Goal: Task Accomplishment & Management: Manage account settings

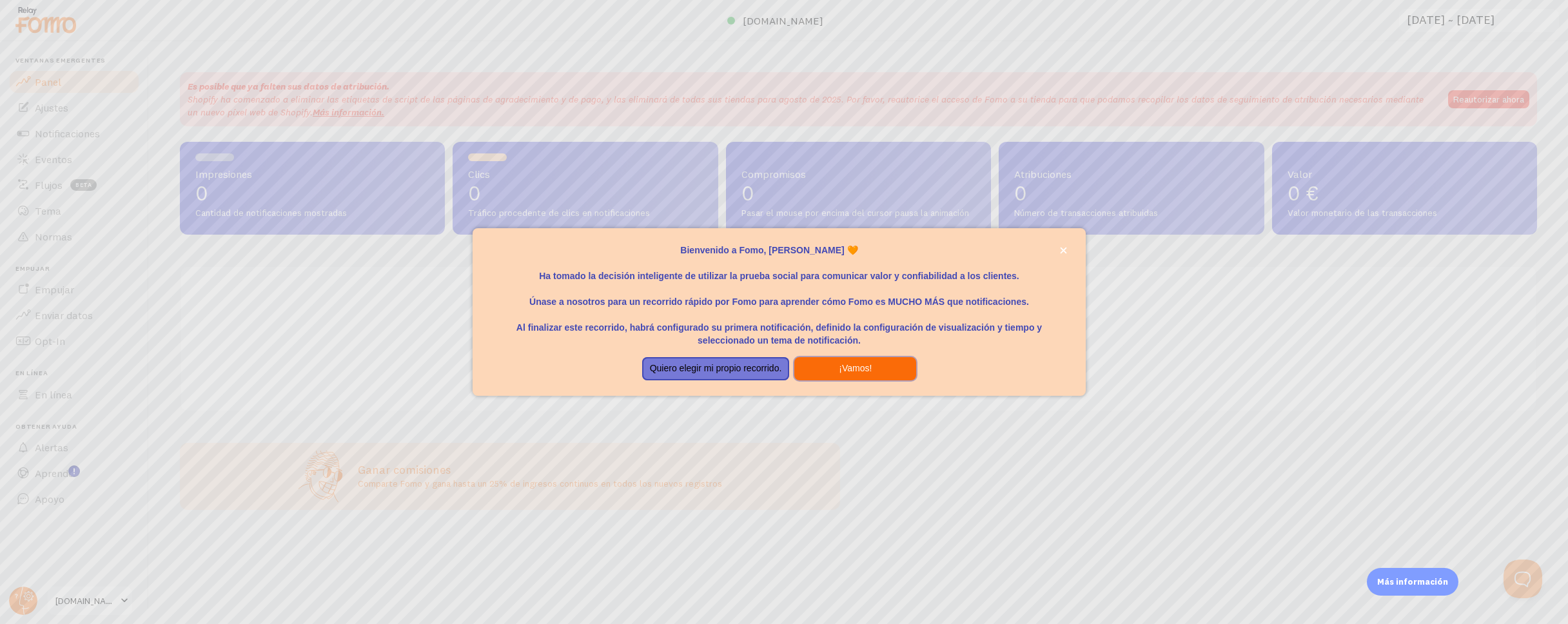
click at [836, 373] on button "¡Vamos!" at bounding box center [855, 369] width 122 height 23
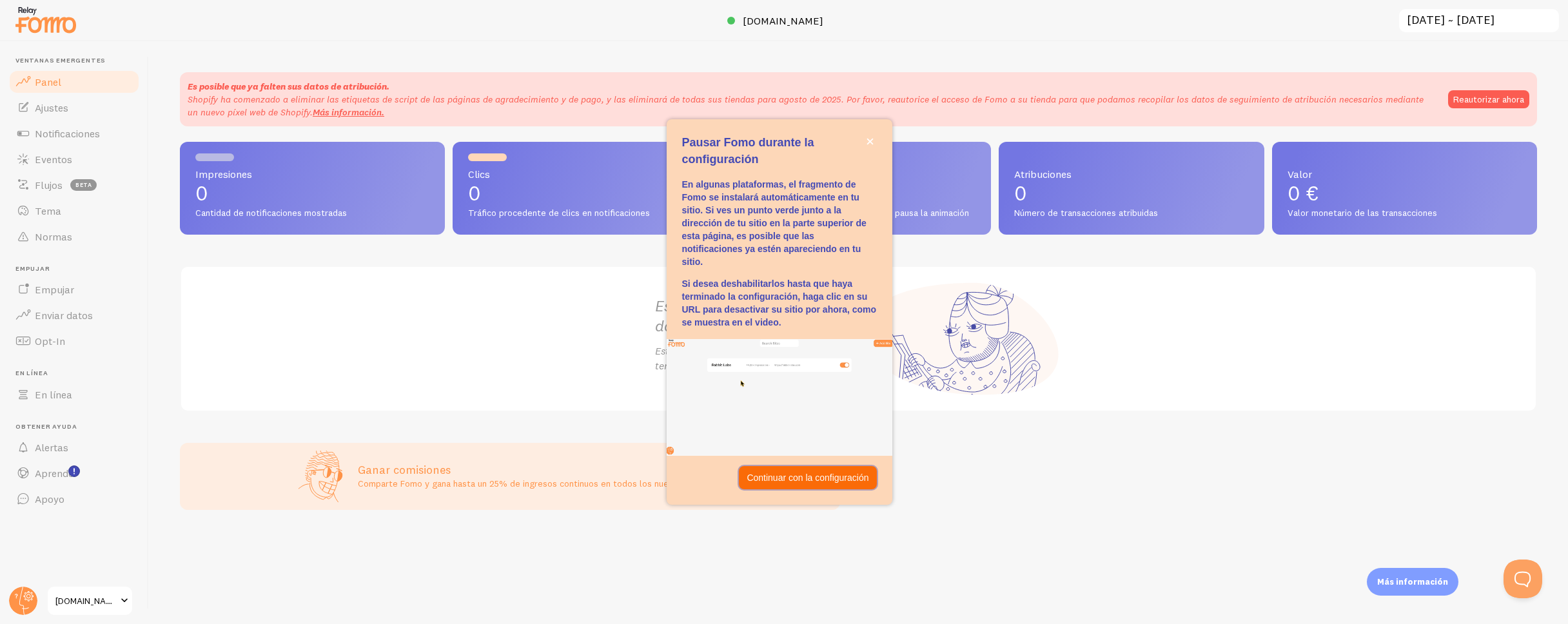
click at [818, 482] on font "Continuar con la configuración" at bounding box center [807, 477] width 122 height 10
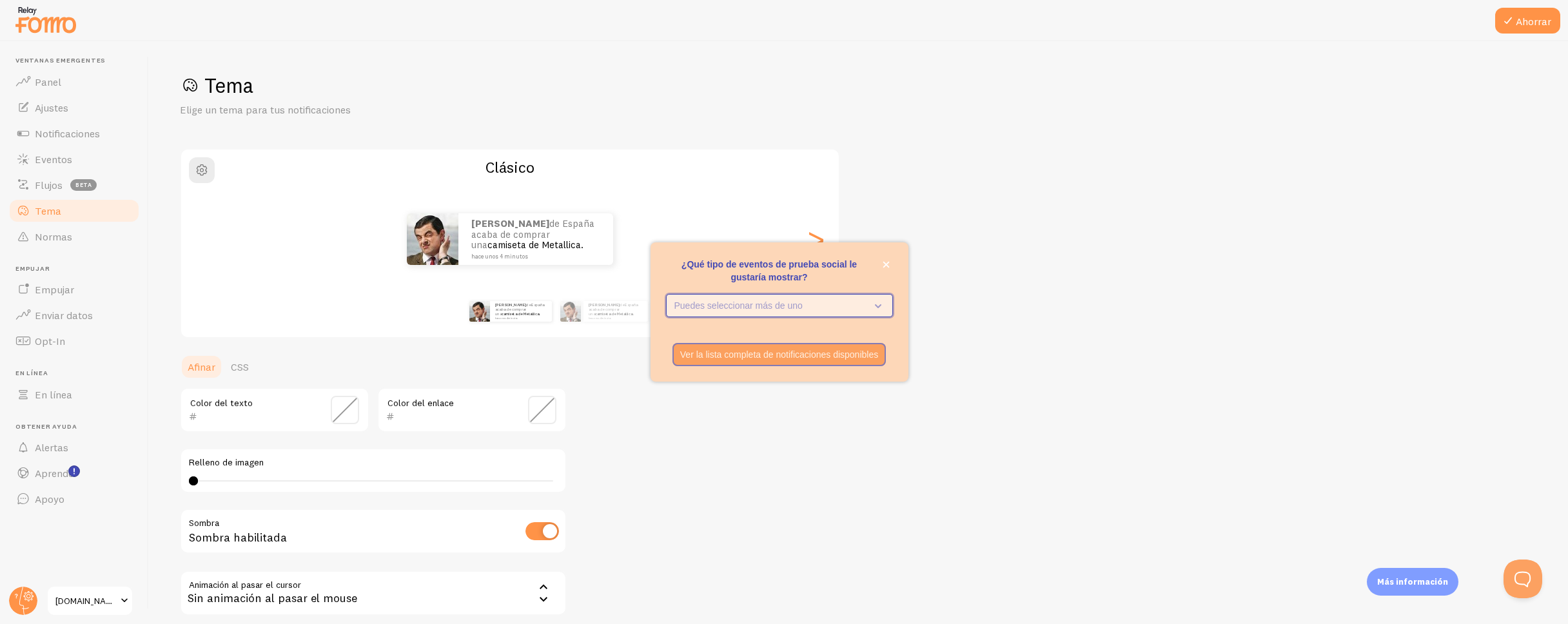
click at [887, 304] on button "Puedes seleccionar más de uno" at bounding box center [779, 306] width 227 height 23
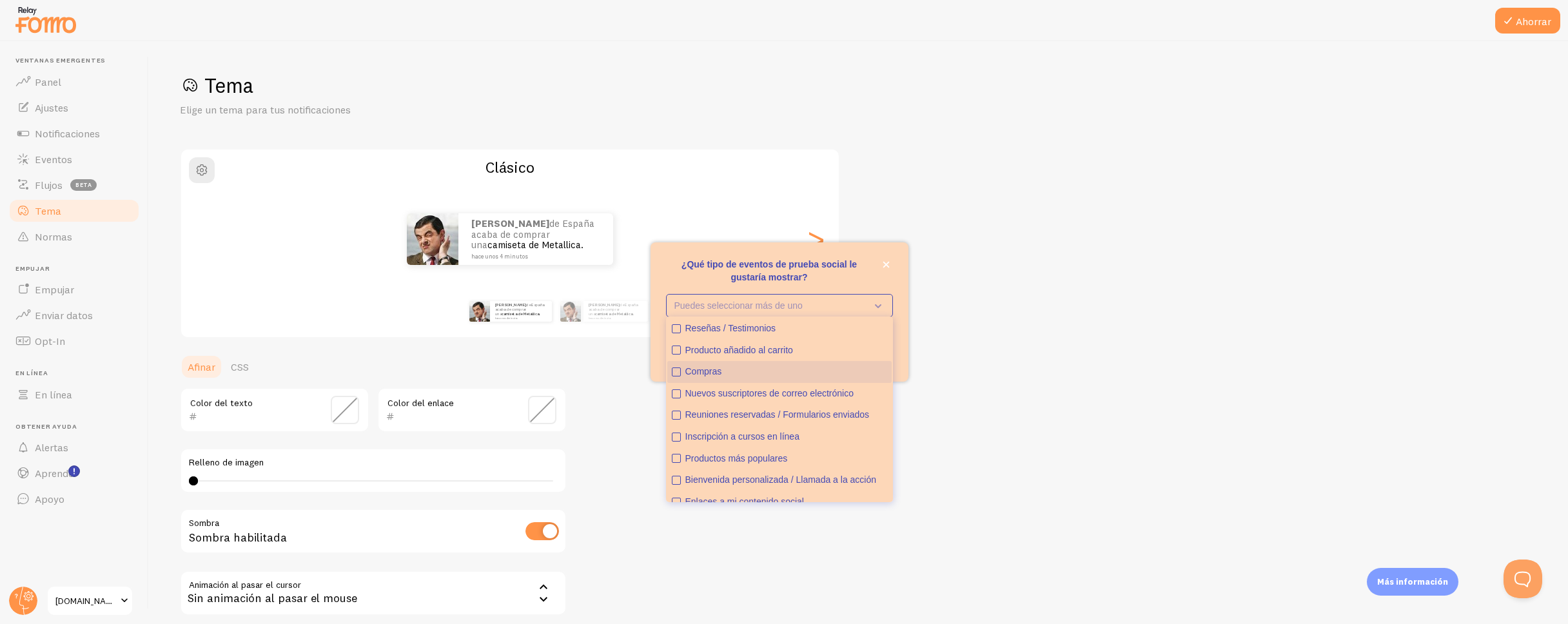
click at [674, 368] on icon "Compras" at bounding box center [676, 372] width 8 height 8
click at [677, 350] on icon "Producto añadido al carrito" at bounding box center [676, 350] width 8 height 8
click at [676, 329] on icon "Reseñas / Testimonios" at bounding box center [676, 329] width 8 height 8
click at [634, 433] on div "Tema Elige un tema para tus notificaciones Clásico Tomás de España acaba de com…" at bounding box center [858, 378] width 1357 height 612
click at [945, 398] on div "Tema Elige un tema para tus notificaciones Clásico Tomás de España acaba de com…" at bounding box center [858, 378] width 1357 height 612
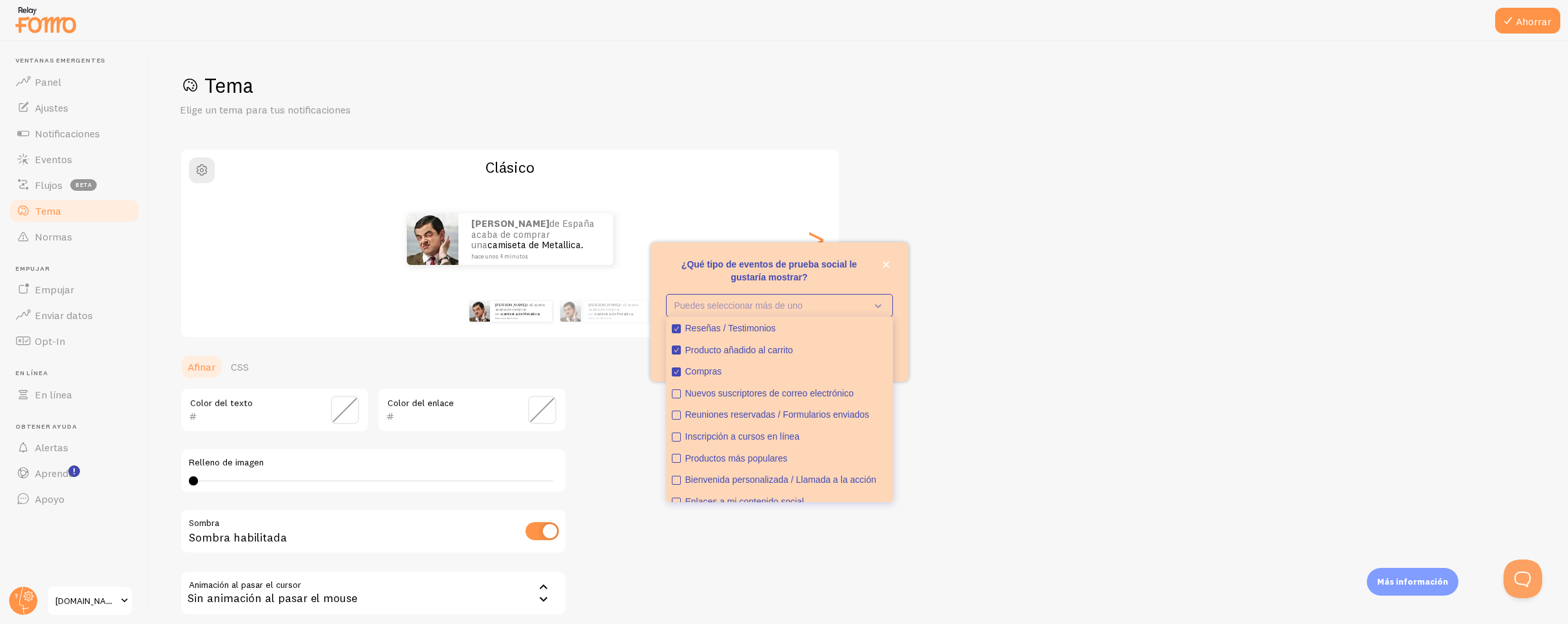
click at [899, 352] on div "Ver la lista completa de notificaciones disponibles" at bounding box center [779, 355] width 258 height 23
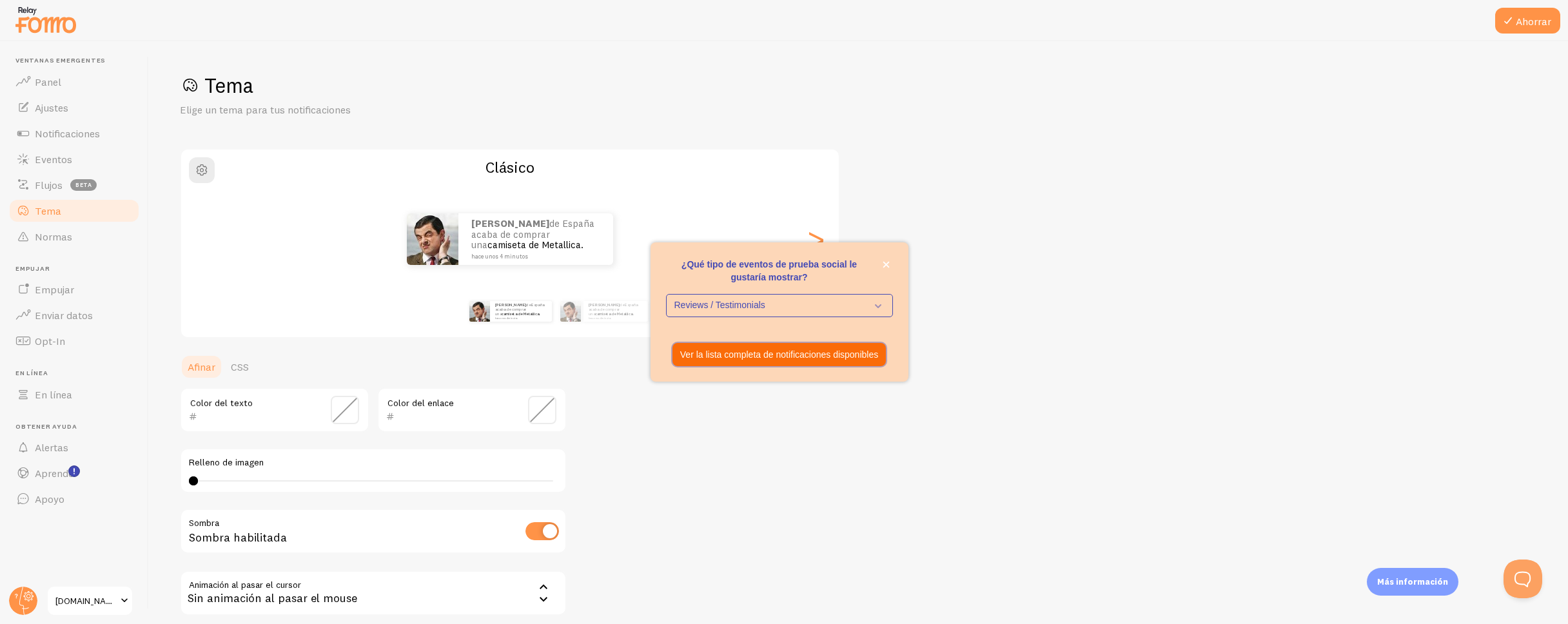
click at [865, 348] on p "Ver la lista completa de notificaciones disponibles" at bounding box center [779, 355] width 198 height 13
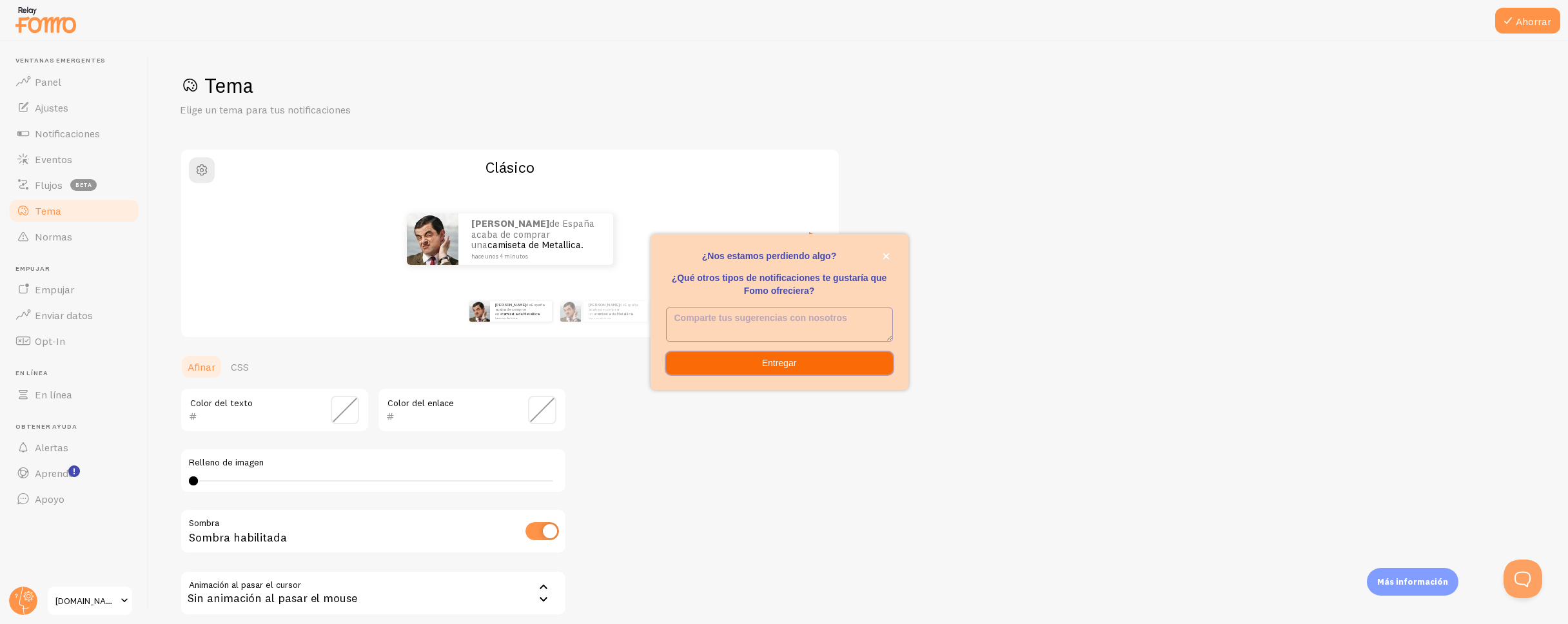
click at [830, 363] on button "Entregar" at bounding box center [779, 363] width 227 height 23
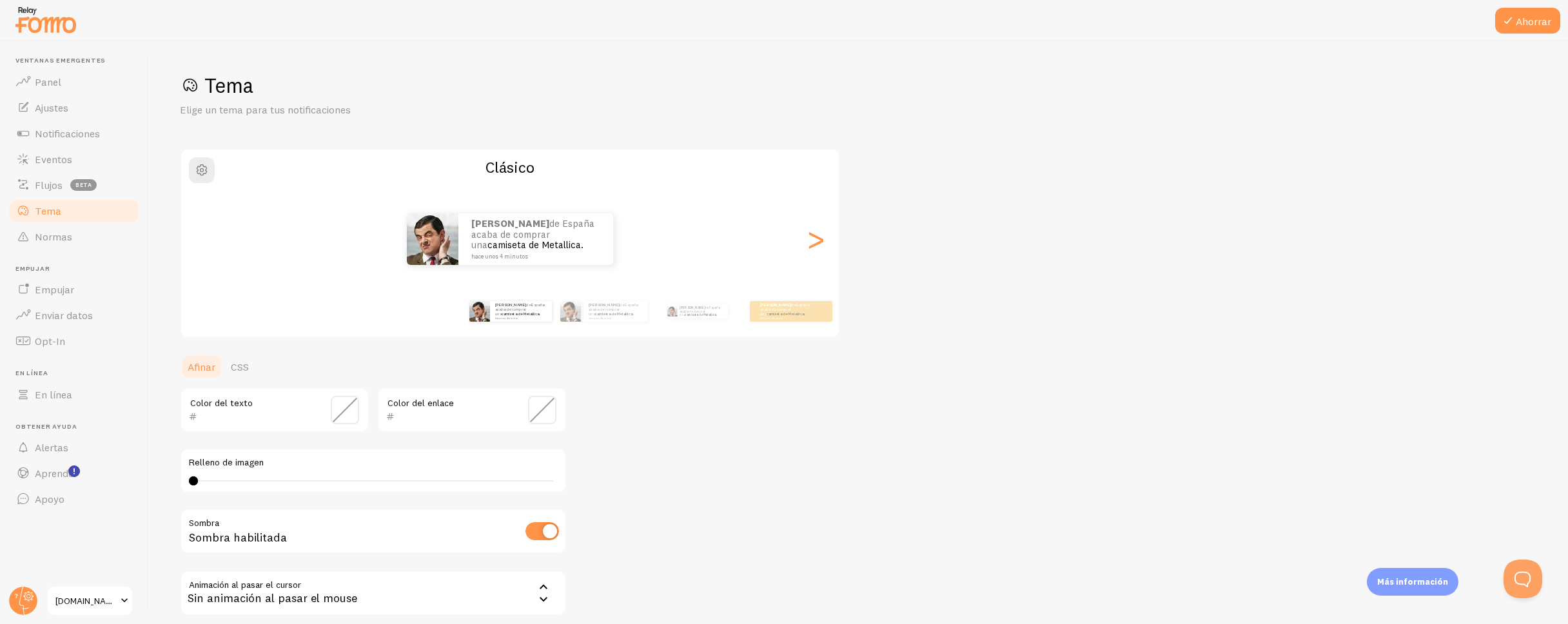
click at [343, 412] on span at bounding box center [345, 410] width 28 height 28
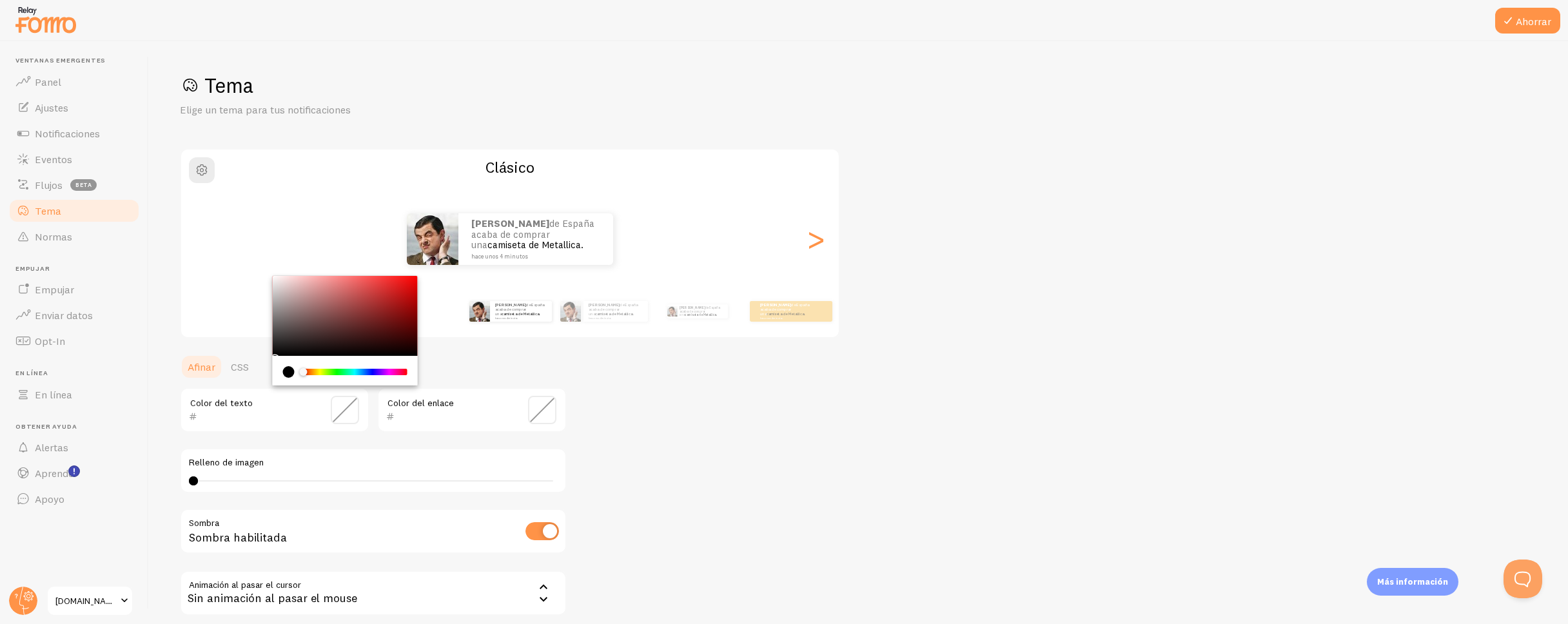
click at [293, 373] on div "current color is #000000" at bounding box center [289, 372] width 12 height 12
type input "000000"
drag, startPoint x: 285, startPoint y: 344, endPoint x: 262, endPoint y: 373, distance: 37.0
click at [262, 373] on section "Afinar CSS 000000 Color del texto Color del enlace Relleno de imagen 0 0 - inde…" at bounding box center [373, 519] width 387 height 330
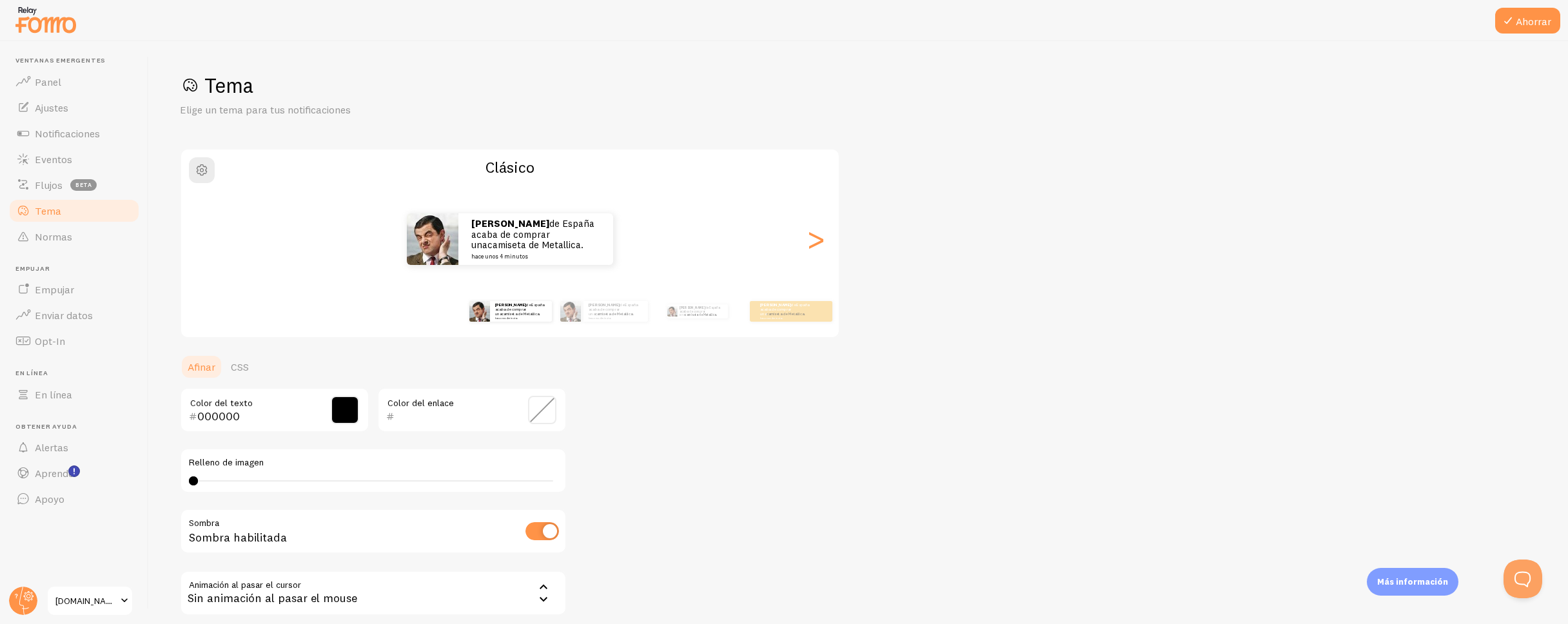
click at [542, 417] on span at bounding box center [542, 410] width 28 height 28
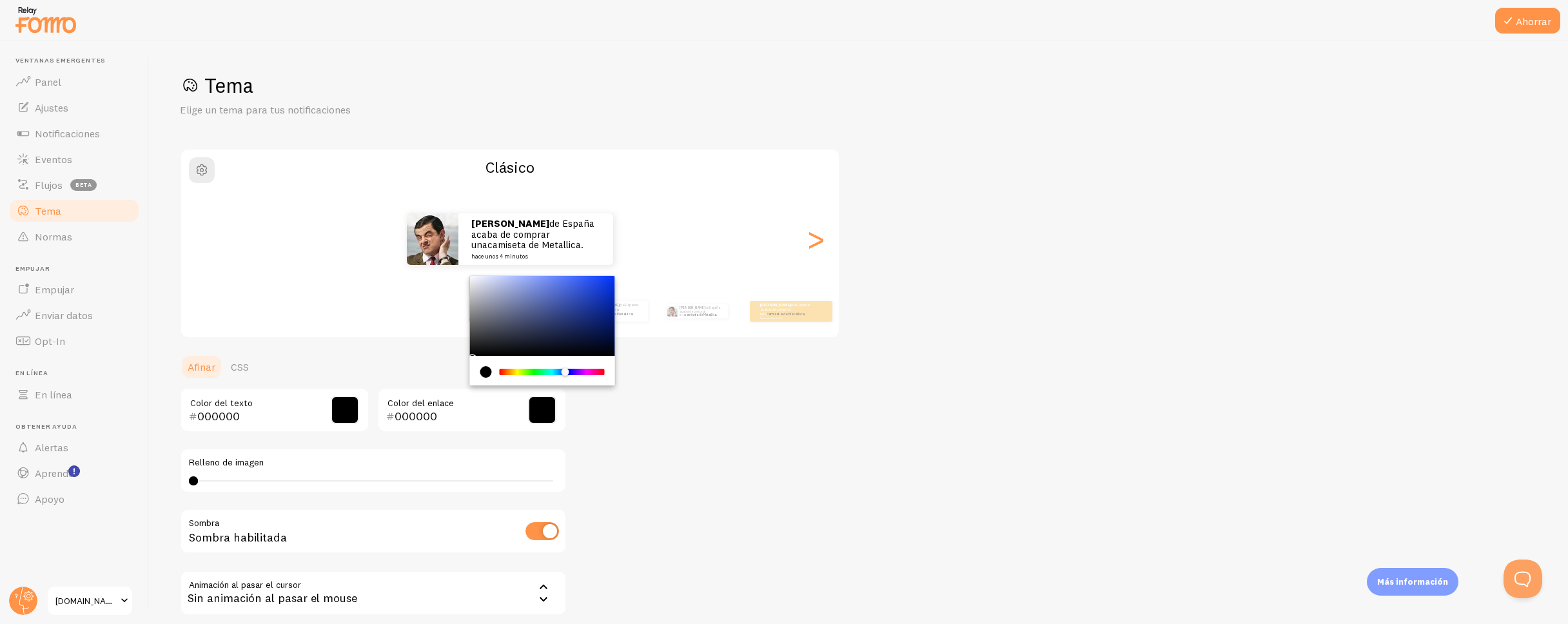
click at [566, 371] on div "Chrome color picker" at bounding box center [553, 372] width 103 height 6
click at [607, 255] on div "Tema Elige un tema para tus notificaciones Clásico Tomás de España acaba de com…" at bounding box center [858, 378] width 1357 height 612
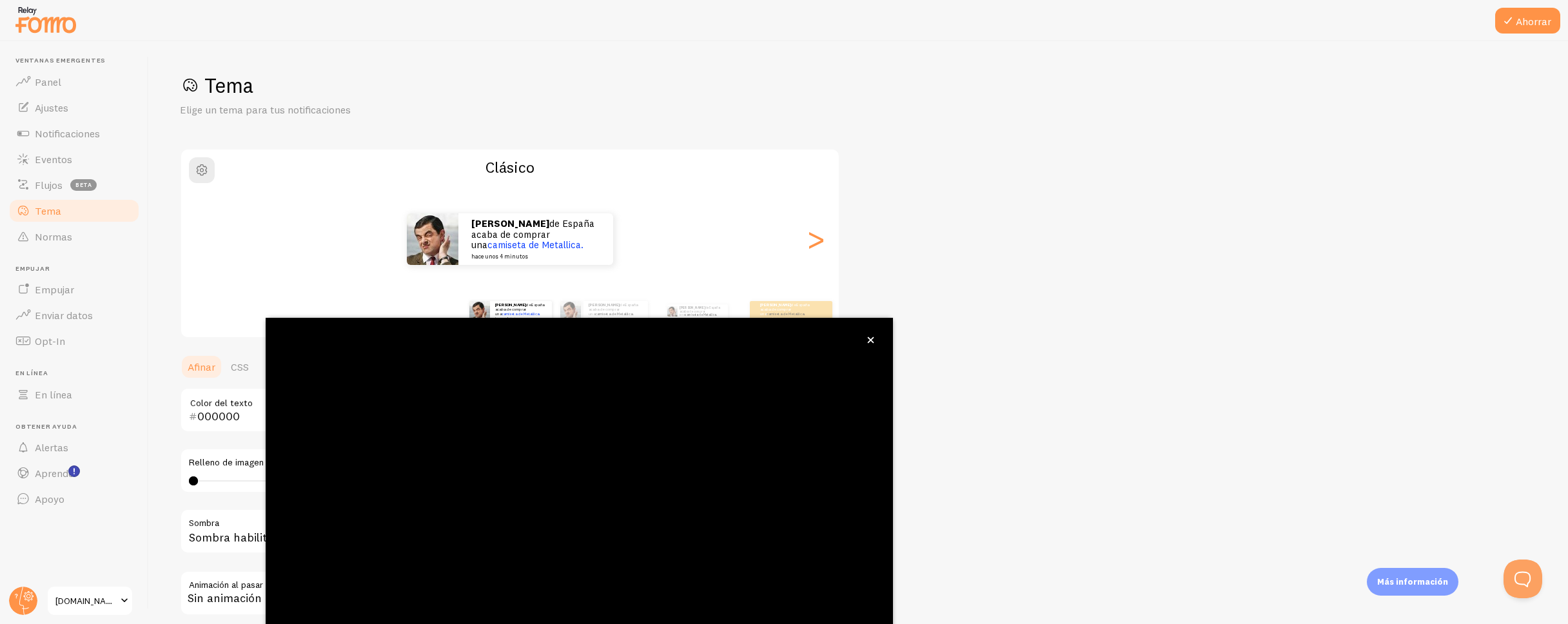
type input "0D3FFF"
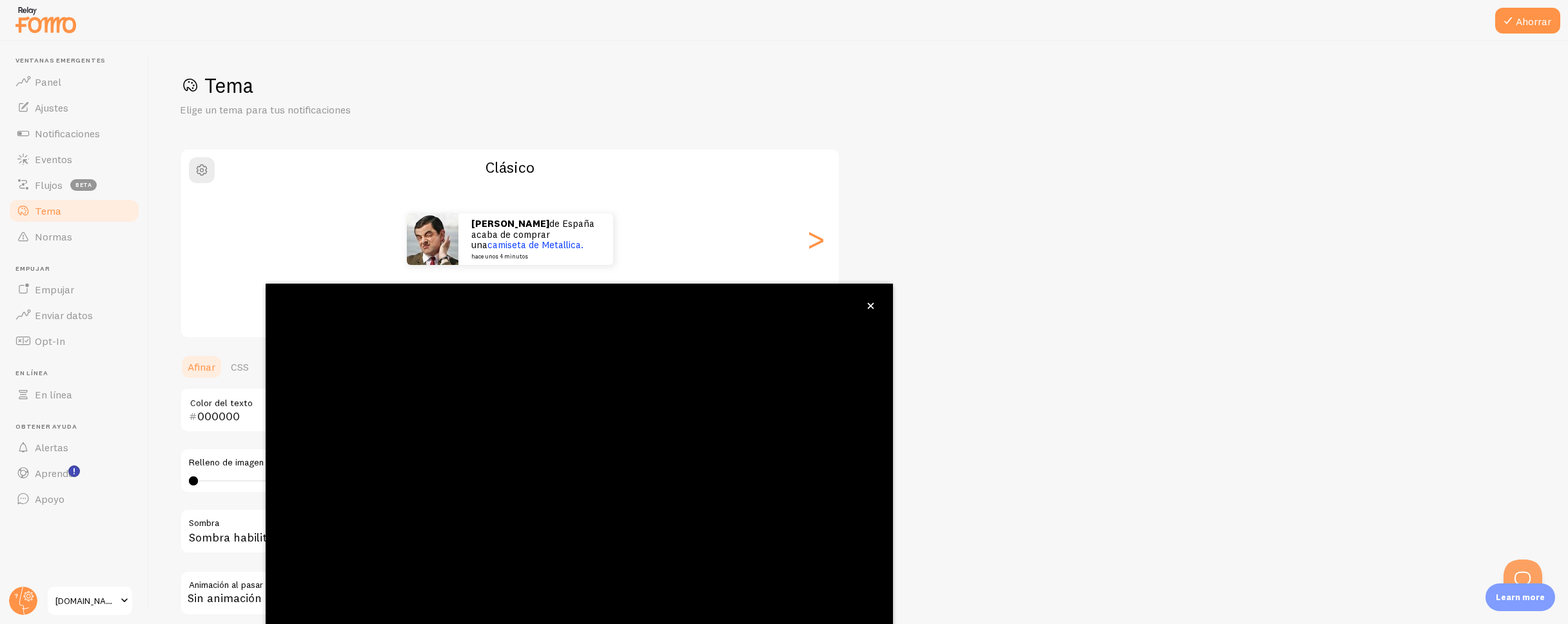
scroll to position [34, 0]
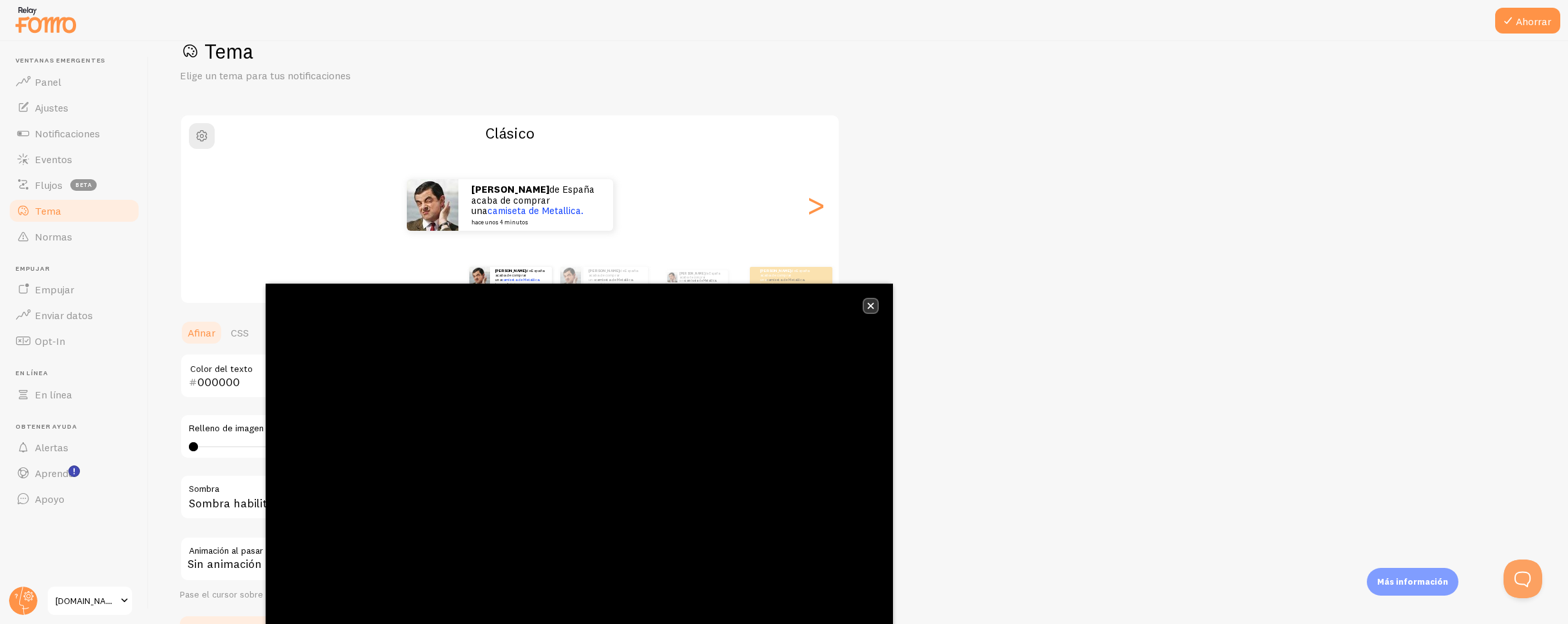
click at [870, 308] on icon "cerca," at bounding box center [871, 306] width 7 height 7
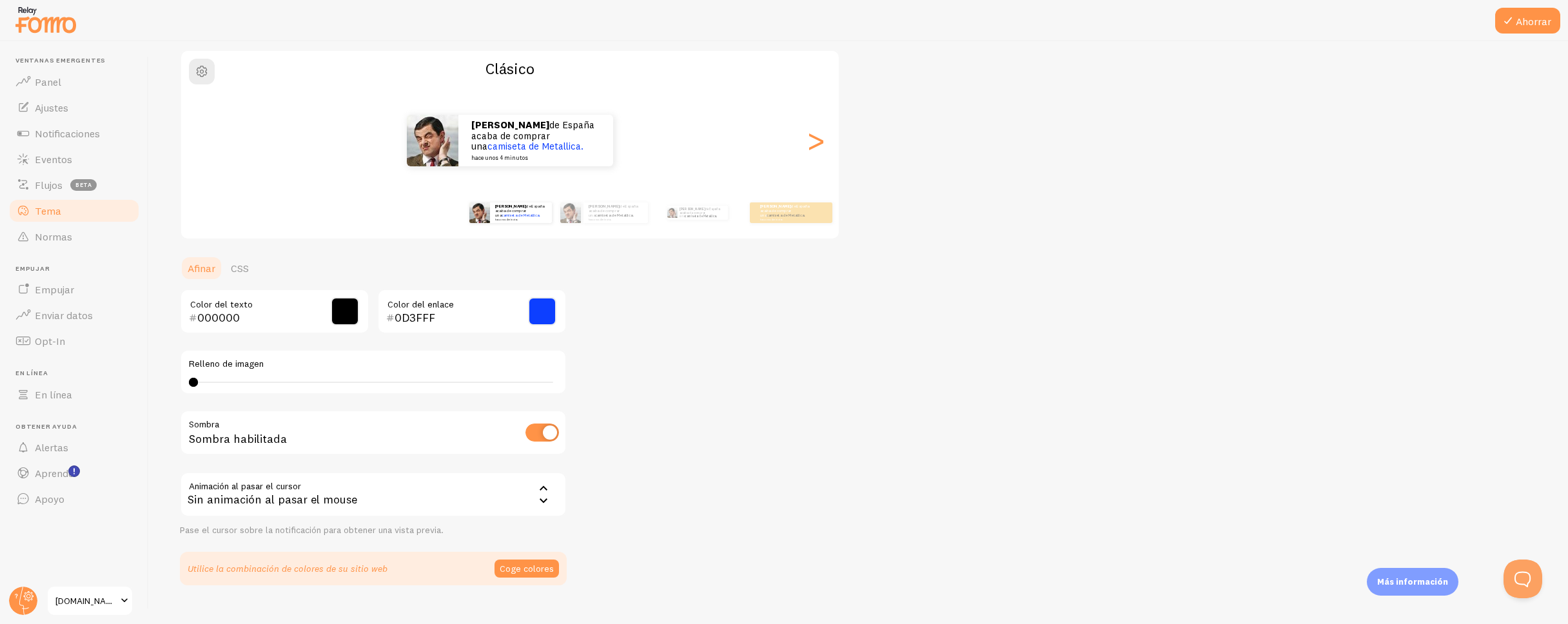
scroll to position [122, 0]
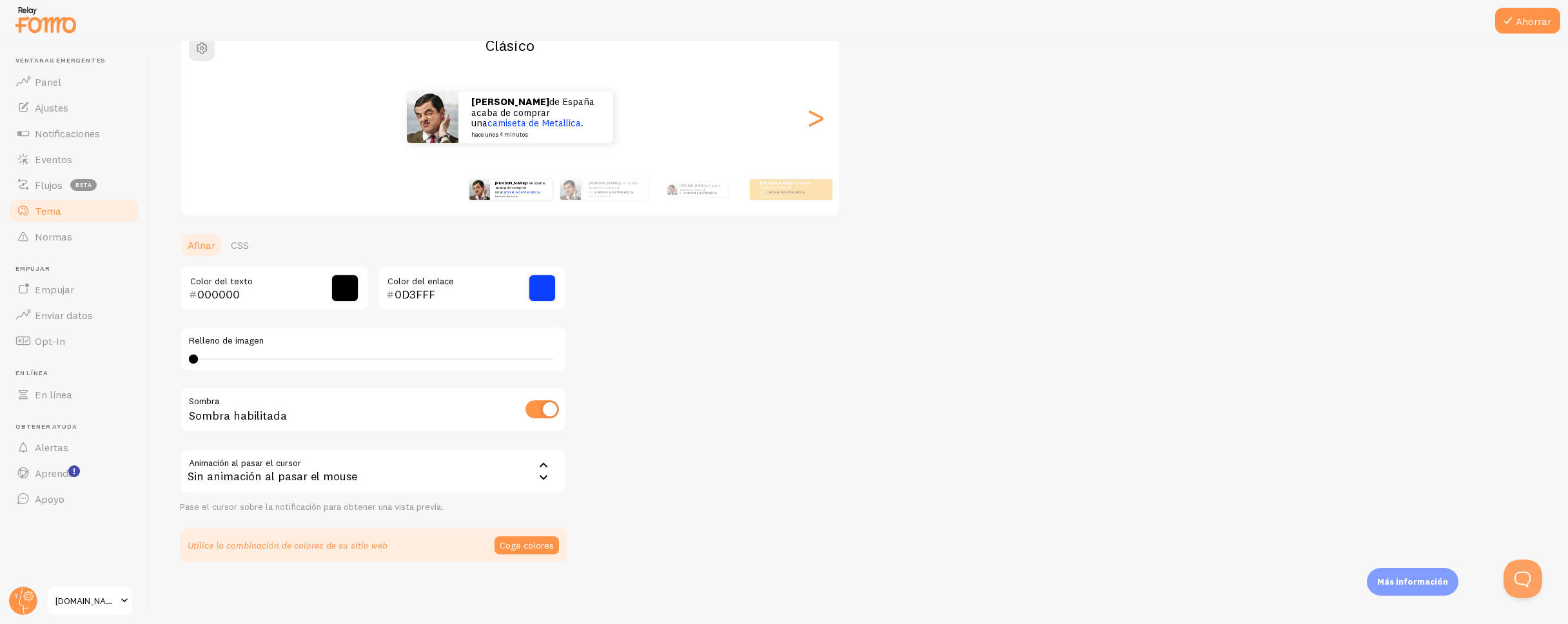
click at [460, 479] on div "Sin animación al pasar el mouse" at bounding box center [373, 471] width 387 height 45
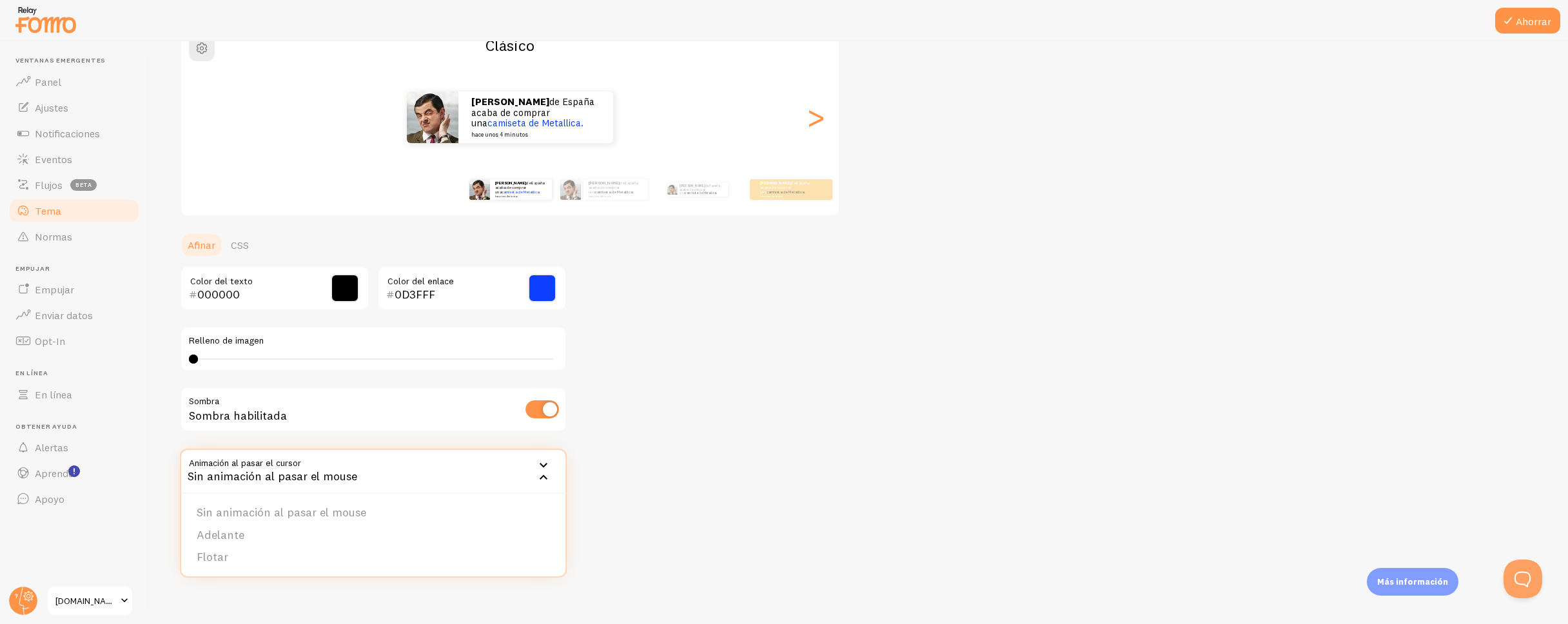
click at [460, 479] on div "Sin animación al pasar el mouse" at bounding box center [373, 471] width 387 height 45
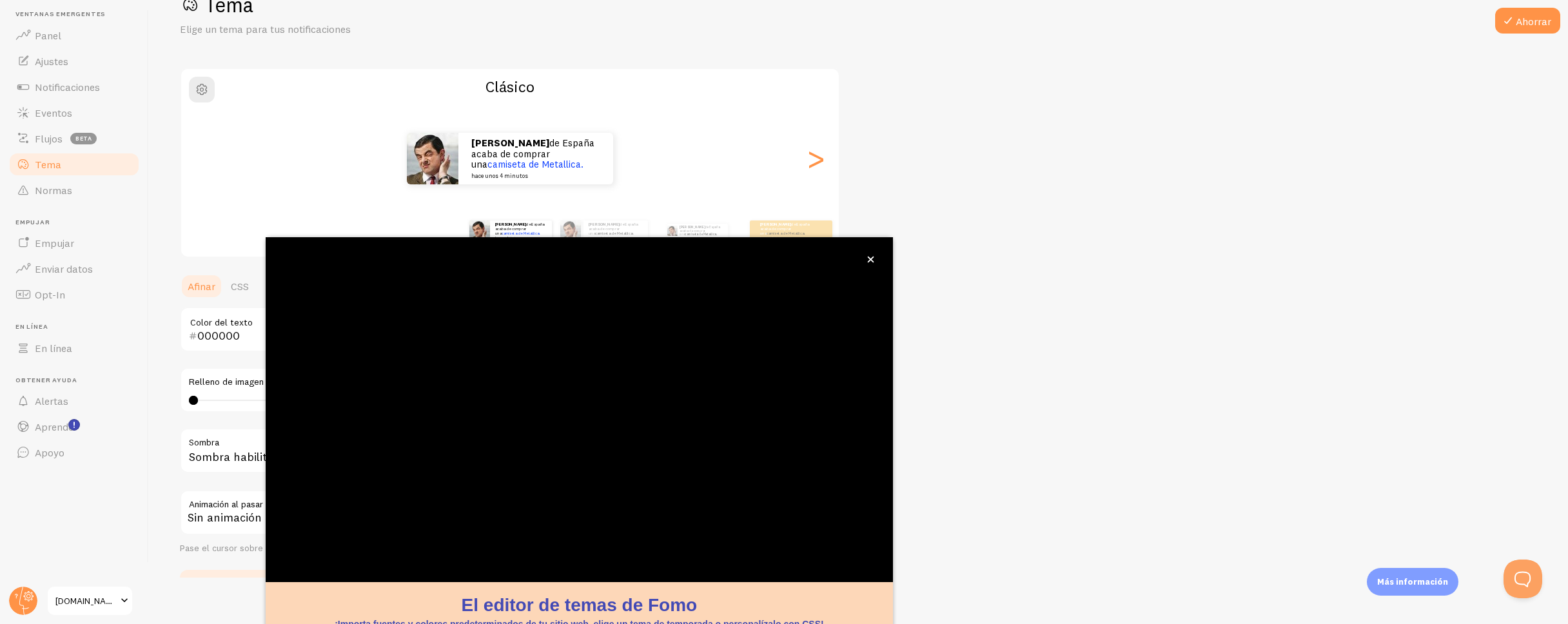
scroll to position [48, 0]
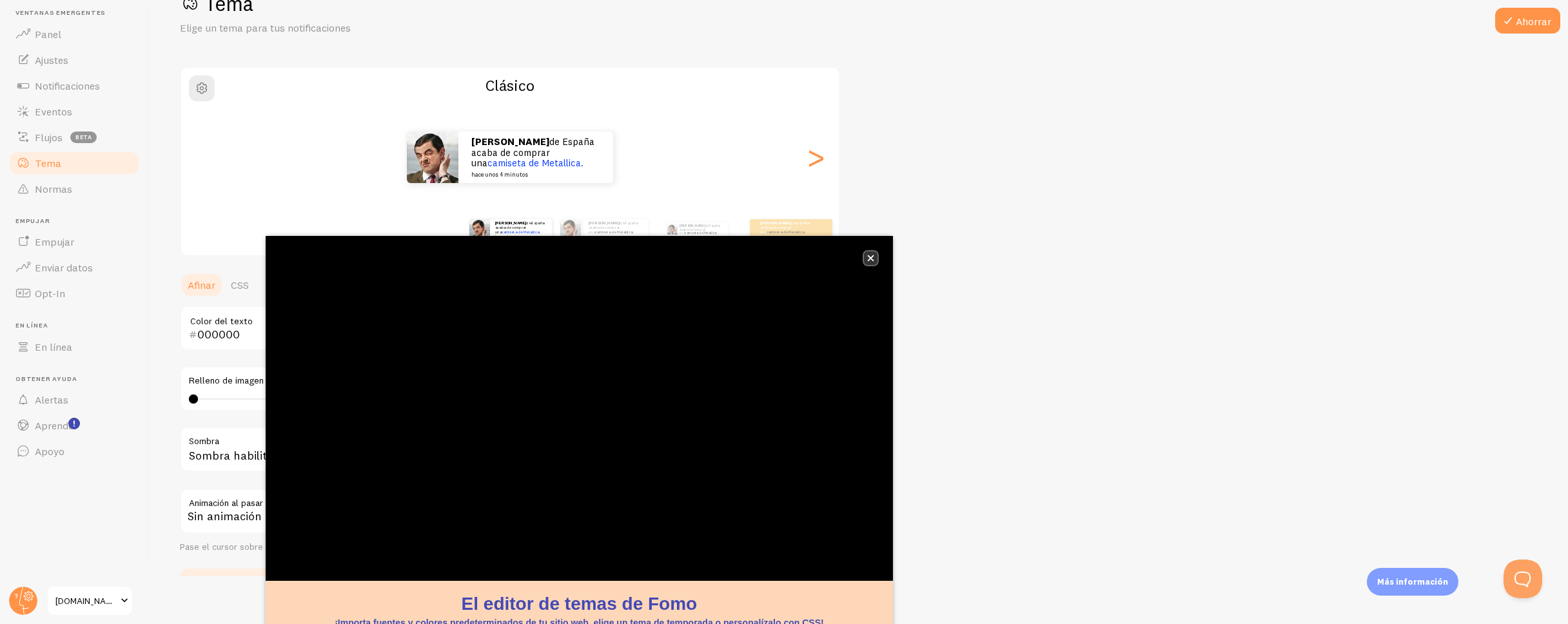
click at [872, 255] on icon "cerca," at bounding box center [871, 259] width 7 height 7
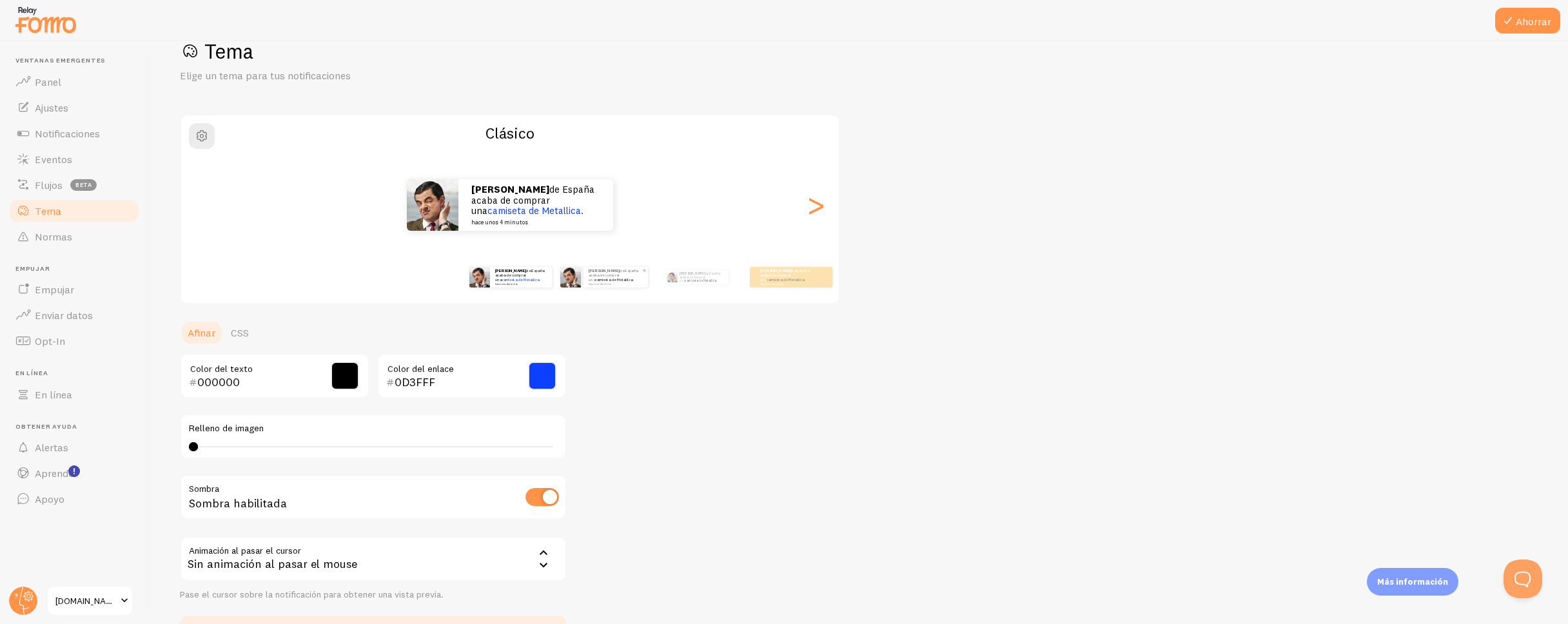
click at [615, 286] on div "Tomás de España acaba de comprar una camiseta de Metallica. hace unos 4 minutos" at bounding box center [615, 277] width 64 height 21
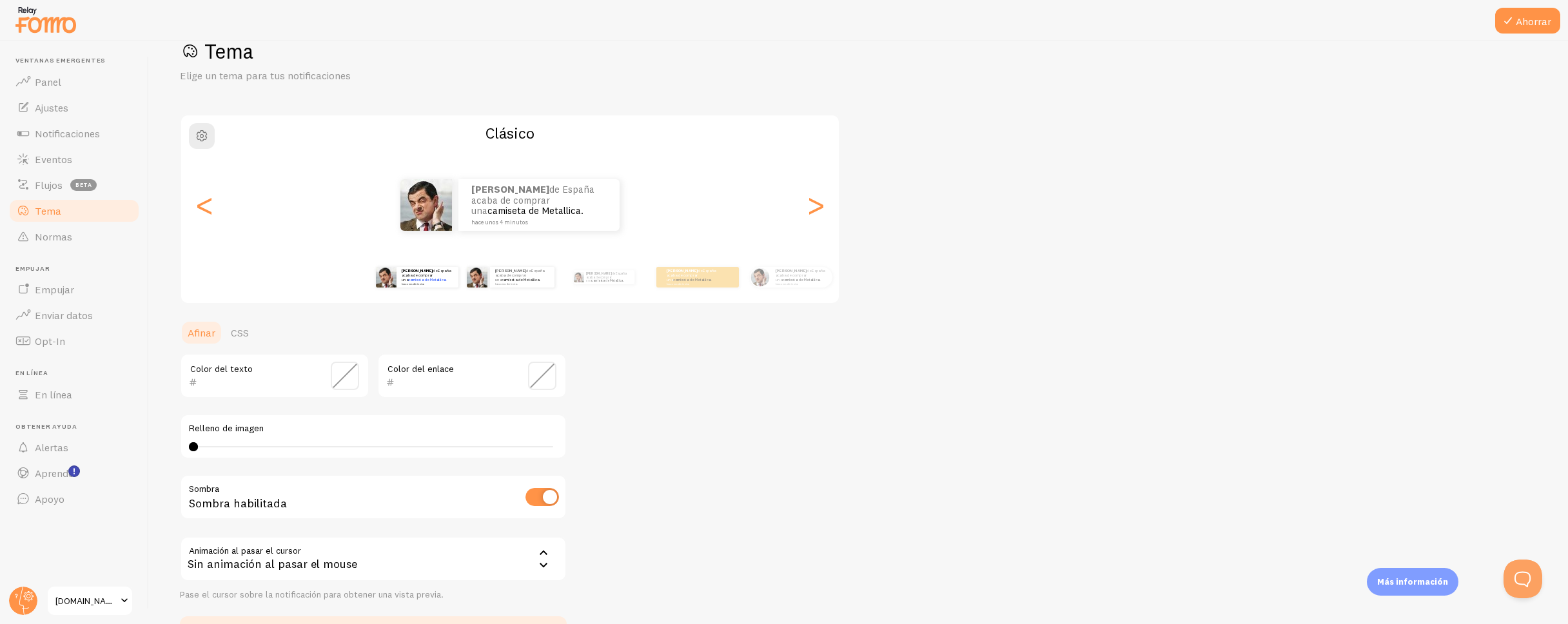
click at [434, 263] on div "Tomás de España acaba de comprar una camiseta de Metallica. hace unos 4 minutos" at bounding box center [417, 277] width 83 height 36
type input "000000"
type input "0D3FFF"
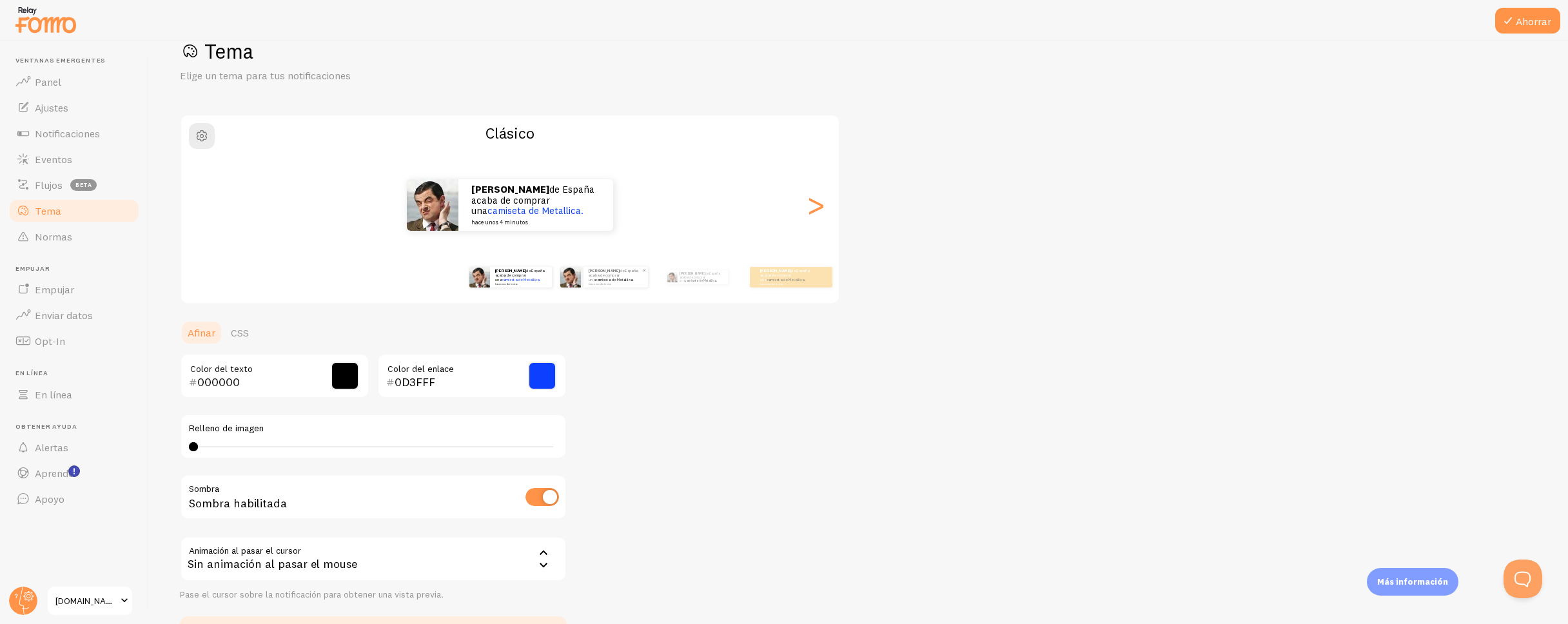
click at [595, 280] on font "camiseta de Metallica." at bounding box center [615, 280] width 39 height 5
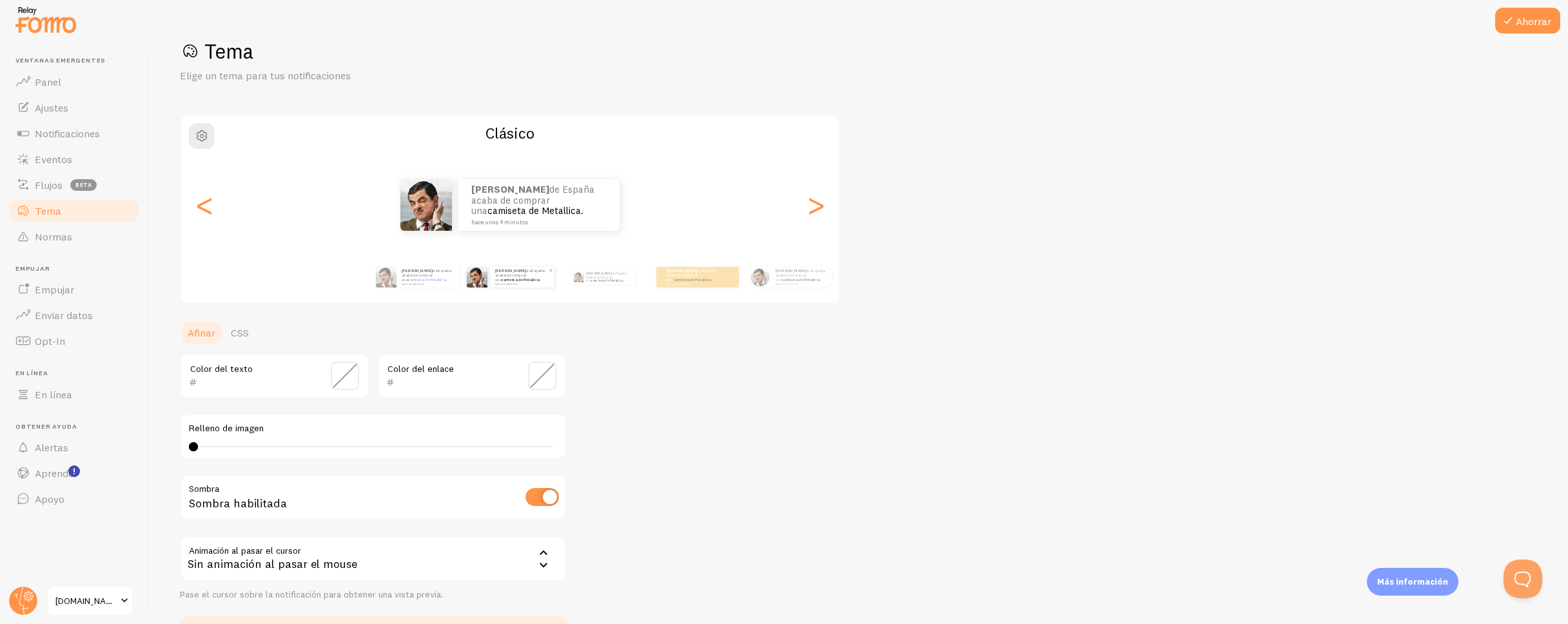
click at [592, 280] on font "camiseta de Metallica." at bounding box center [607, 280] width 33 height 4
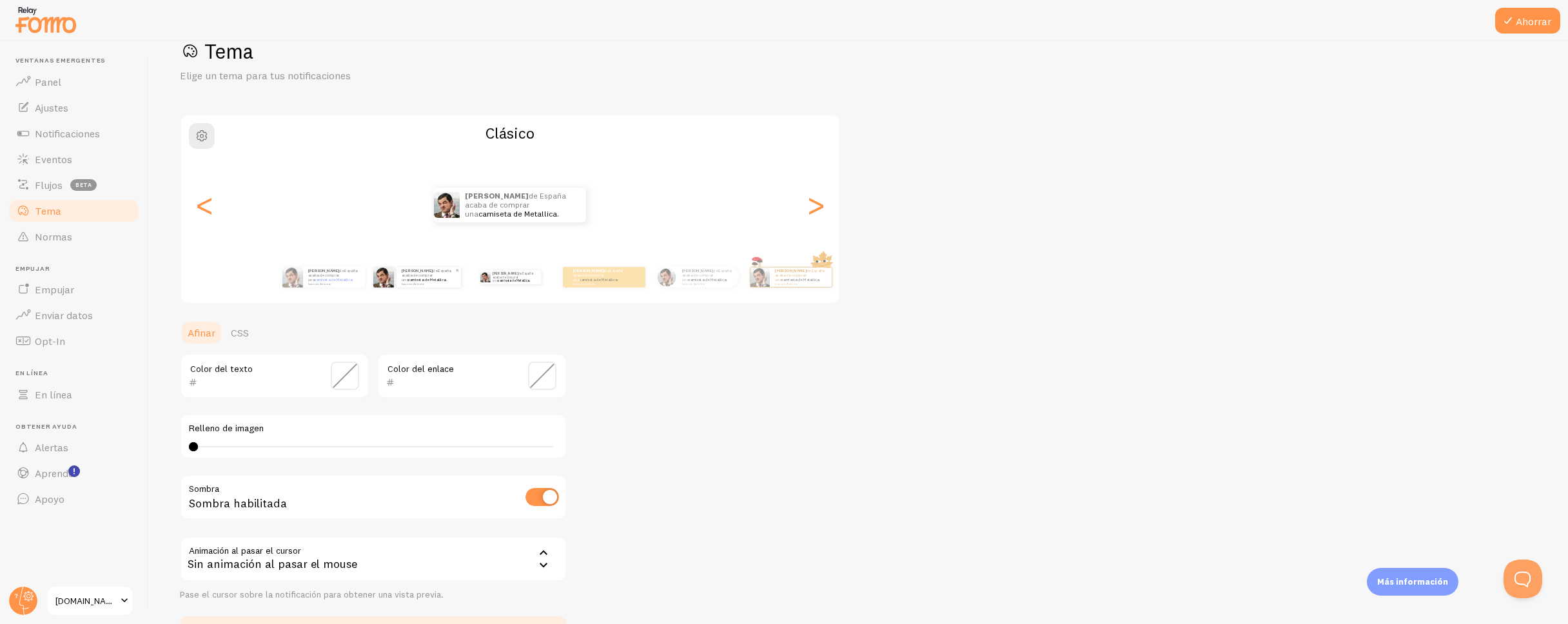
click at [591, 280] on p "Tomás de España acaba de comprar una camiseta de Metallica. hace unos 4 minutos" at bounding box center [599, 277] width 51 height 16
click at [592, 280] on p "Tomás de España acaba de comprar una camiseta de Metallica. hace unos 4 minutos" at bounding box center [599, 277] width 51 height 16
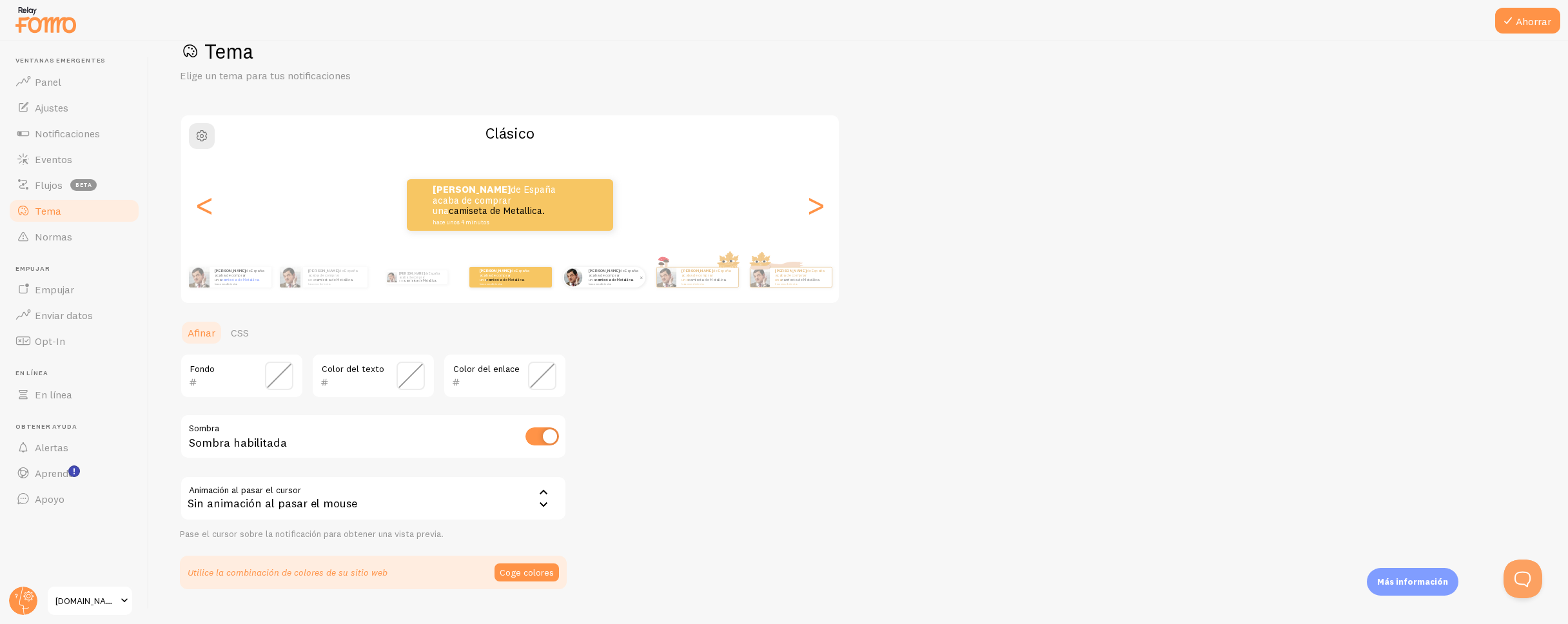
click at [596, 280] on font "camiseta de Metallica." at bounding box center [615, 280] width 39 height 5
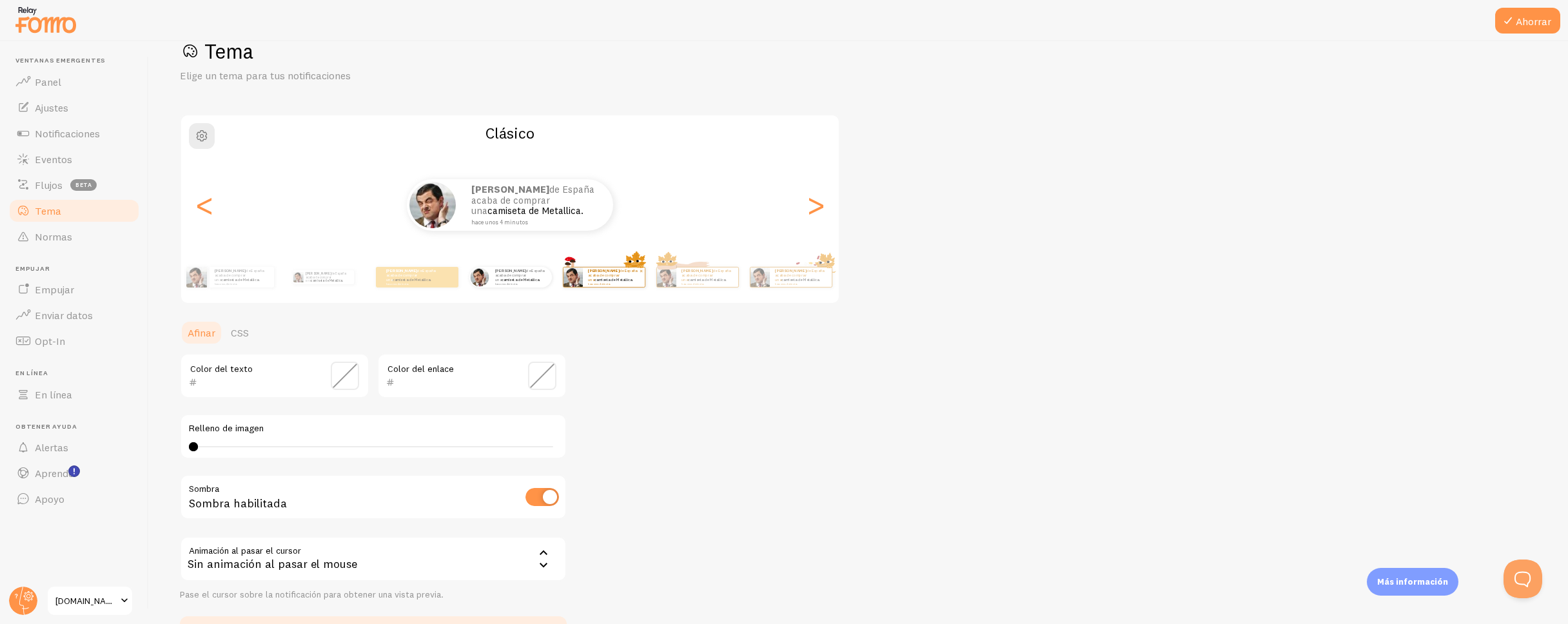
click at [626, 284] on small "hace unos 4 minutos" at bounding box center [613, 284] width 51 height 3
type input "0"
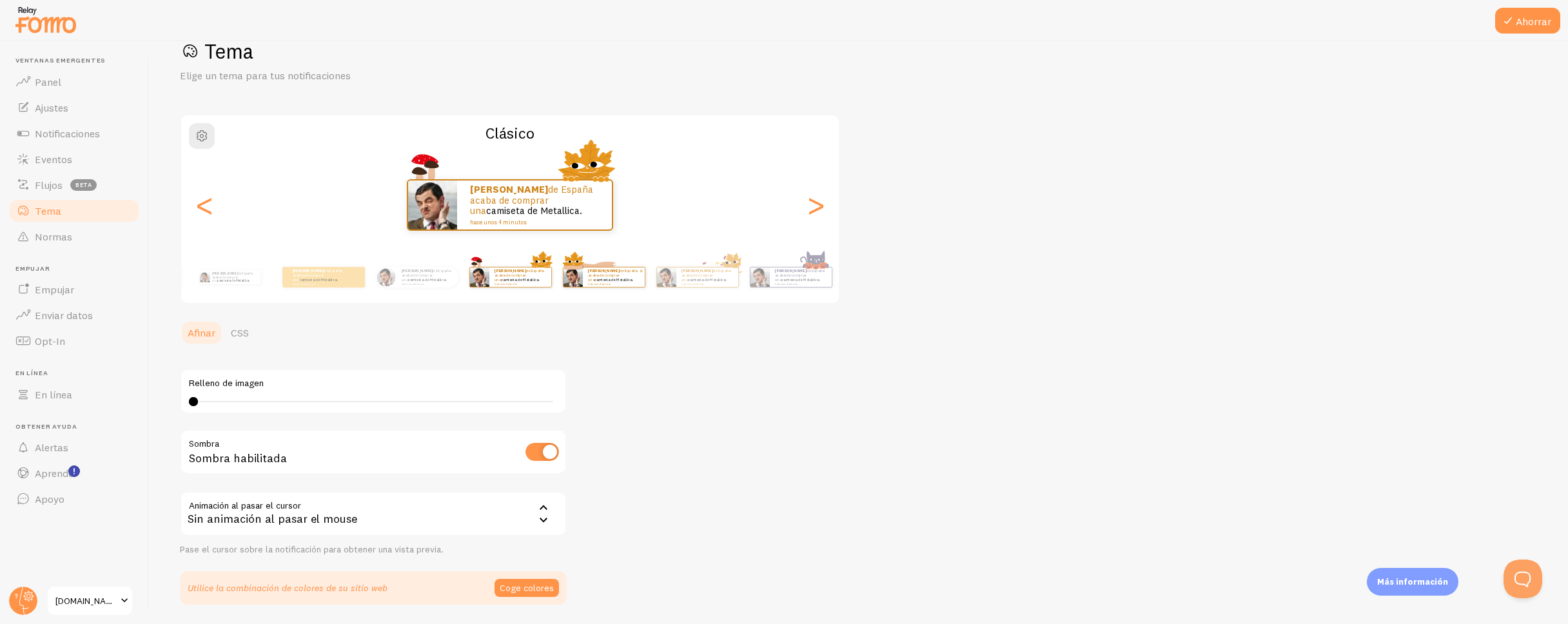
click at [626, 284] on small "hace unos 4 minutos" at bounding box center [613, 284] width 51 height 3
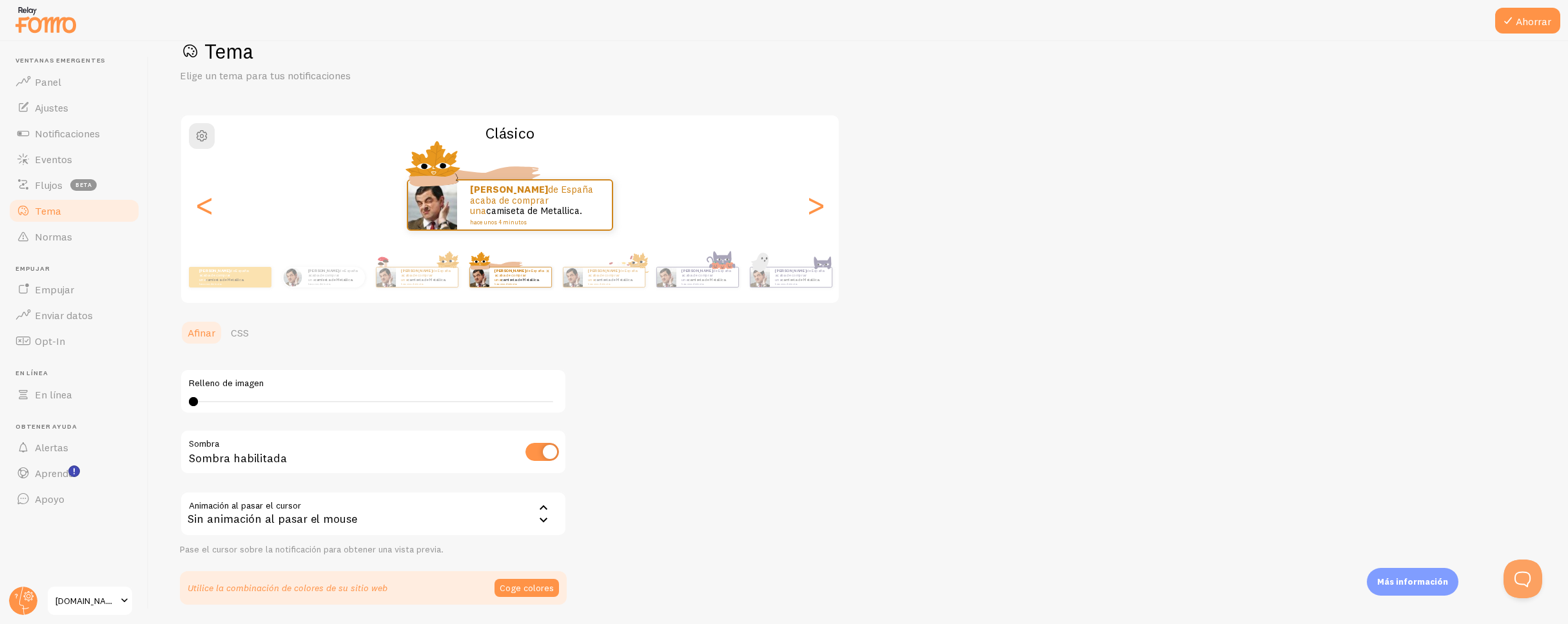
click at [626, 284] on small "hace unos 4 minutos" at bounding box center [613, 284] width 51 height 3
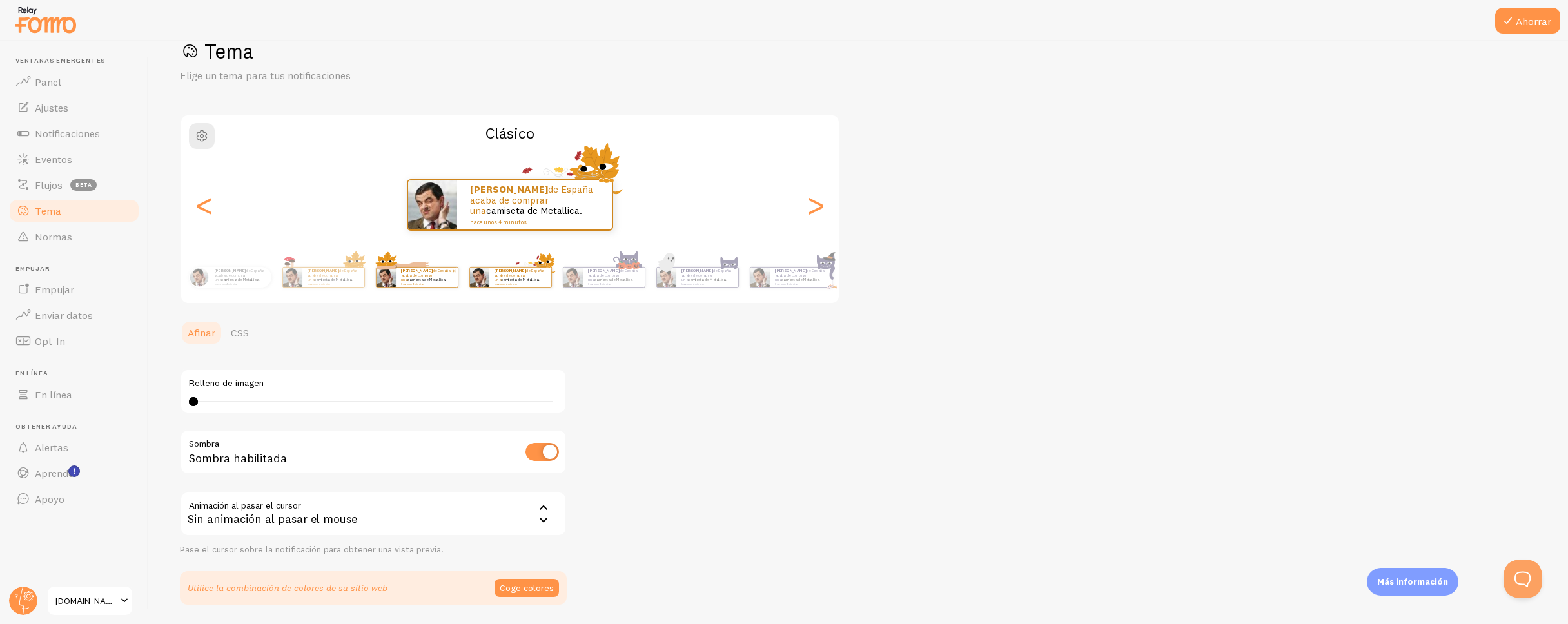
click at [626, 284] on small "hace unos 4 minutos" at bounding box center [613, 284] width 51 height 3
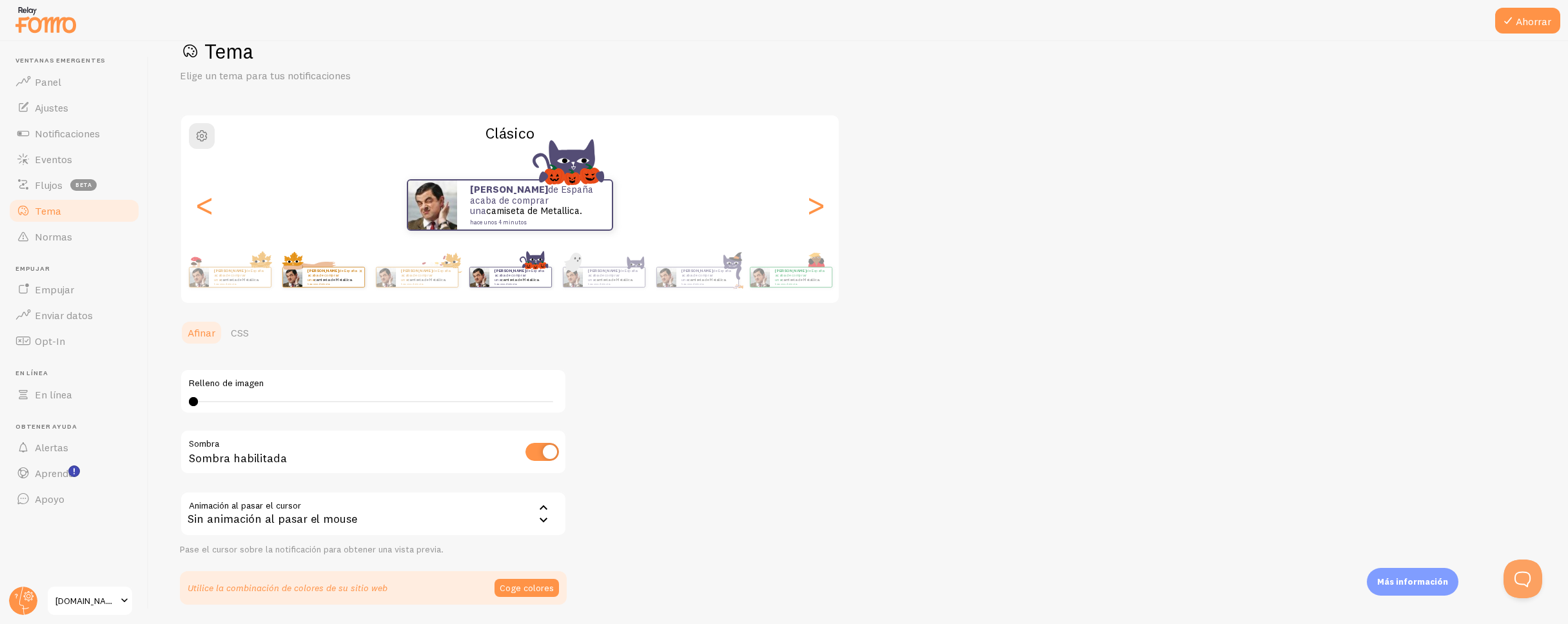
click at [626, 284] on small "hace unos 4 minutos" at bounding box center [613, 284] width 51 height 3
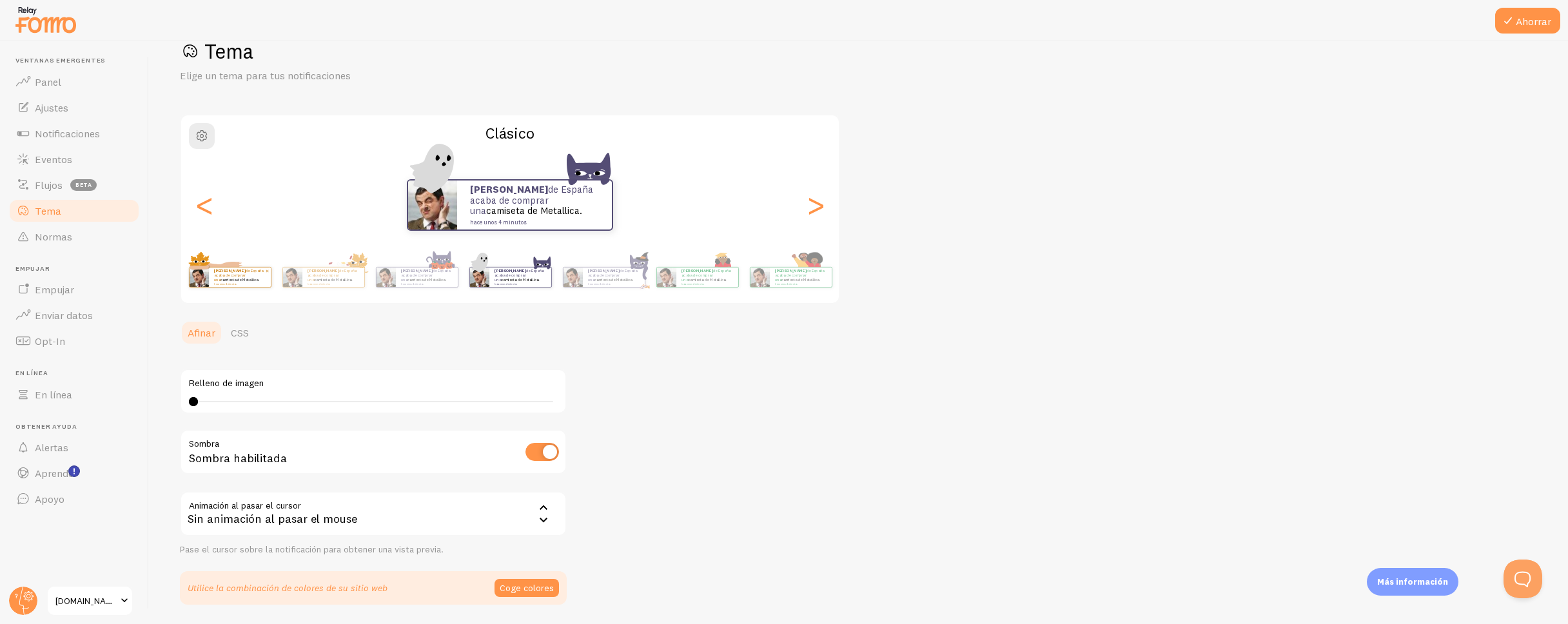
click at [626, 284] on small "hace unos 4 minutos" at bounding box center [613, 284] width 51 height 3
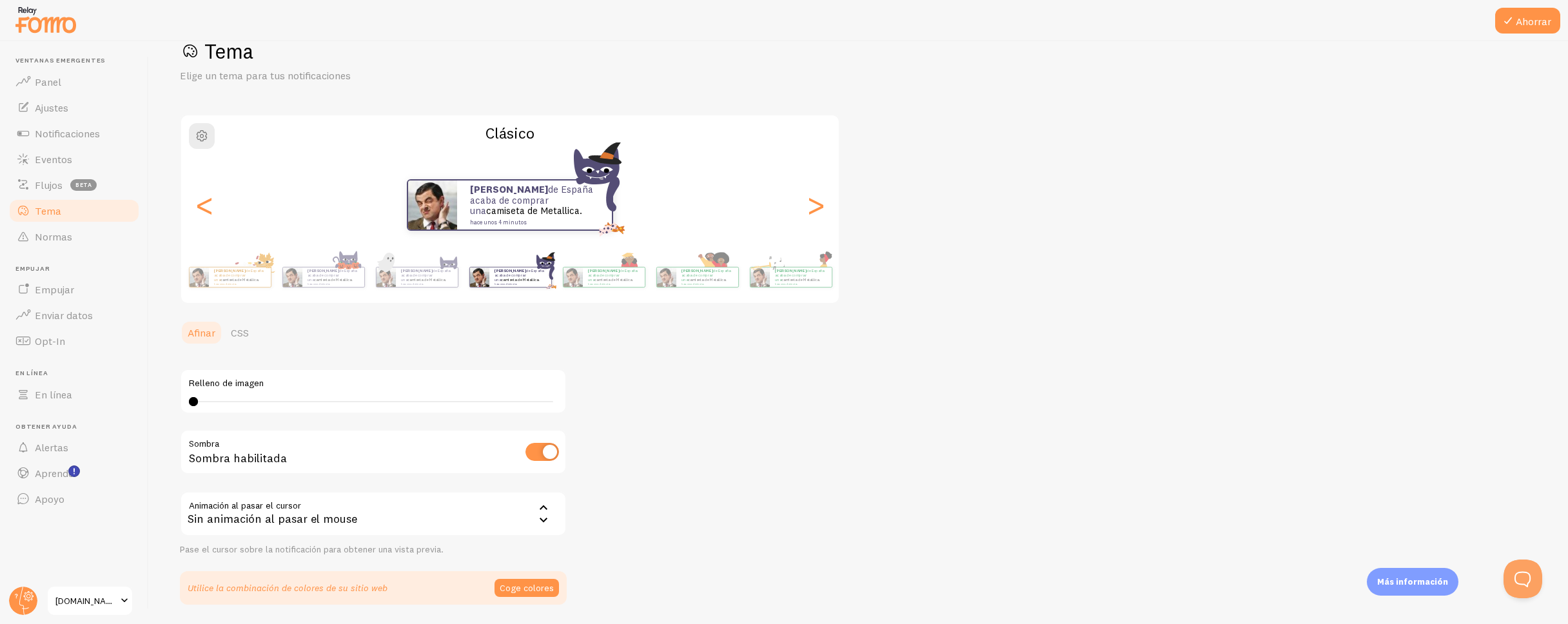
click at [626, 284] on div "Tomás de España acaba de comprar una camiseta de Metallica. hace unos 4 minutos" at bounding box center [614, 277] width 62 height 20
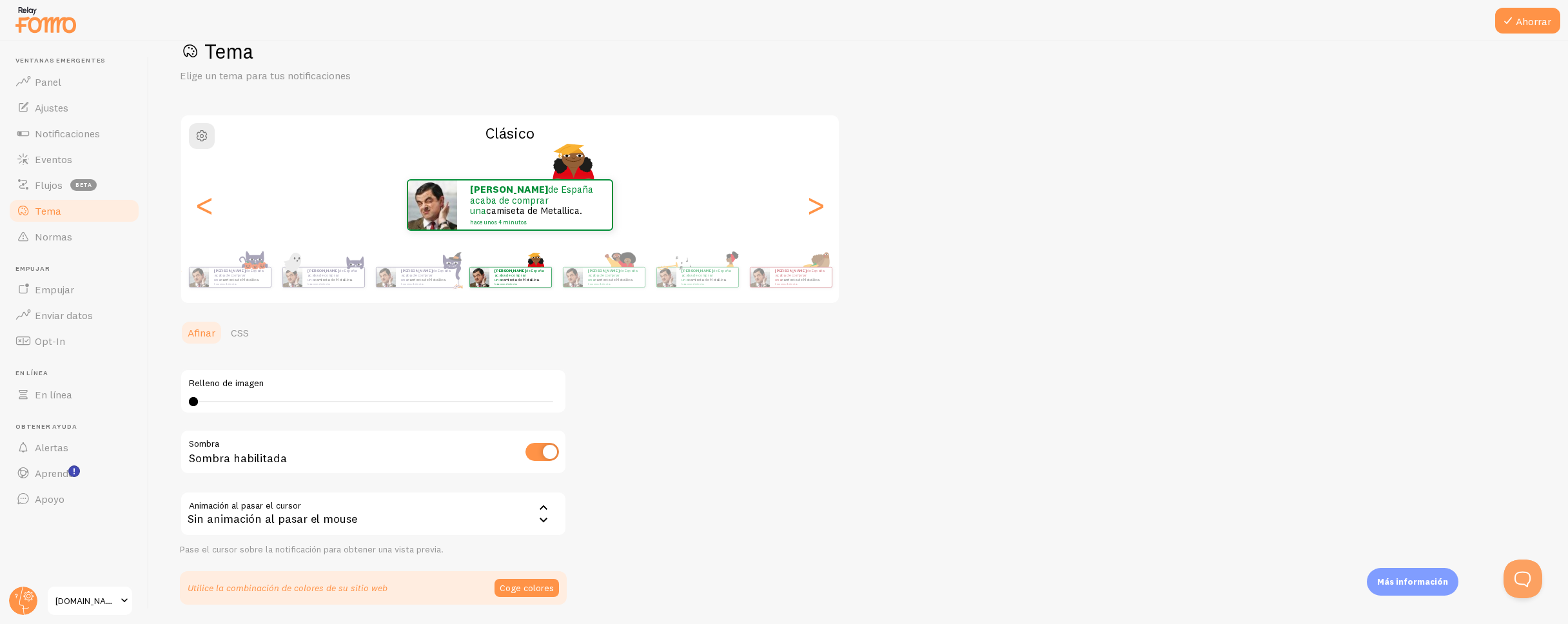
click at [626, 284] on small "hace unos 4 minutos" at bounding box center [613, 284] width 51 height 3
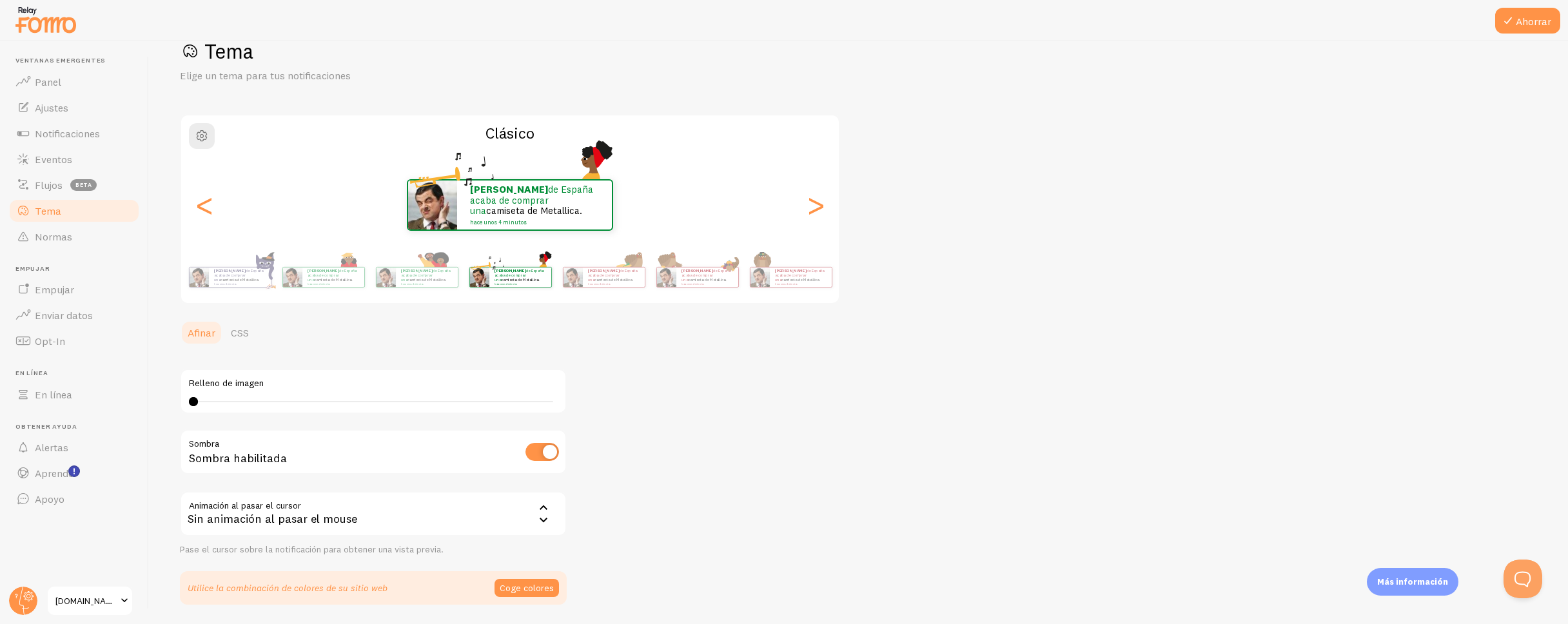
click at [626, 284] on small "hace unos 4 minutos" at bounding box center [613, 284] width 51 height 3
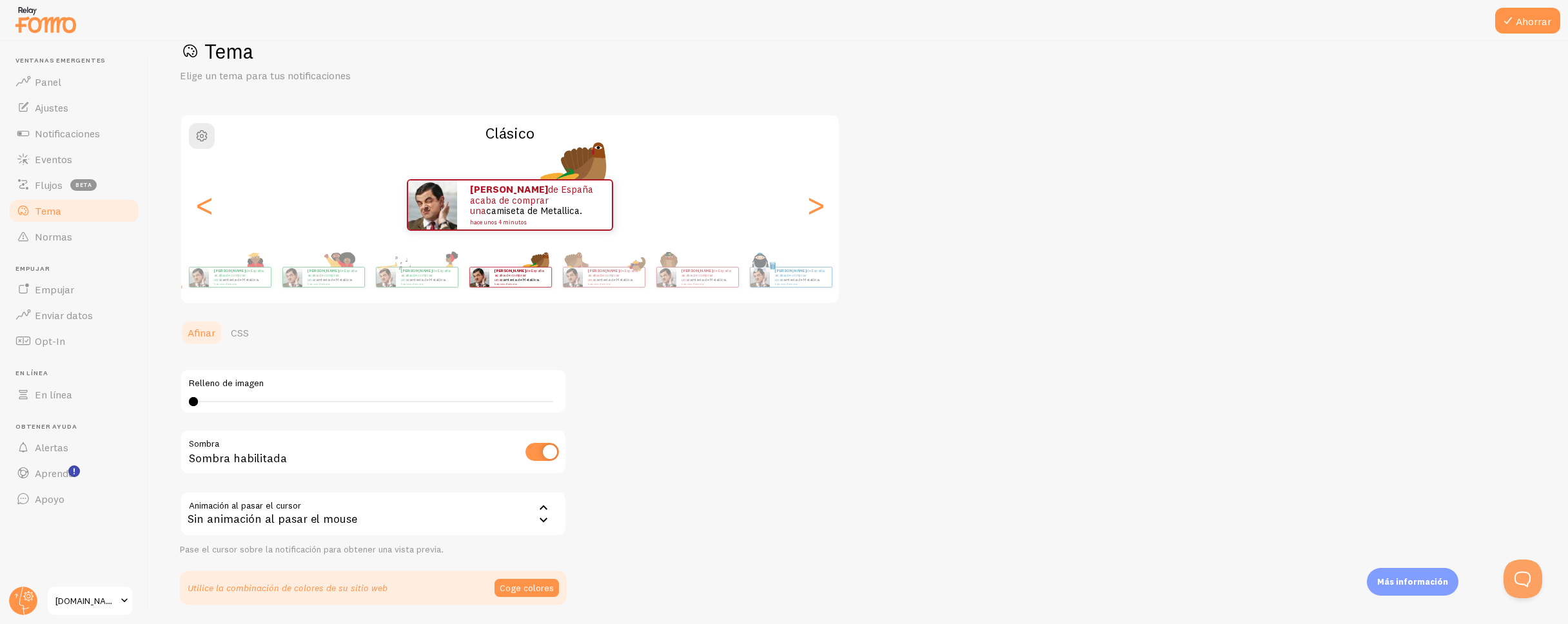
click at [626, 284] on small "hace unos 4 minutos" at bounding box center [613, 284] width 51 height 3
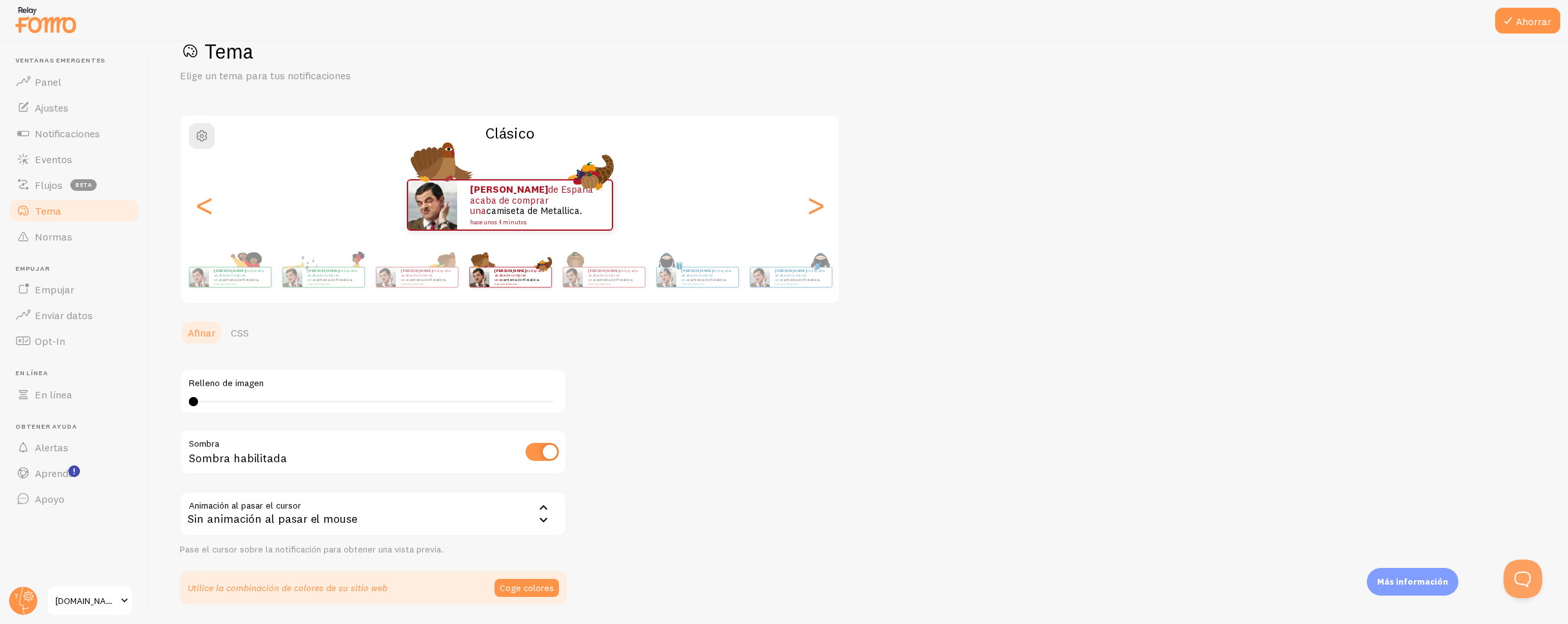
click at [626, 284] on small "hace unos 4 minutos" at bounding box center [613, 284] width 51 height 3
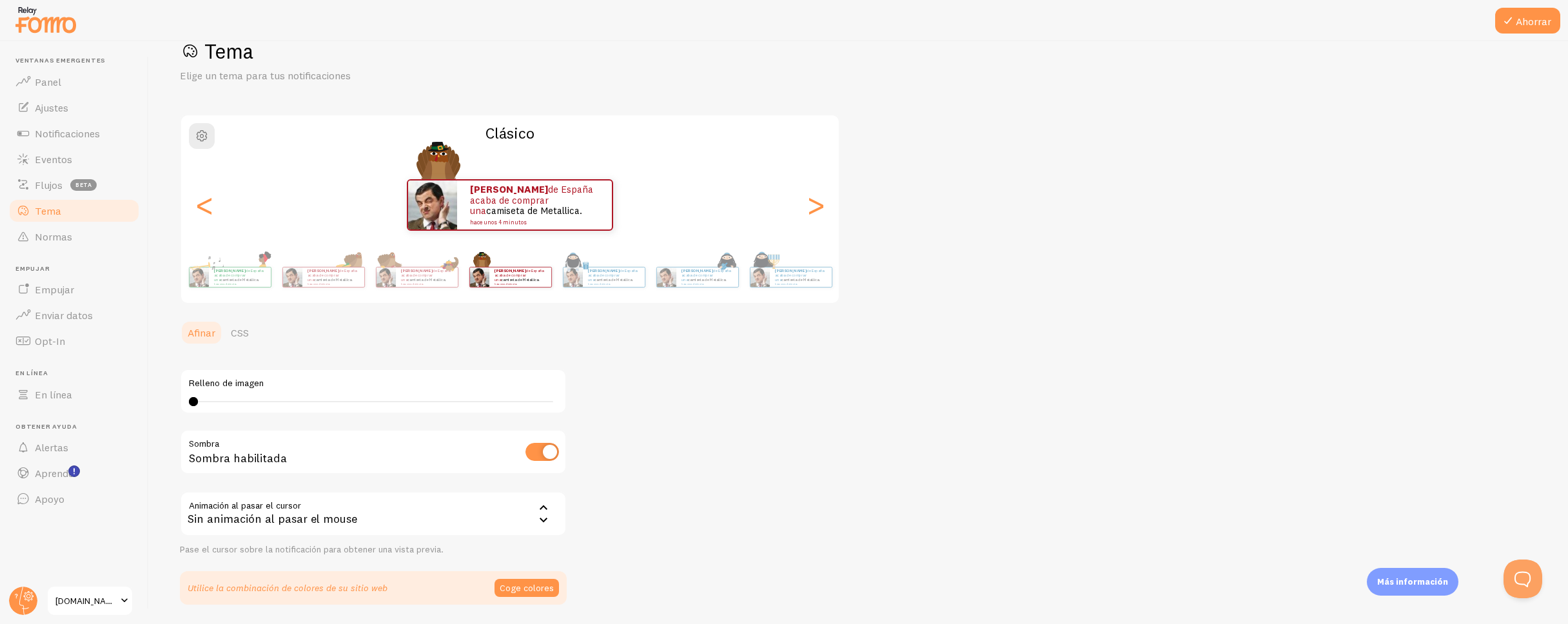
click at [626, 284] on small "hace unos 4 minutos" at bounding box center [613, 284] width 51 height 3
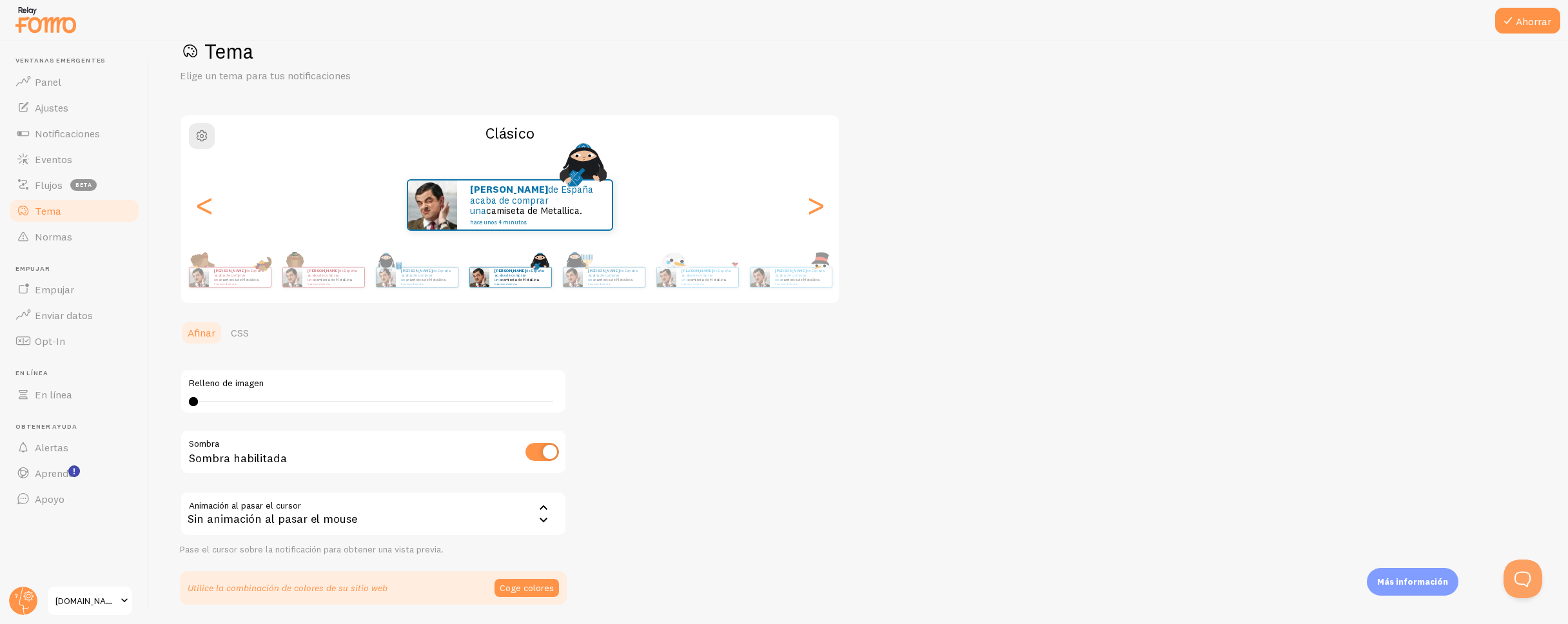
click at [626, 284] on small "hace unos 4 minutos" at bounding box center [613, 284] width 51 height 3
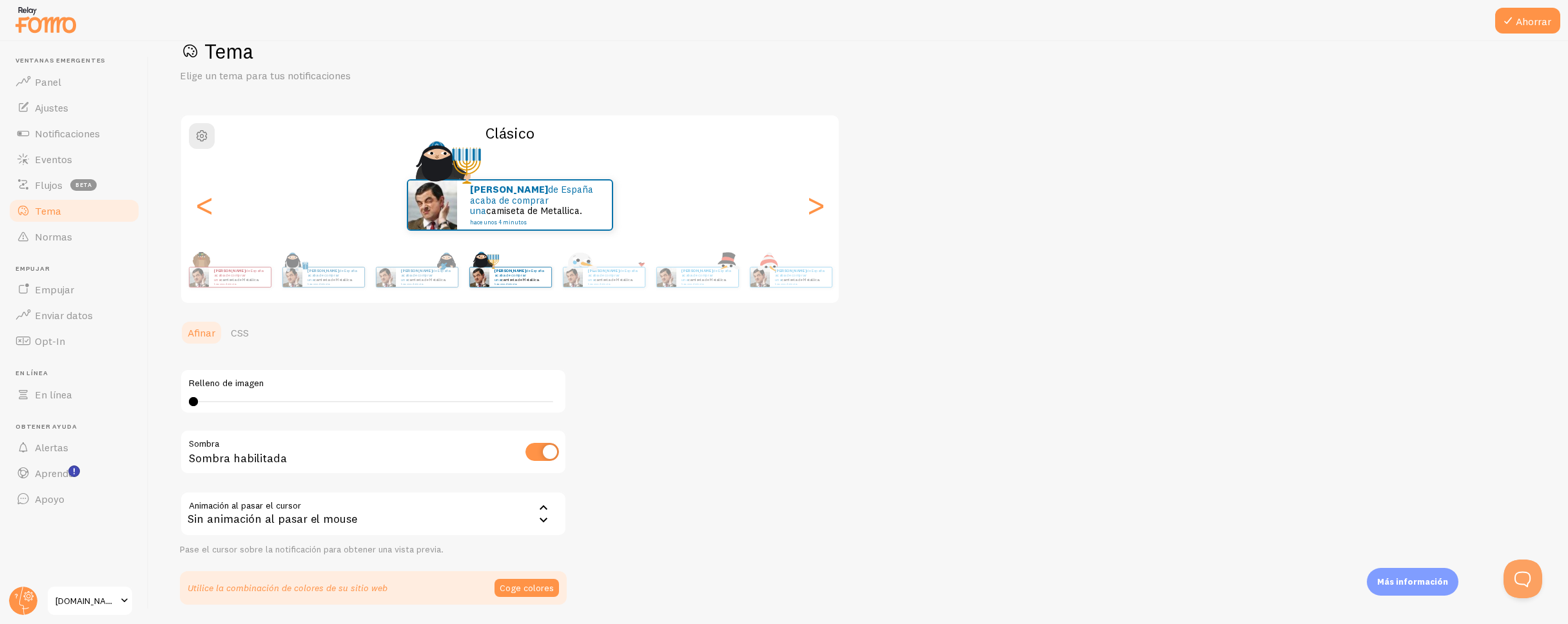
click at [626, 284] on small "hace unos 4 minutos" at bounding box center [613, 284] width 51 height 3
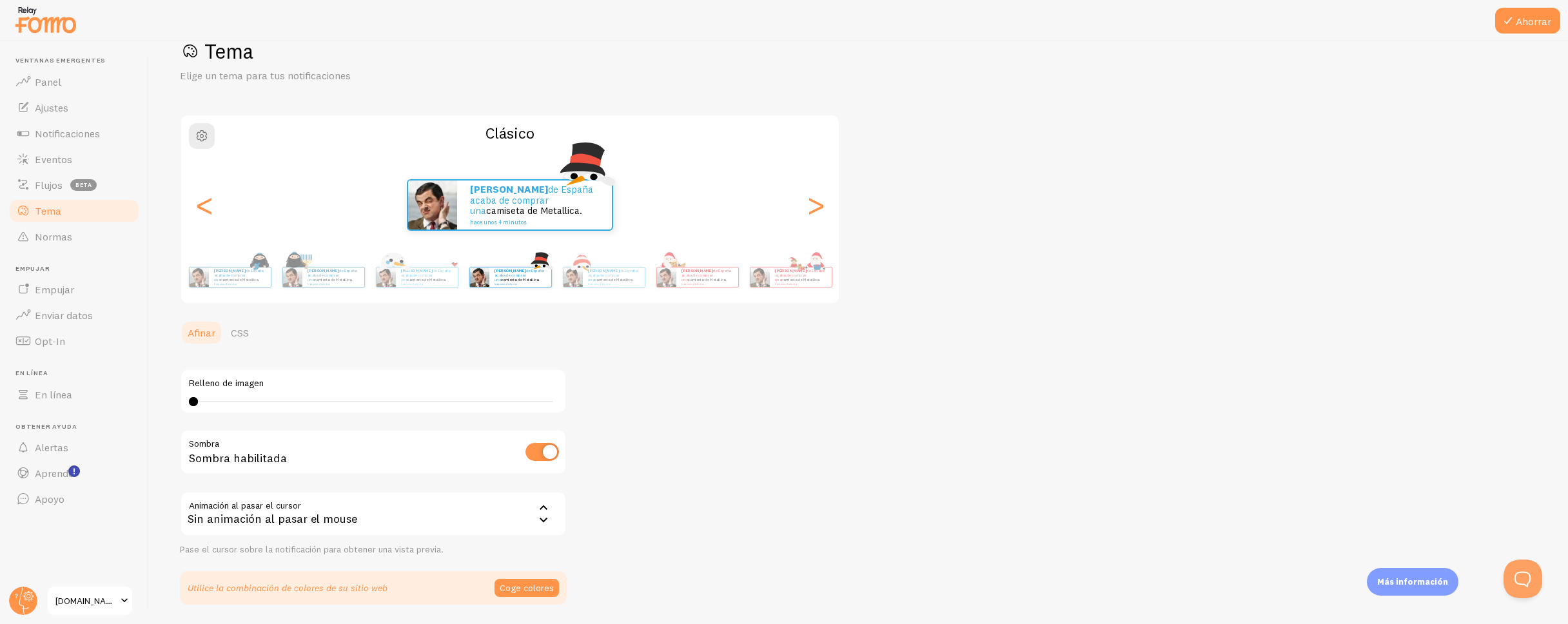
click at [626, 284] on small "hace unos 4 minutos" at bounding box center [613, 284] width 51 height 3
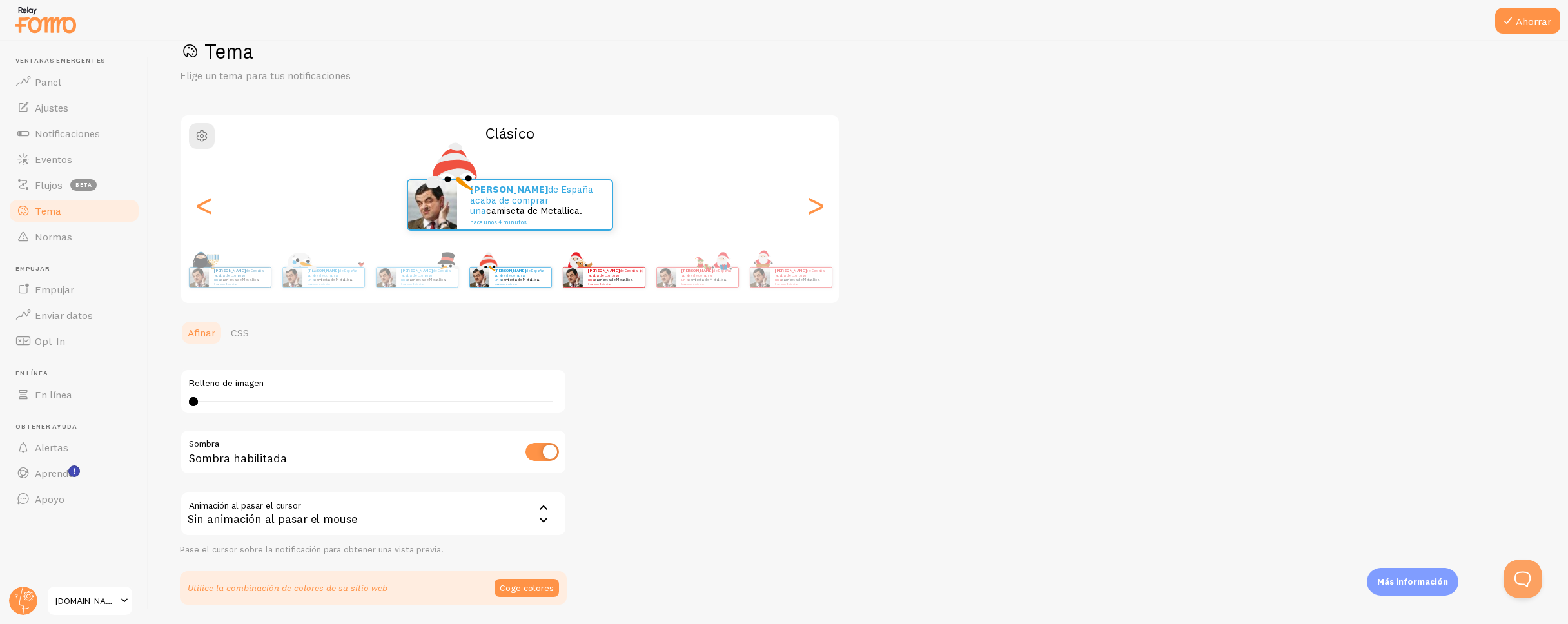
click at [649, 285] on div "Tomás de España acaba de comprar una camiseta de Metallica. hace unos 4 minutos…" at bounding box center [510, 277] width 740 height 51
click at [664, 282] on img at bounding box center [666, 277] width 20 height 20
click at [766, 289] on div "Tomás de España acaba de comprar una camiseta de Metallica. hace unos 4 minutos" at bounding box center [790, 277] width 83 height 36
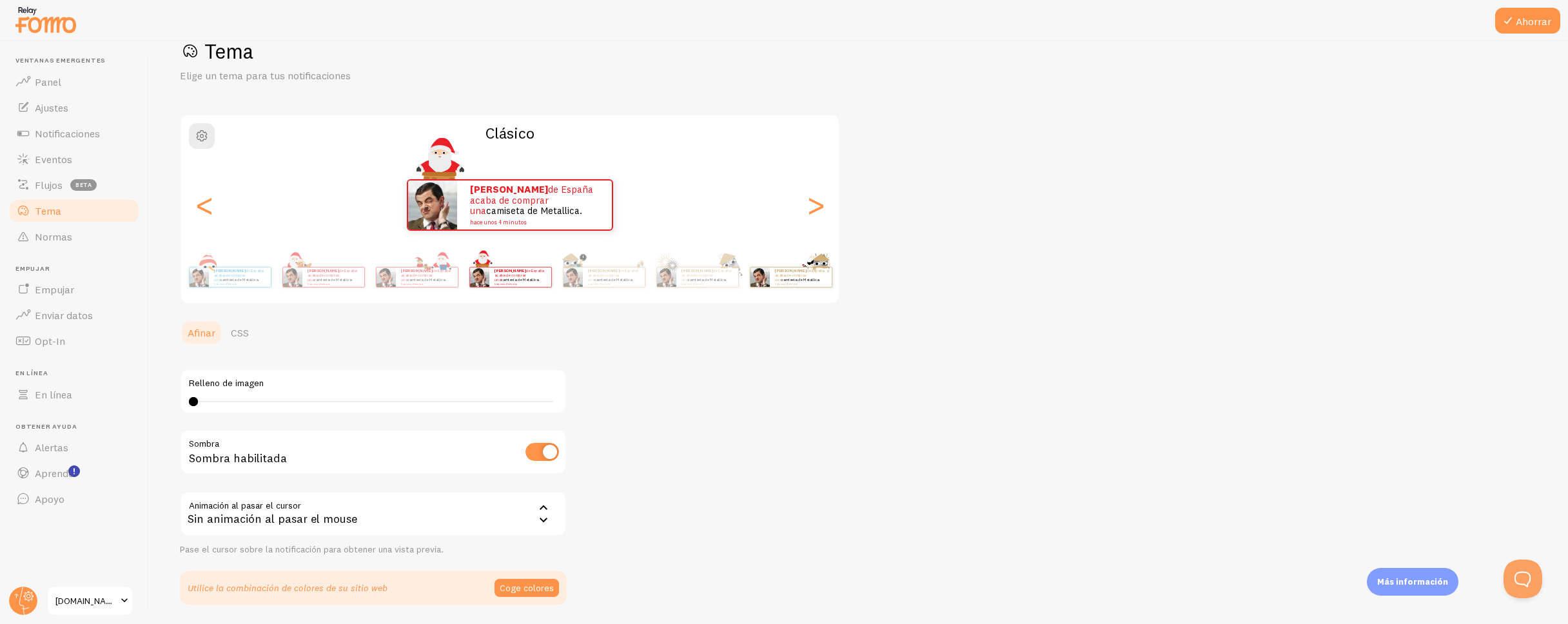
click at [792, 284] on font "hace unos 4 minutos" at bounding box center [786, 284] width 22 height 3
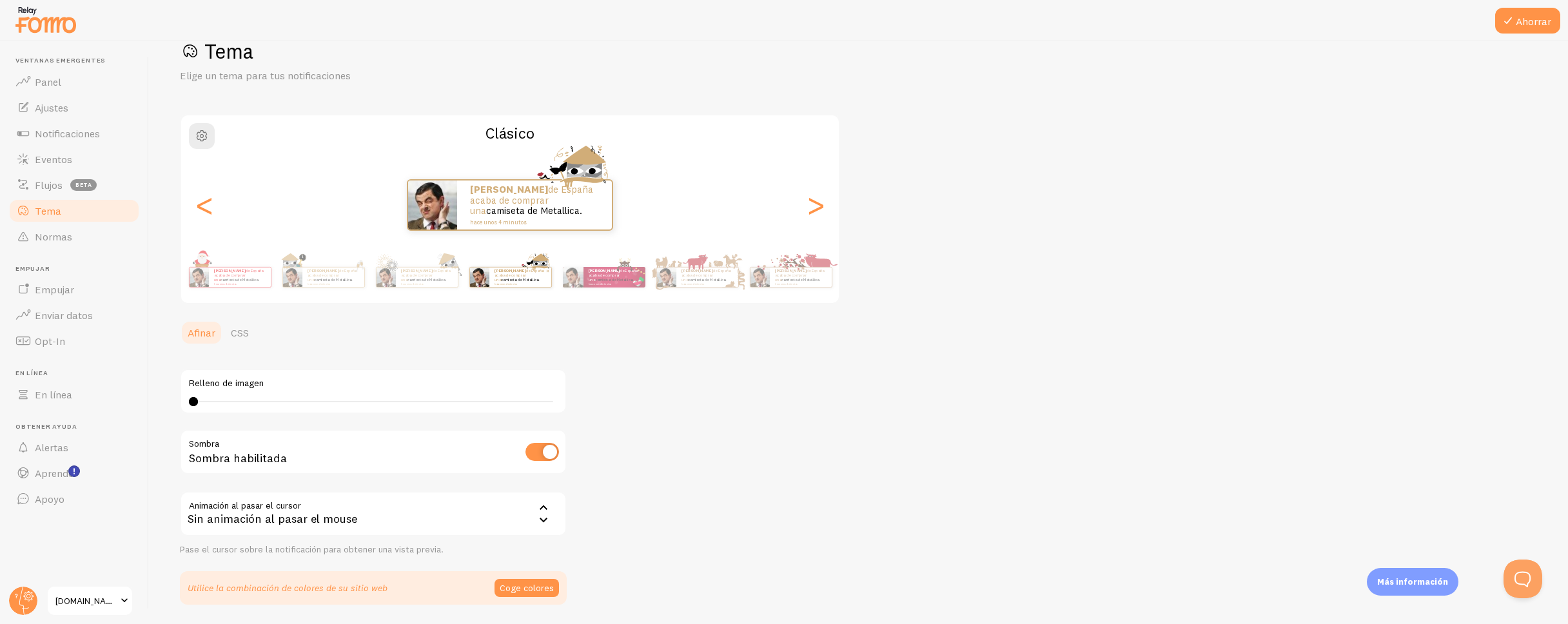
click at [792, 284] on font "hace unos 4 minutos" at bounding box center [786, 284] width 22 height 3
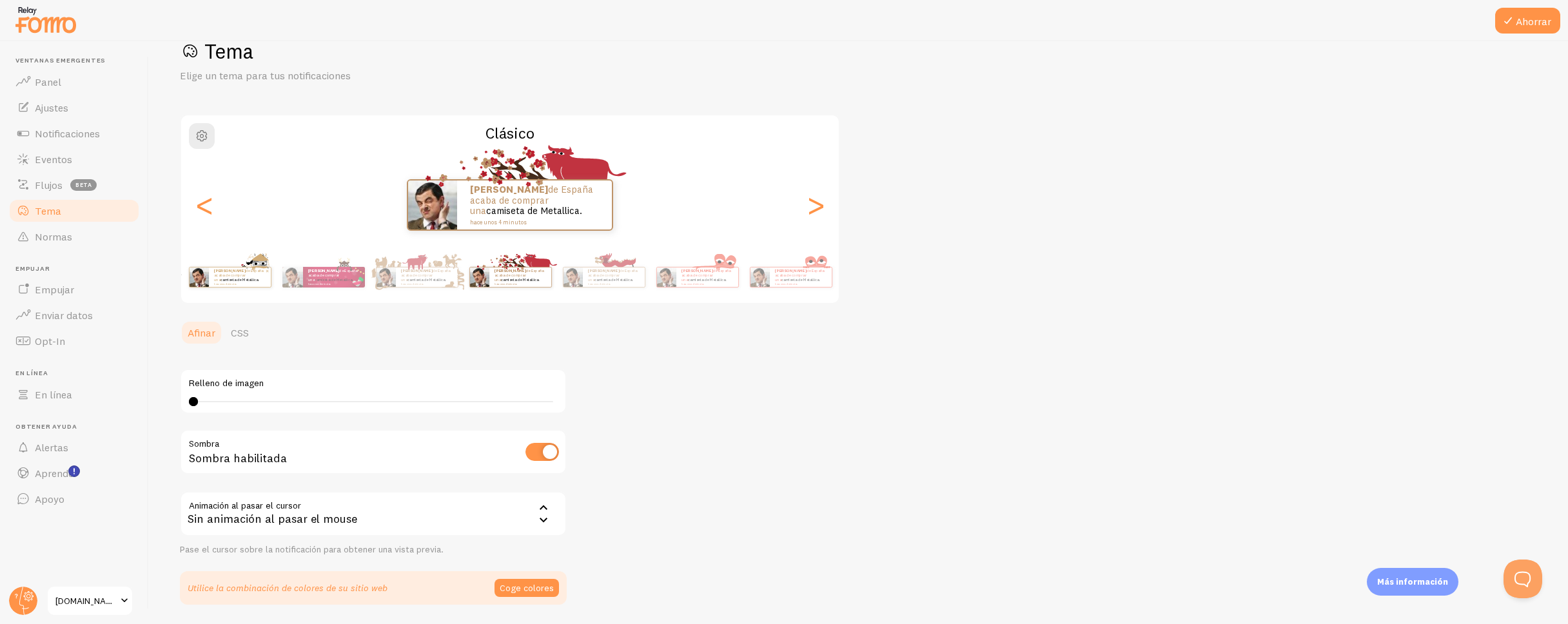
click at [792, 284] on font "hace unos 4 minutos" at bounding box center [786, 284] width 22 height 3
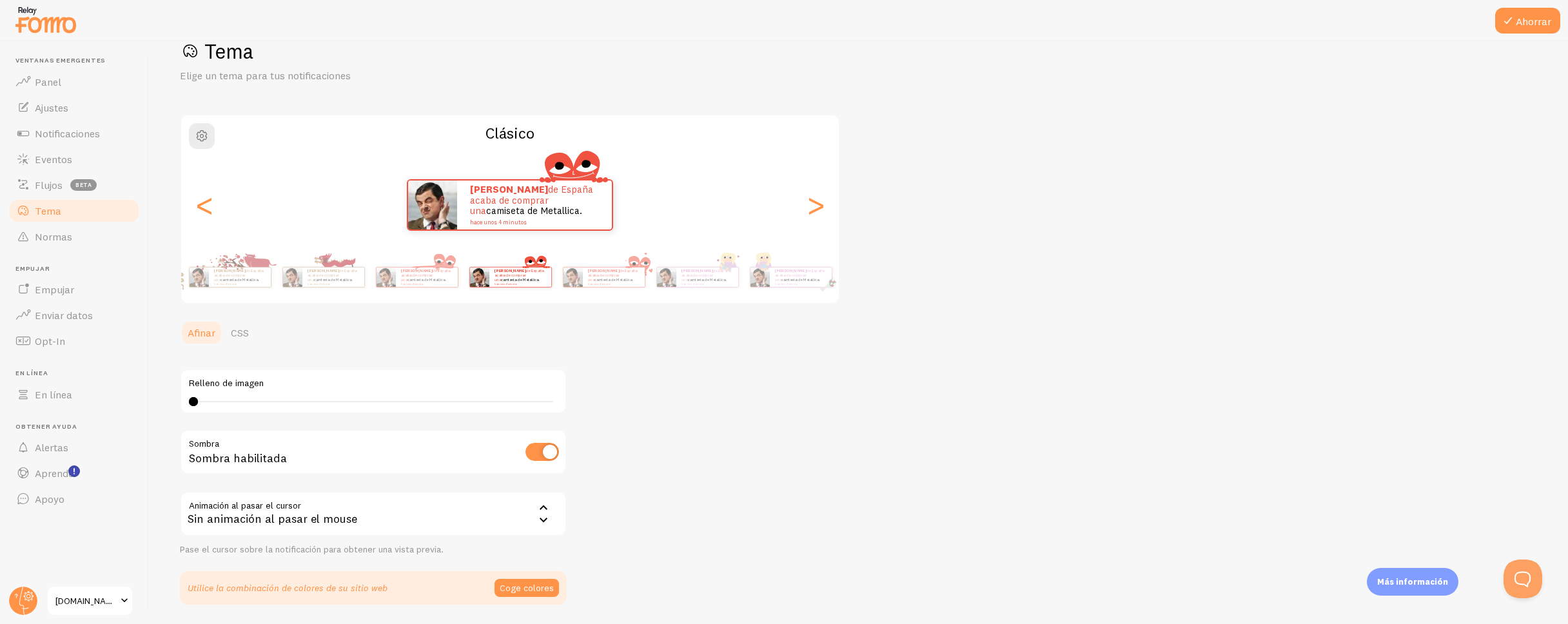
click at [792, 284] on font "hace unos 4 minutos" at bounding box center [786, 284] width 22 height 3
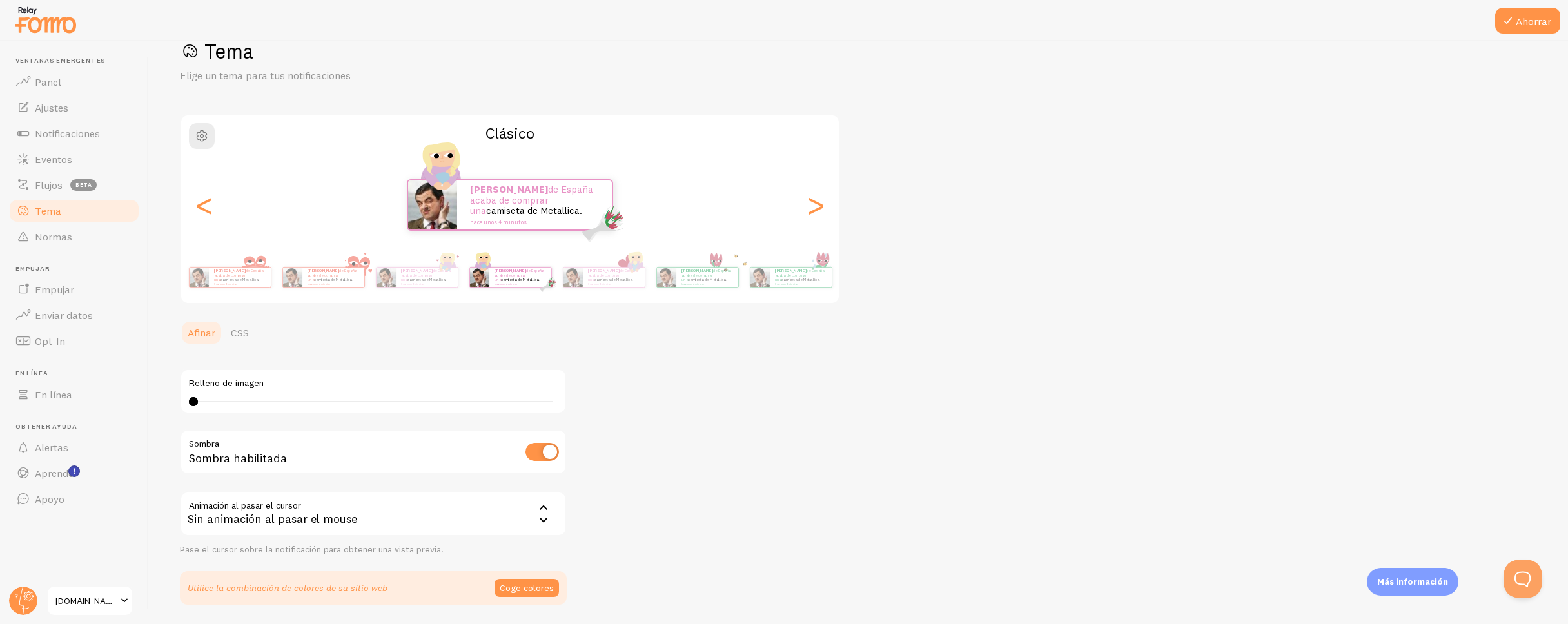
click at [792, 284] on font "hace unos 4 minutos" at bounding box center [786, 284] width 22 height 3
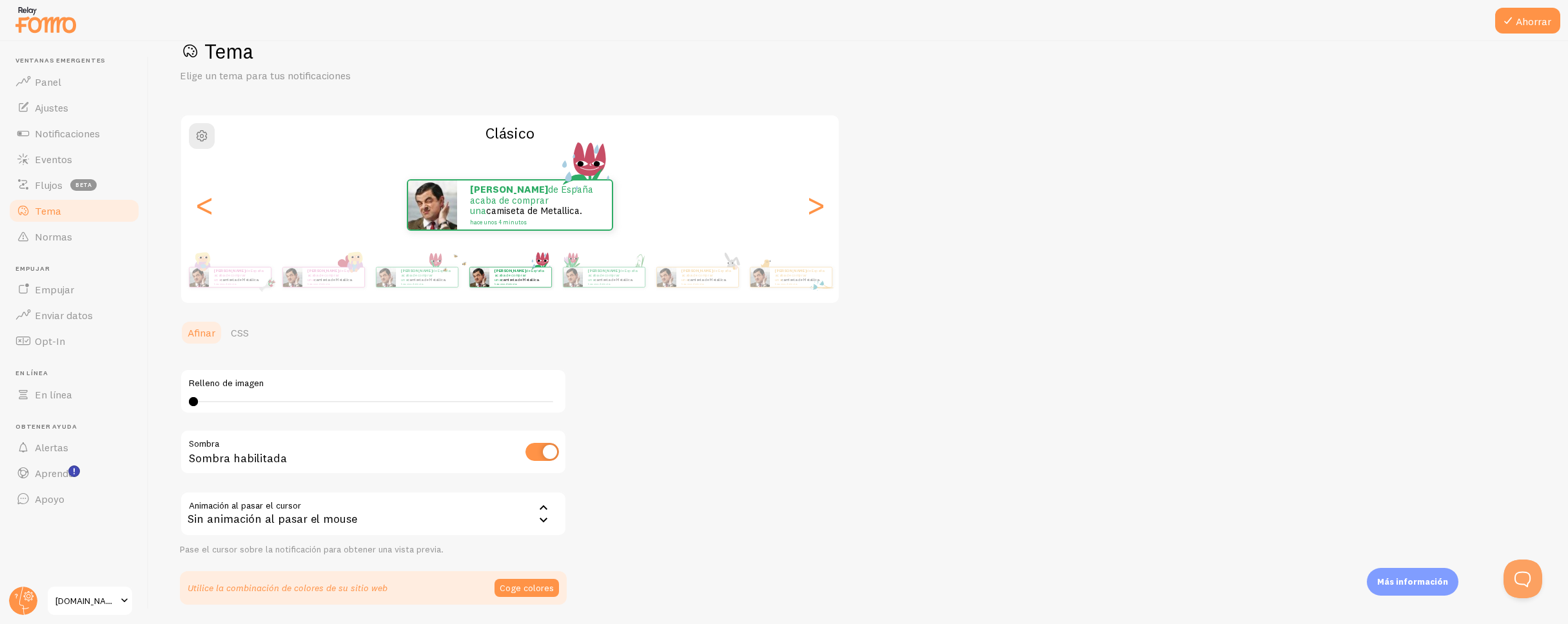
click at [792, 284] on font "hace unos 4 minutos" at bounding box center [786, 284] width 22 height 3
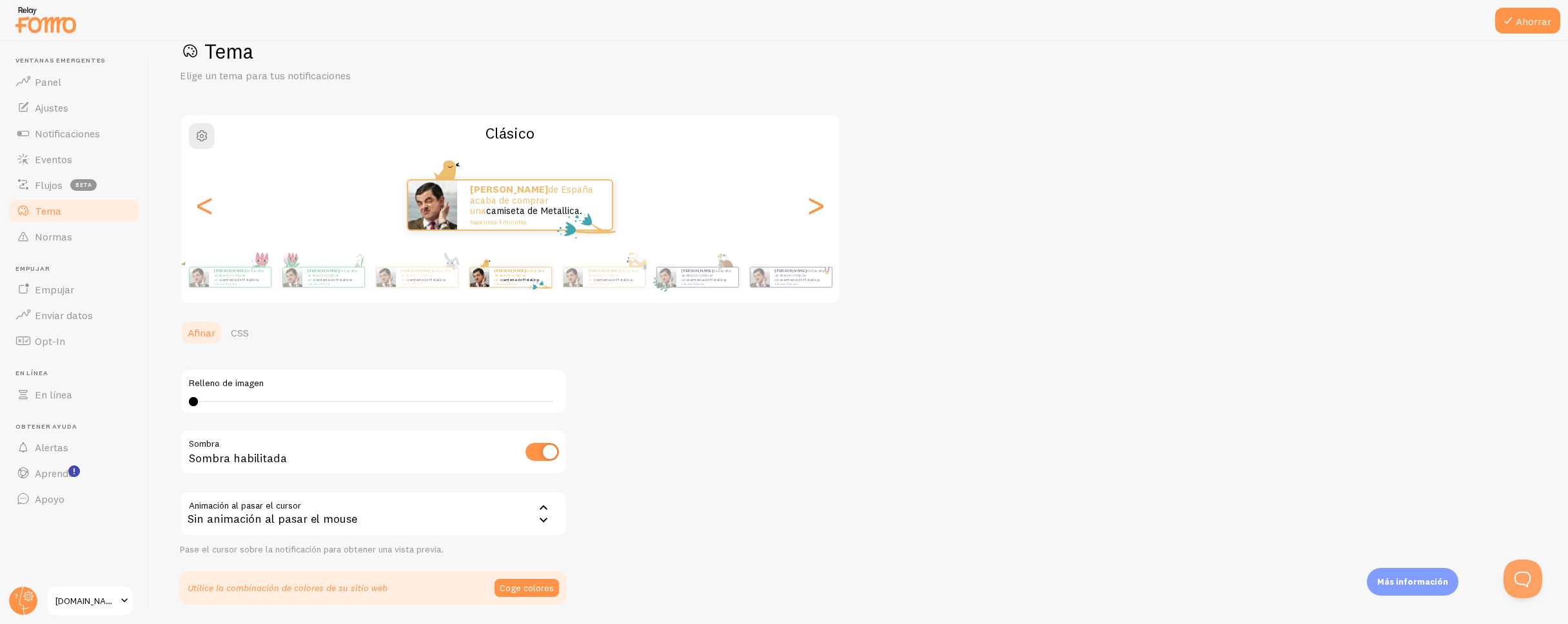
click at [732, 284] on small "hace unos 4 minutos" at bounding box center [707, 284] width 51 height 3
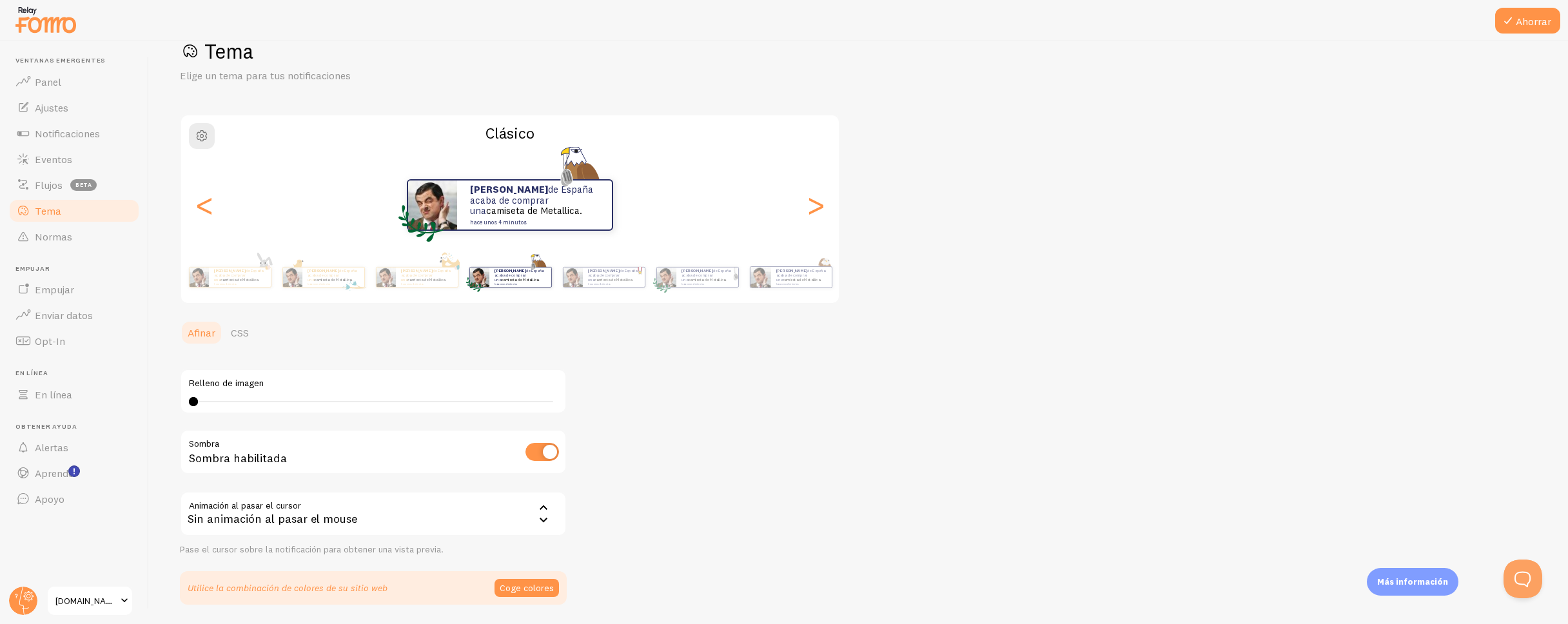
click at [545, 284] on small "hace unos 4 minutos" at bounding box center [520, 284] width 51 height 3
click at [805, 280] on p "Tomás de España acaba de comprar una camiseta de Metallica. hace unos 4 minutos" at bounding box center [801, 277] width 51 height 16
click at [805, 280] on p "Tomás de España acaba de comprar una camiseta de Metallica. hace unos 4 minutos" at bounding box center [800, 277] width 51 height 16
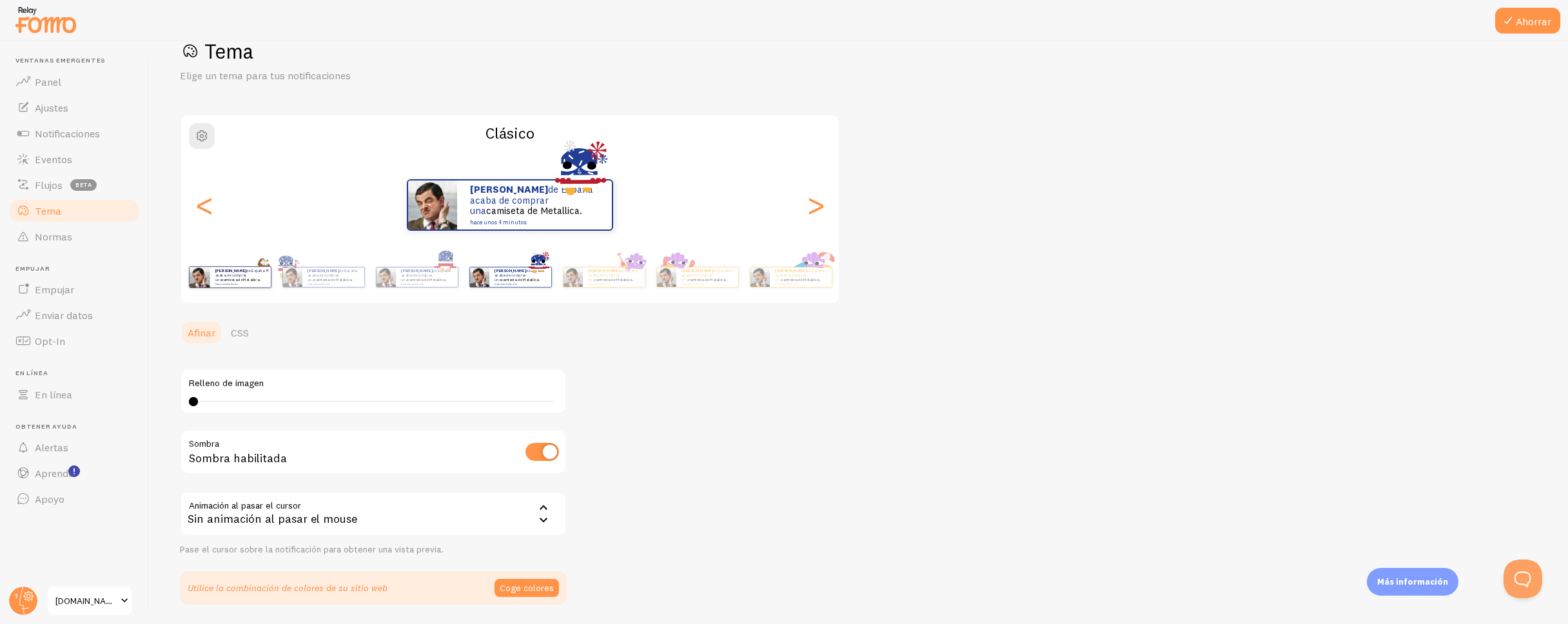
click at [805, 280] on p "Tomás de España acaba de comprar una camiseta de Metallica. hace unos 4 minutos" at bounding box center [800, 277] width 51 height 16
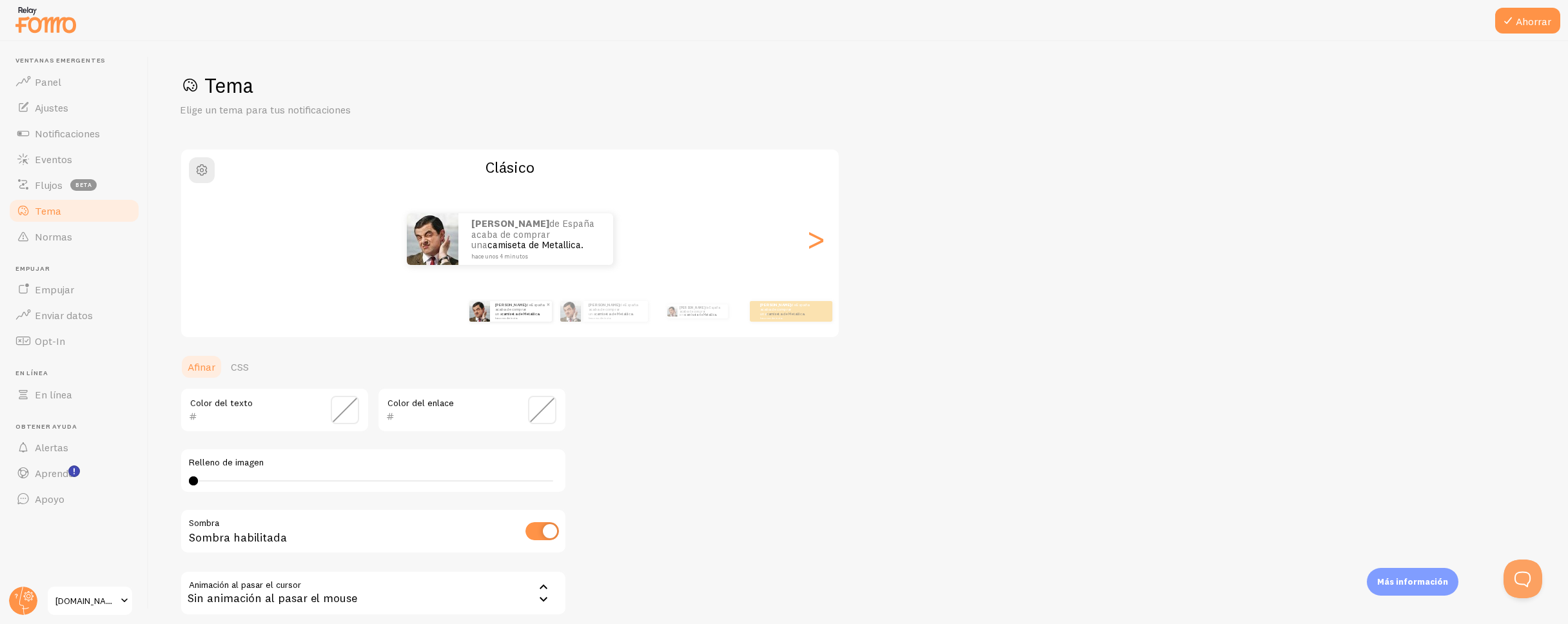
click at [529, 311] on font "camiseta de Metallica." at bounding box center [521, 313] width 39 height 5
click at [598, 312] on font "camiseta de Metallica." at bounding box center [614, 313] width 39 height 5
click at [654, 311] on div "Tomás de España acaba de comprar una camiseta de Metallica. hace unos 4 minutos…" at bounding box center [839, 311] width 740 height 36
click at [677, 311] on div "Tomás de España acaba de comprar una camiseta de Metallica. hace unos 4 minutos" at bounding box center [702, 311] width 51 height 14
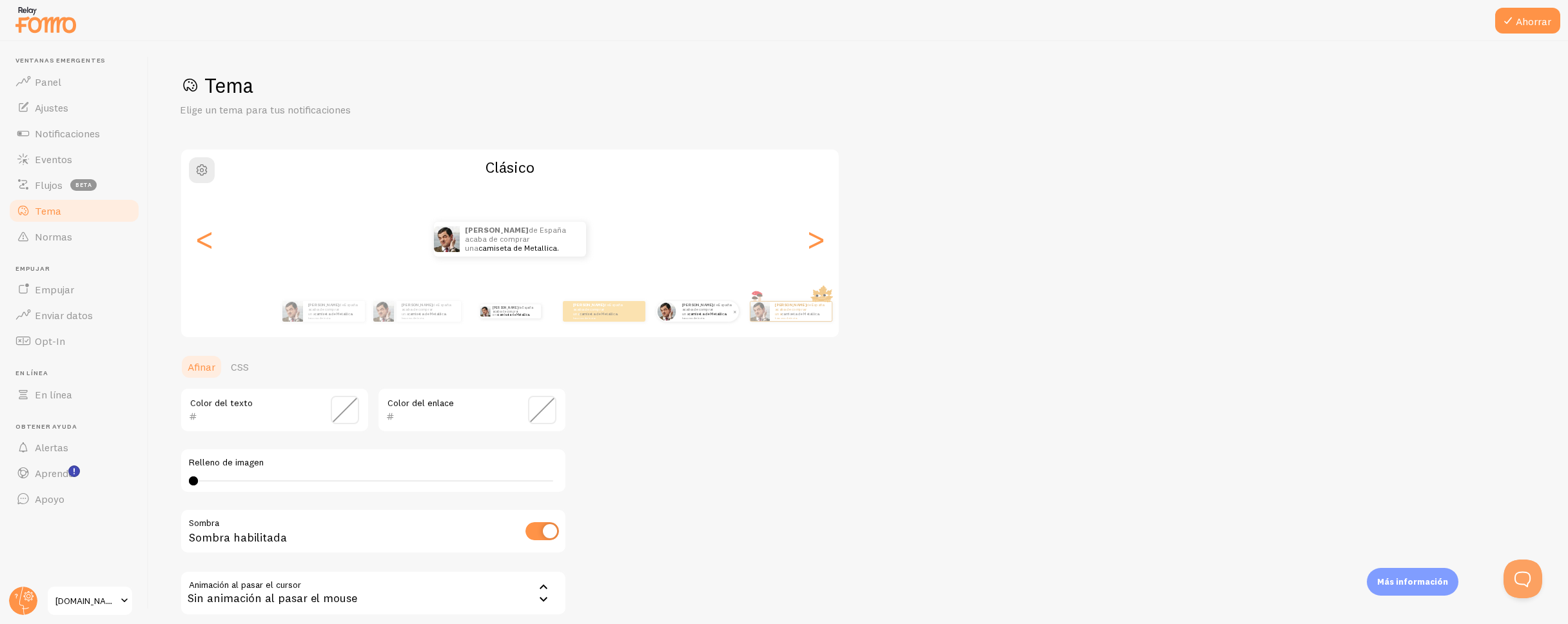
click at [690, 314] on font "camiseta de Metallica." at bounding box center [708, 313] width 39 height 5
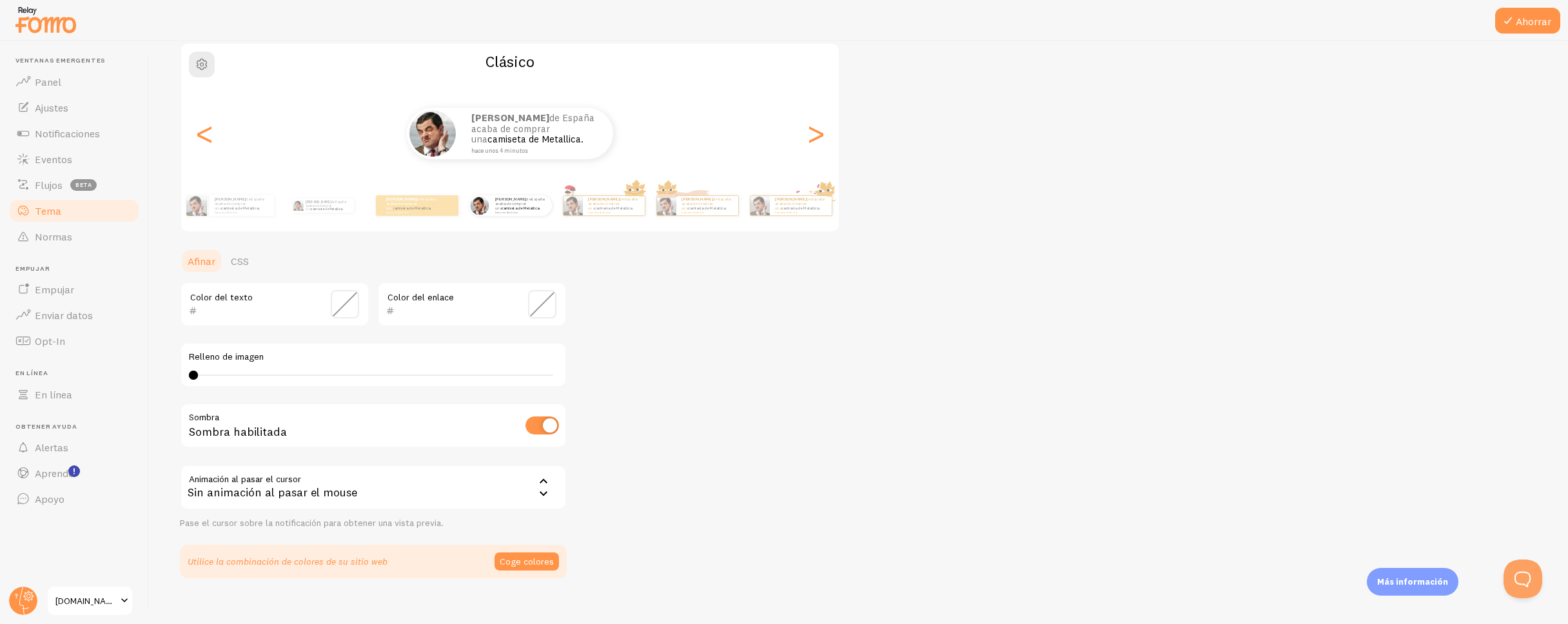
scroll to position [111, 0]
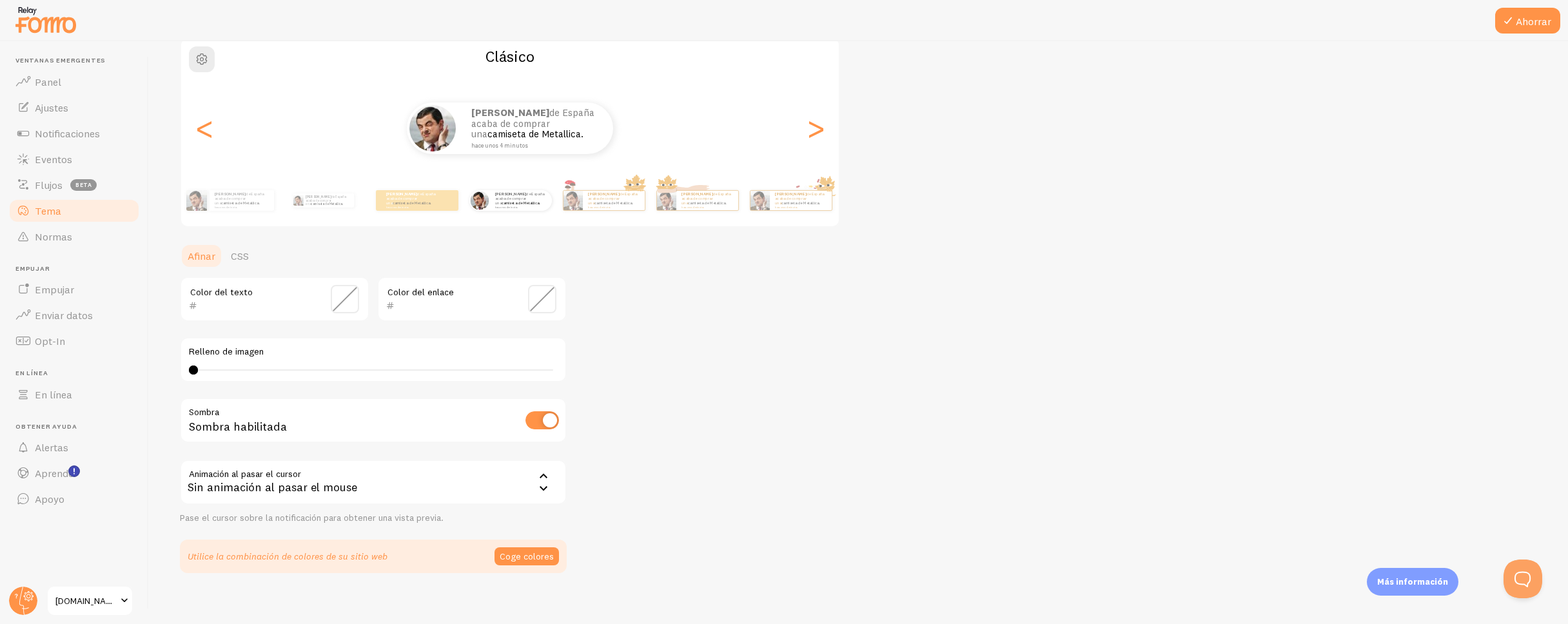
click at [343, 300] on span at bounding box center [345, 299] width 28 height 28
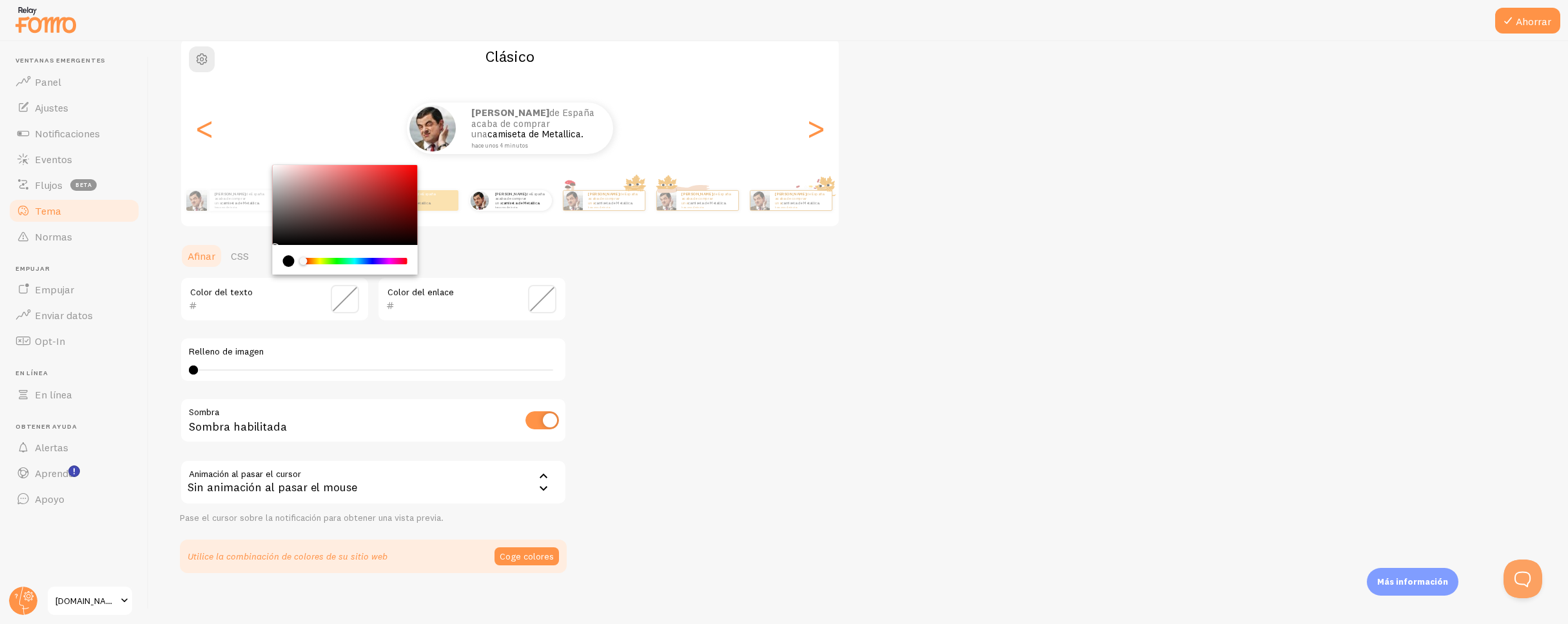
drag, startPoint x: 278, startPoint y: 243, endPoint x: 436, endPoint y: 299, distance: 167.6
click at [264, 251] on section "Afinar CSS Color del texto Color del enlace Relleno de imagen 0 0 - indefinido …" at bounding box center [373, 408] width 387 height 330
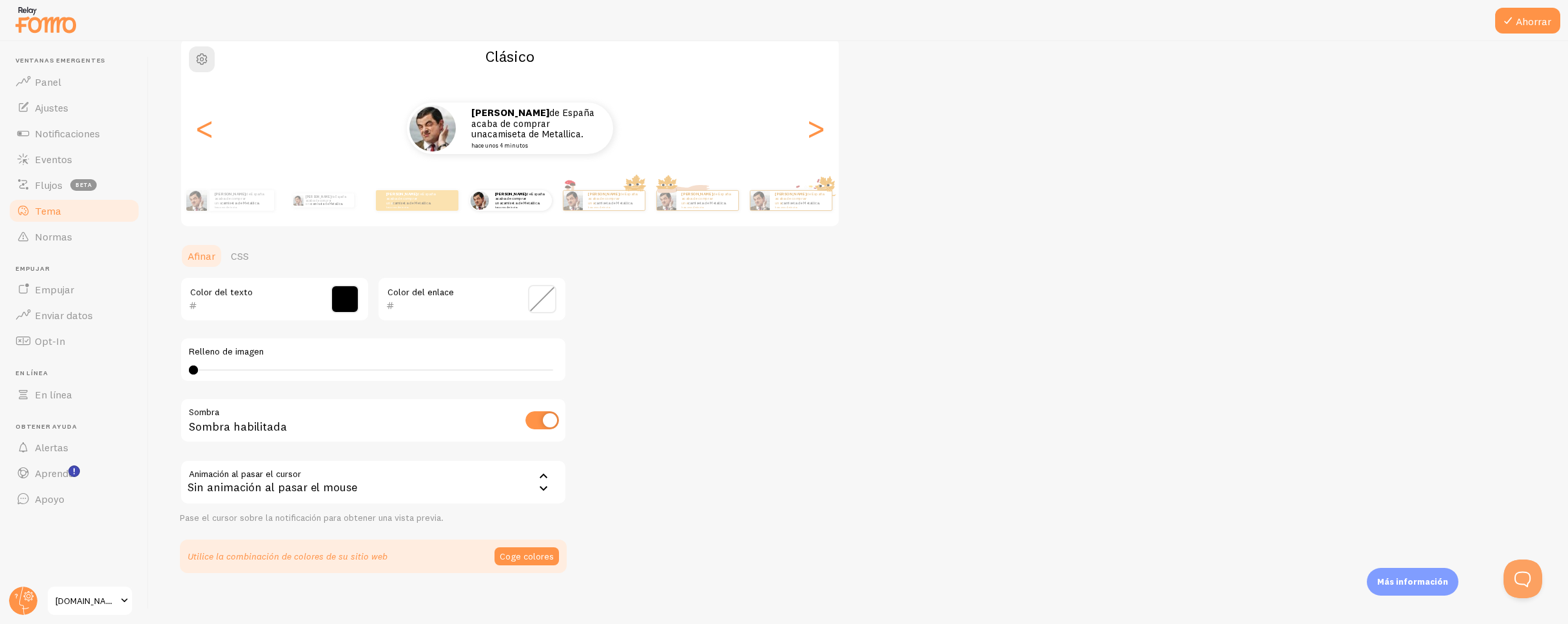
type input "000000"
click at [538, 300] on span at bounding box center [542, 299] width 28 height 28
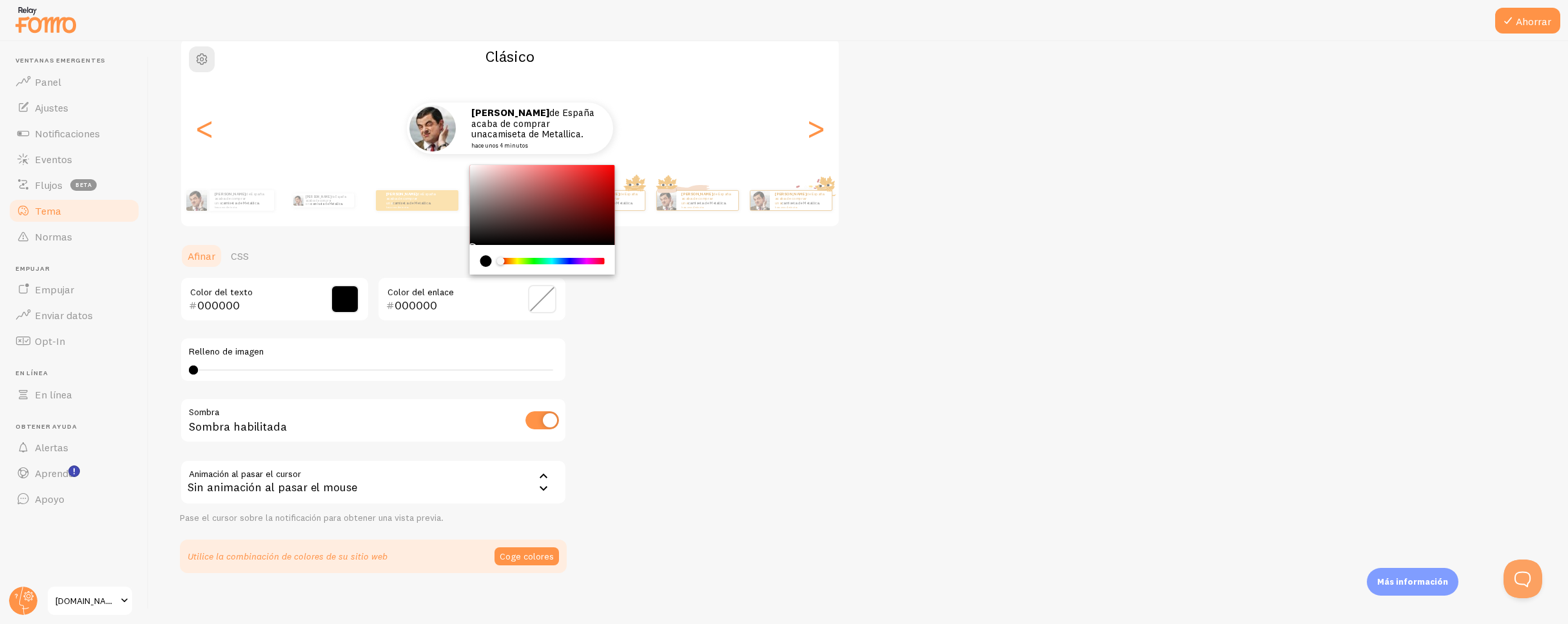
click at [564, 258] on div "Chrome color picker" at bounding box center [553, 261] width 103 height 6
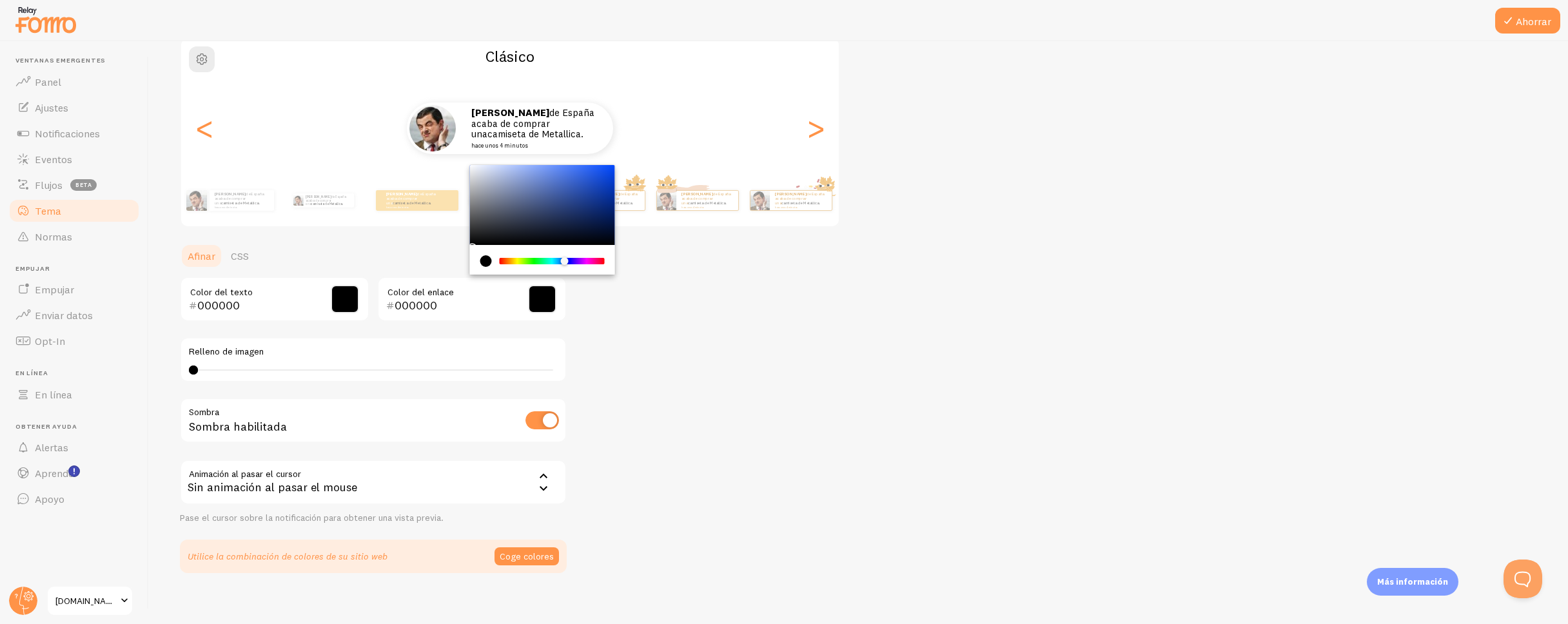
type input "094EFF"
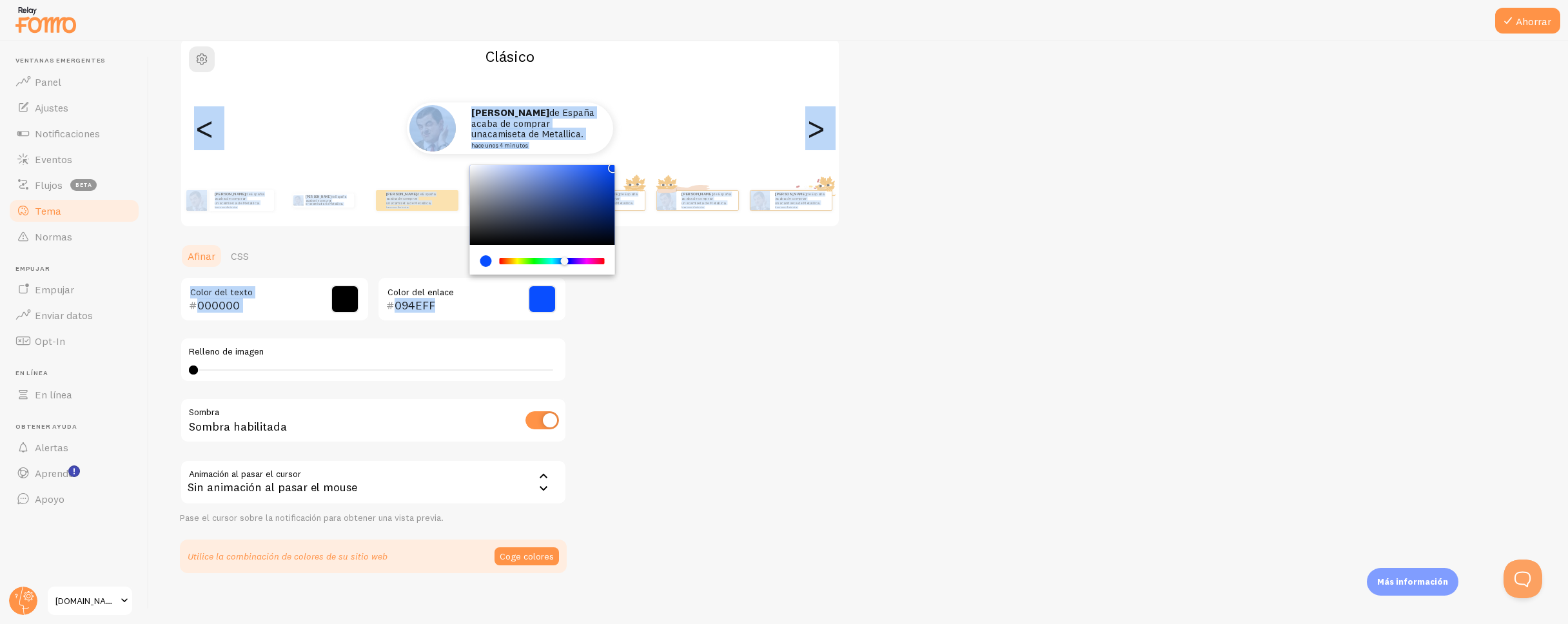
drag, startPoint x: 607, startPoint y: 178, endPoint x: 610, endPoint y: 160, distance: 18.2
click at [610, 160] on div "Tema Elige un tema para tus notificaciones Clásico Tomás de España acaba de com…" at bounding box center [858, 266] width 1357 height 612
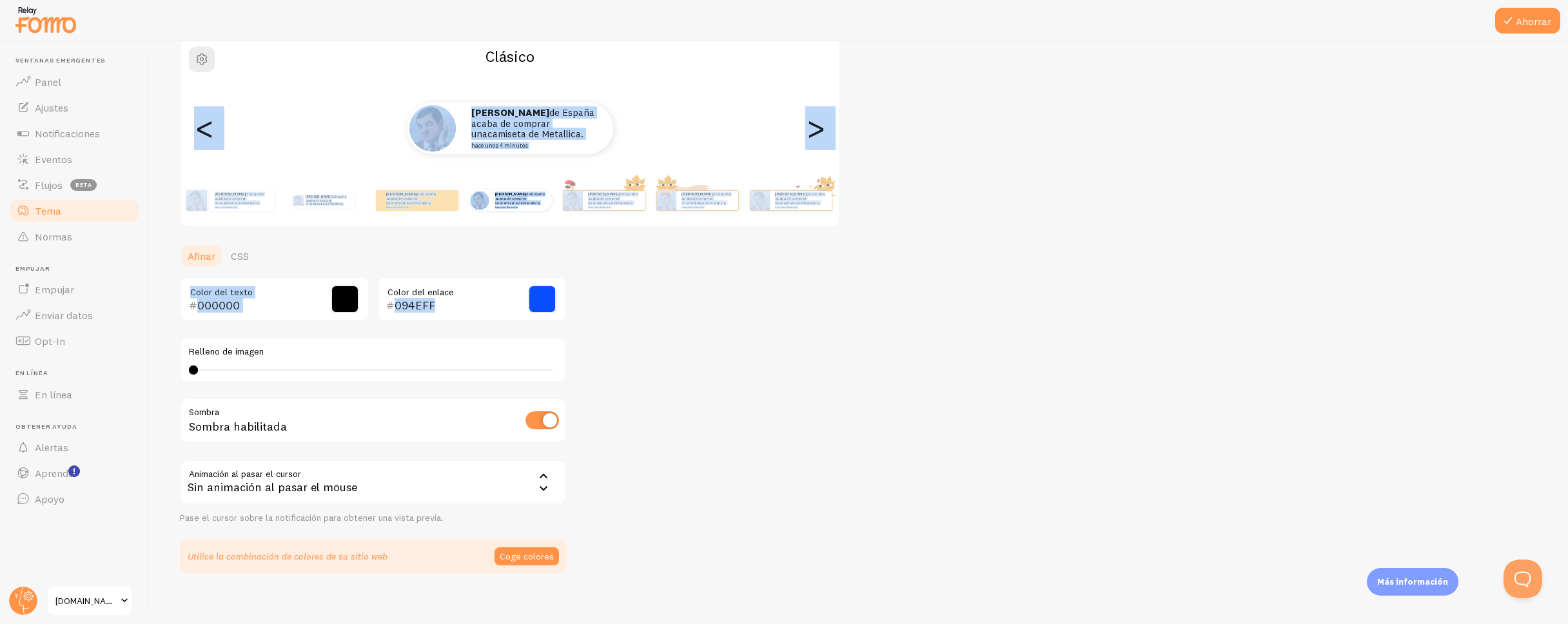
click at [636, 280] on div "Tema Elige un tema para tus notificaciones Clásico Tomás de España acaba de com…" at bounding box center [858, 266] width 1357 height 612
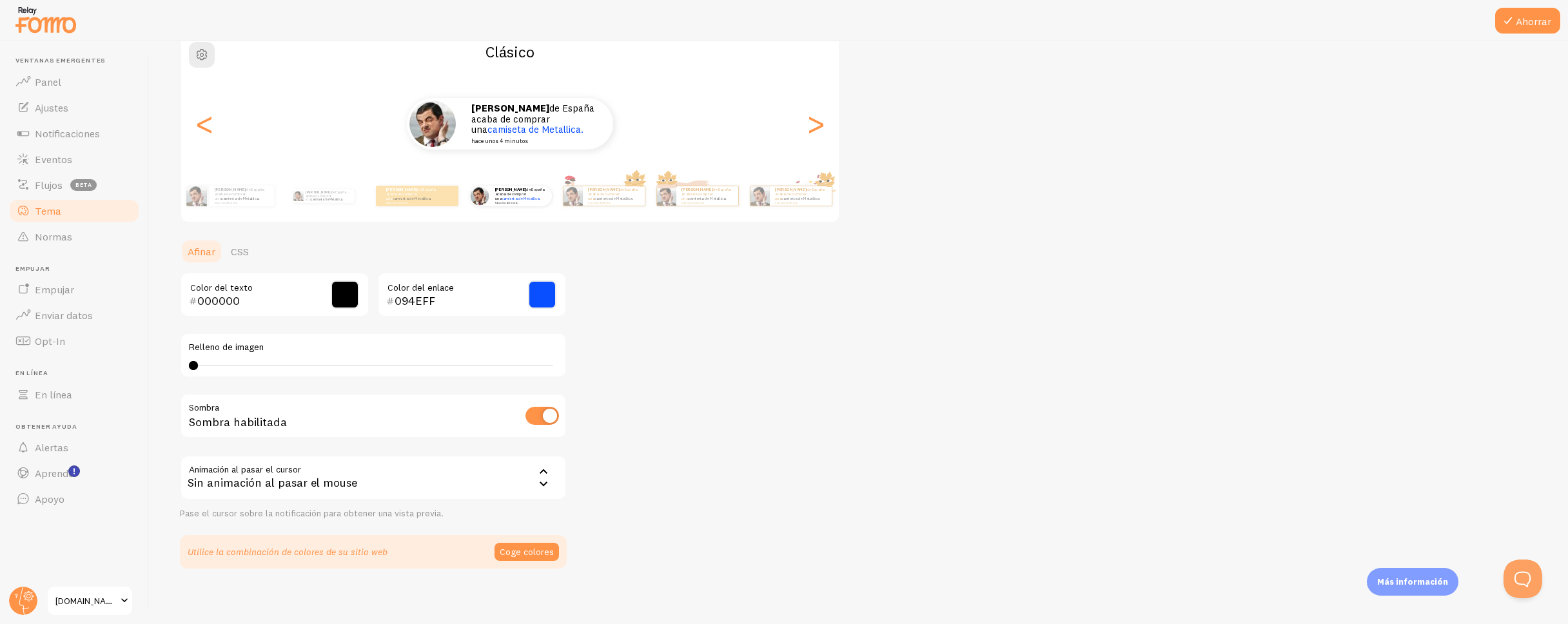
scroll to position [116, 0]
drag, startPoint x: 246, startPoint y: 366, endPoint x: 259, endPoint y: 368, distance: 13.2
click at [250, 367] on div at bounding box center [246, 365] width 9 height 9
click at [628, 366] on div "Tema Elige un tema para tus notificaciones Clásico Tomás de España acaba de com…" at bounding box center [858, 261] width 1357 height 612
drag, startPoint x: 268, startPoint y: 364, endPoint x: 545, endPoint y: 373, distance: 277.1
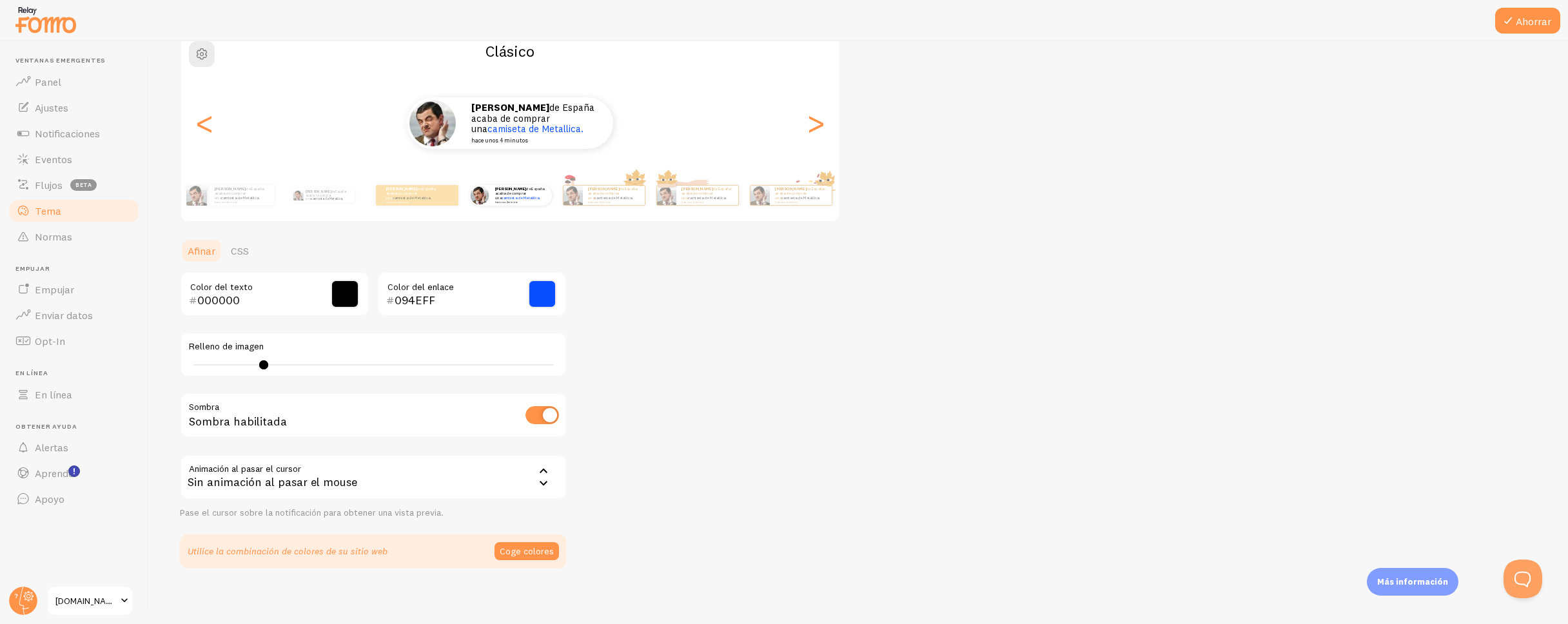
click at [545, 373] on div "Relleno de imagen 0 0 - indefinido" at bounding box center [373, 355] width 387 height 45
click at [264, 358] on div "Relleno de imagen 0 0 - indefinido" at bounding box center [373, 355] width 387 height 45
drag, startPoint x: 264, startPoint y: 368, endPoint x: 569, endPoint y: 398, distance: 306.5
click at [569, 396] on div "Tema Elige un tema para tus notificaciones Clásico Tomás de España acaba de com…" at bounding box center [858, 261] width 1357 height 612
click at [605, 368] on div "Tema Elige un tema para tus notificaciones Clásico Tomás de España acaba de com…" at bounding box center [858, 261] width 1357 height 612
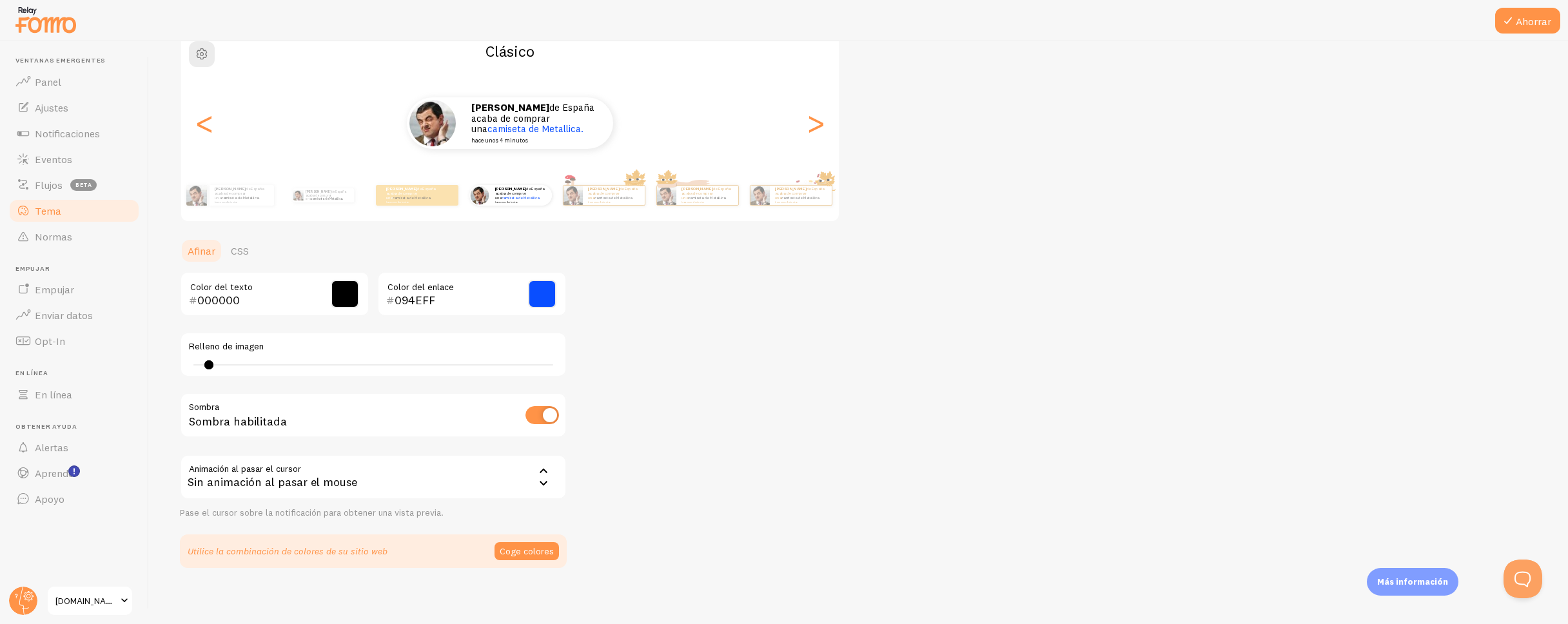
type input "4"
drag, startPoint x: 550, startPoint y: 368, endPoint x: 144, endPoint y: 340, distance: 407.0
click at [144, 340] on main "Ventanas emergentes Panel Ajustes Notificaciones Eventos Flujos beta Tema Norma…" at bounding box center [784, 332] width 1568 height 583
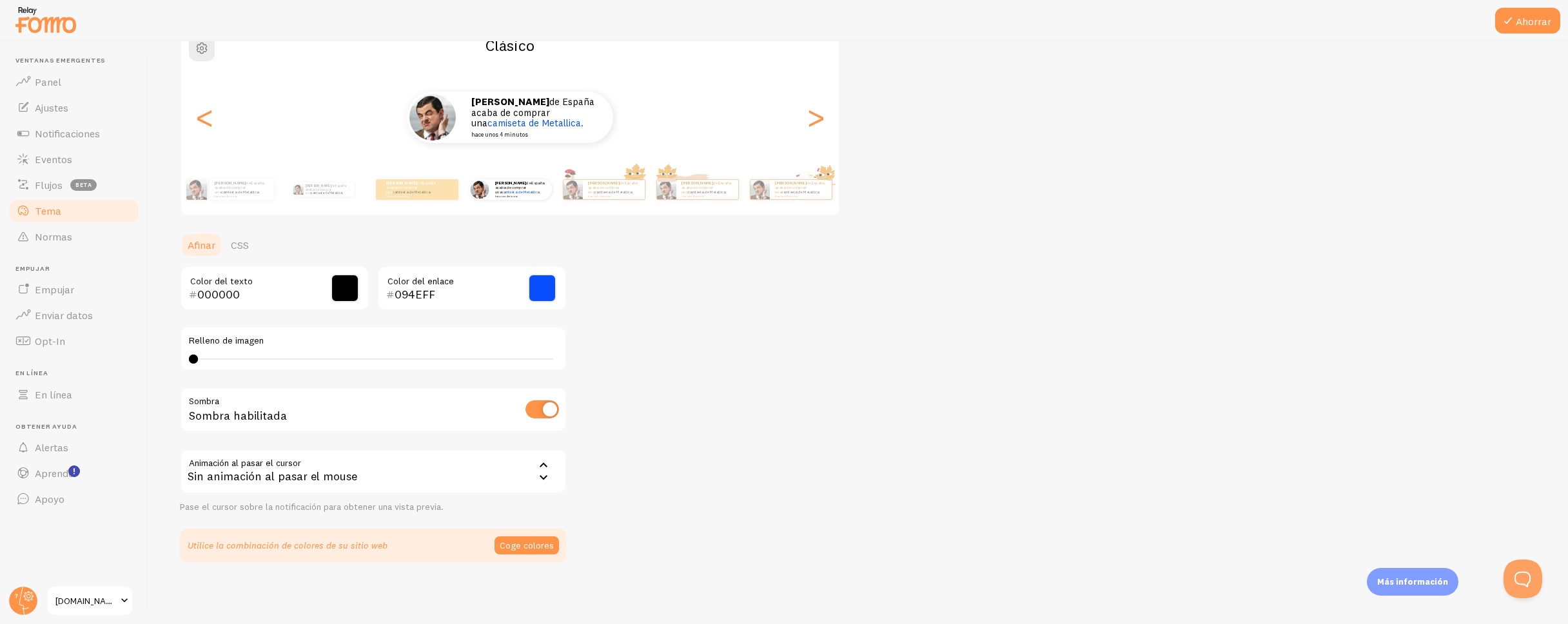
scroll to position [118, 0]
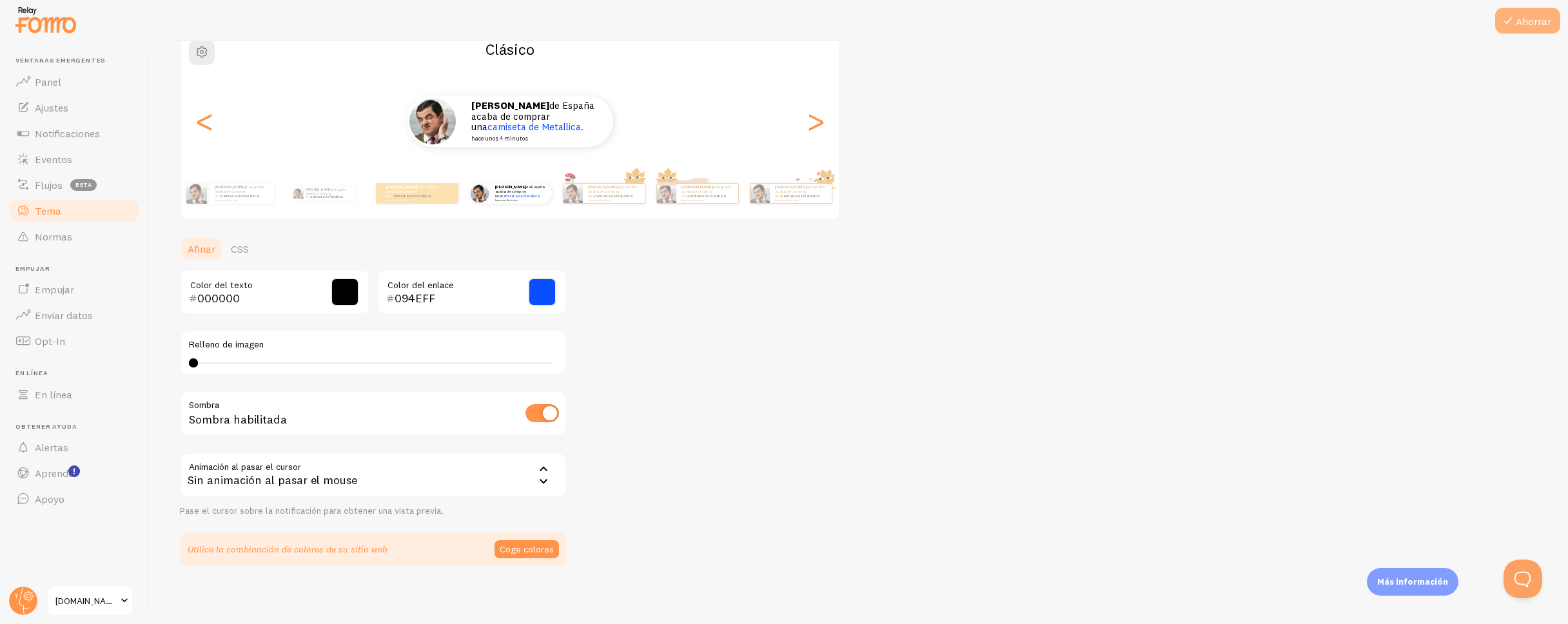
click at [1528, 20] on font "Ahorrar" at bounding box center [1533, 22] width 35 height 13
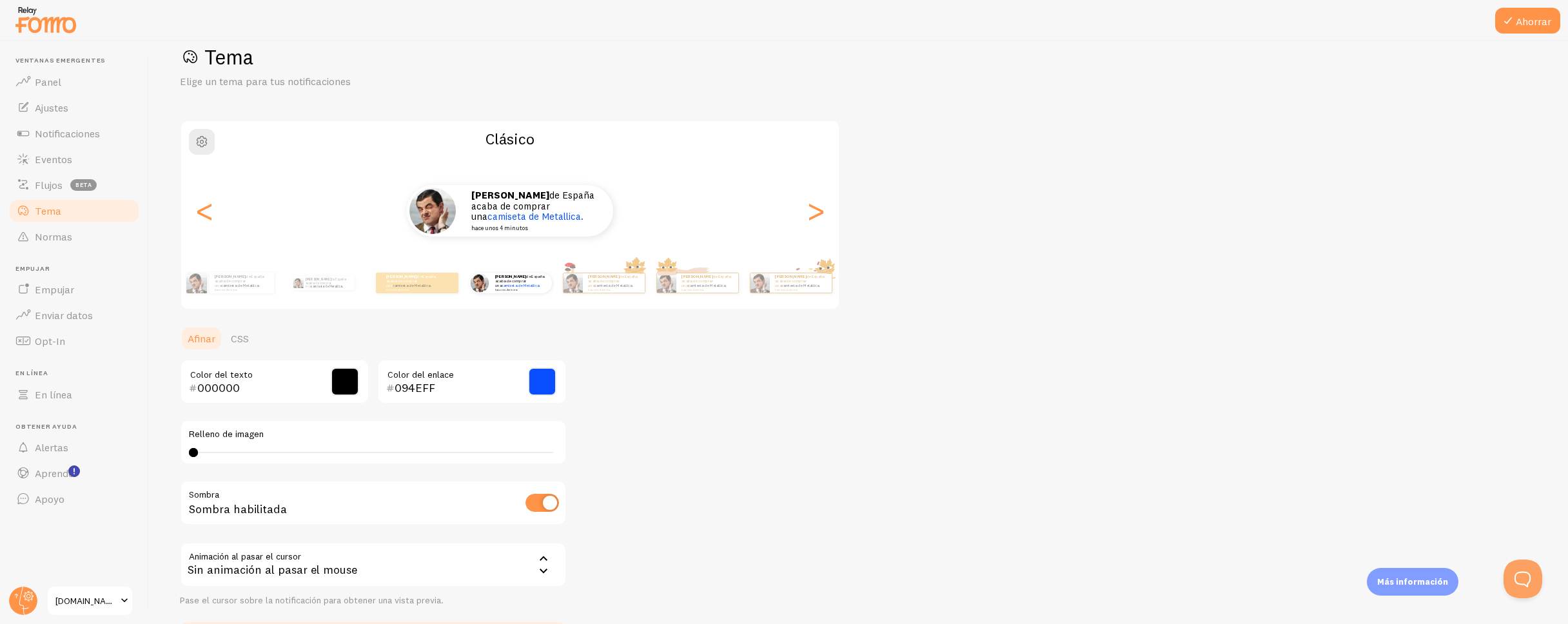
scroll to position [0, 0]
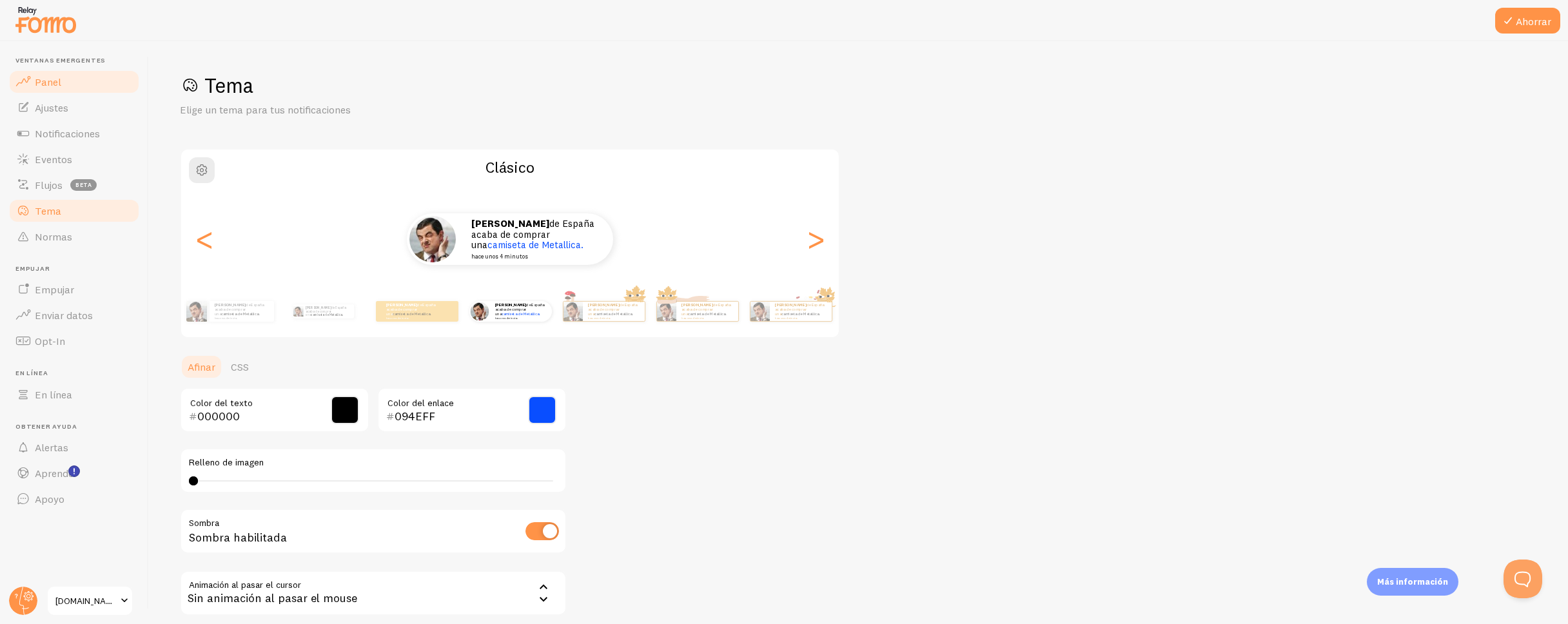
click at [76, 81] on link "Panel" at bounding box center [74, 82] width 133 height 26
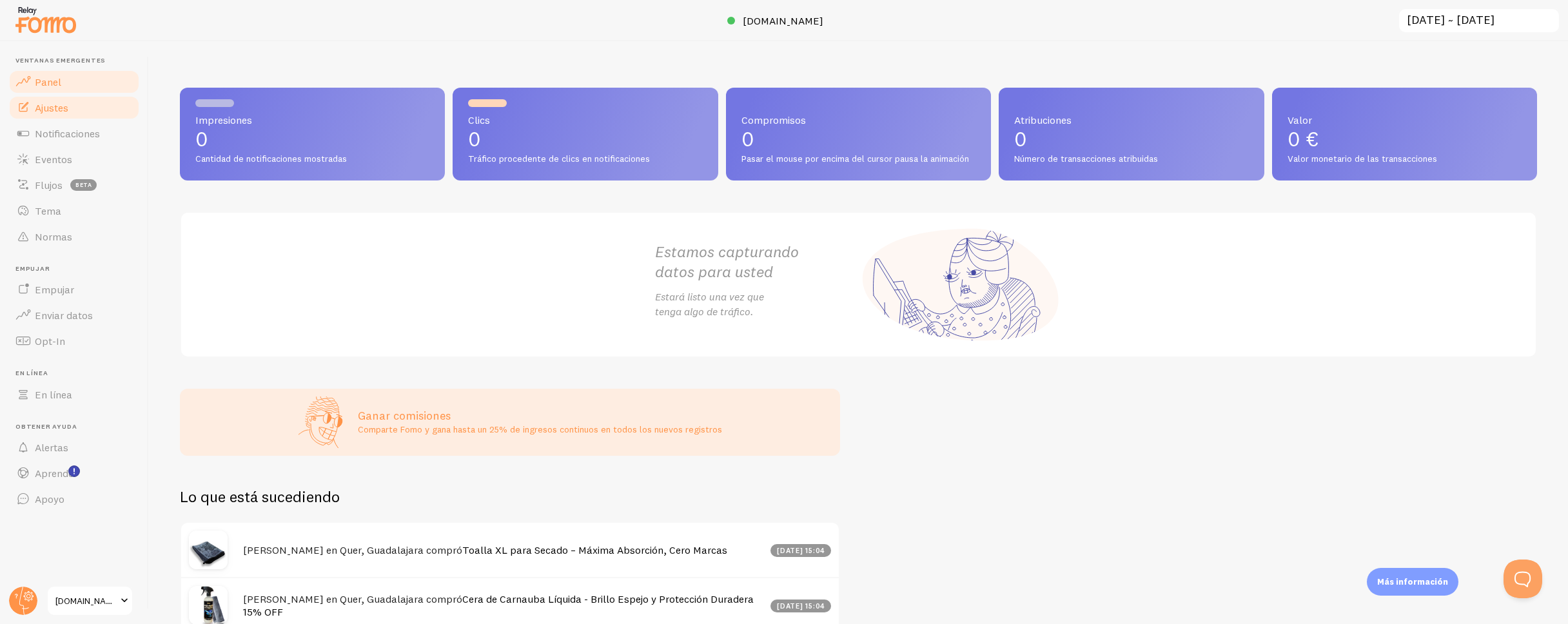
click at [68, 108] on font "Ajustes" at bounding box center [51, 108] width 33 height 13
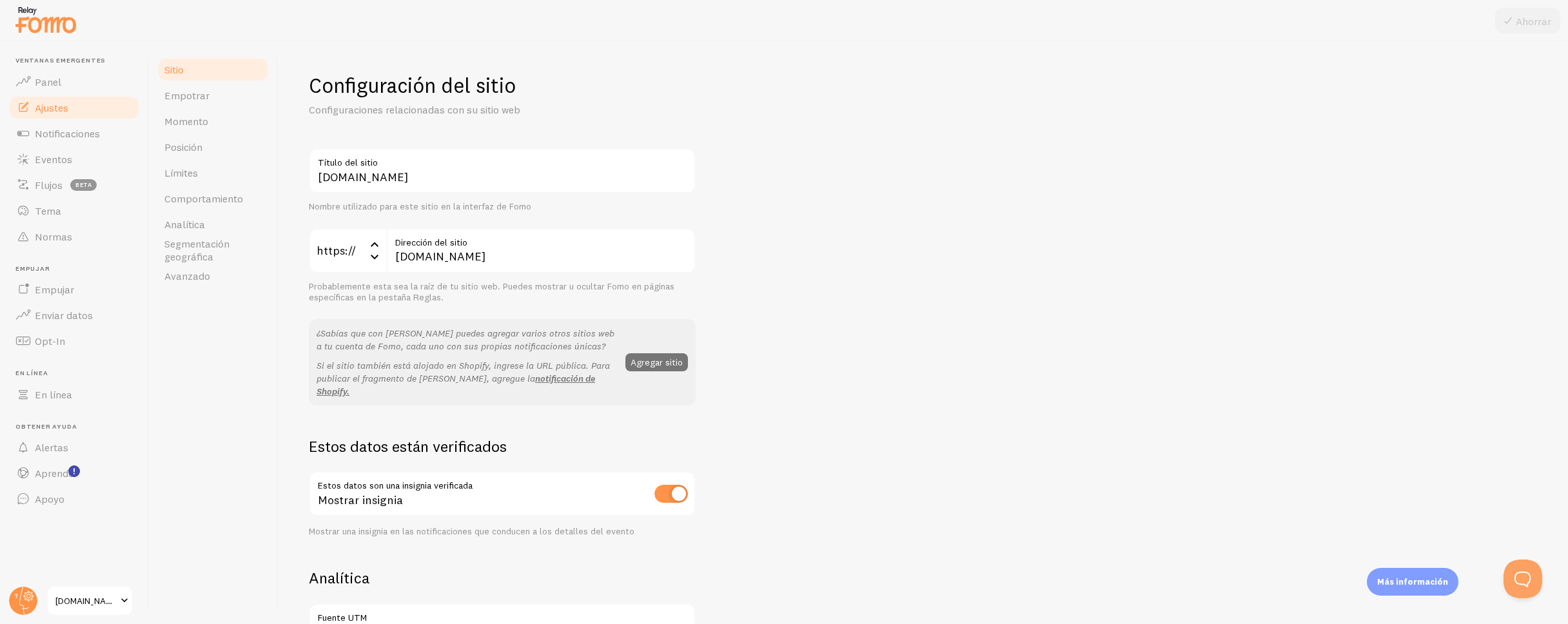
click at [375, 256] on icon at bounding box center [374, 256] width 15 height 15
click at [730, 260] on div "Blecar.com Título del sitio Nombre utilizado para este sitio en la interfaz de …" at bounding box center [923, 591] width 1229 height 885
click at [586, 256] on input "blecar.com" at bounding box center [541, 251] width 310 height 45
click at [218, 97] on link "Empotrar" at bounding box center [213, 95] width 113 height 26
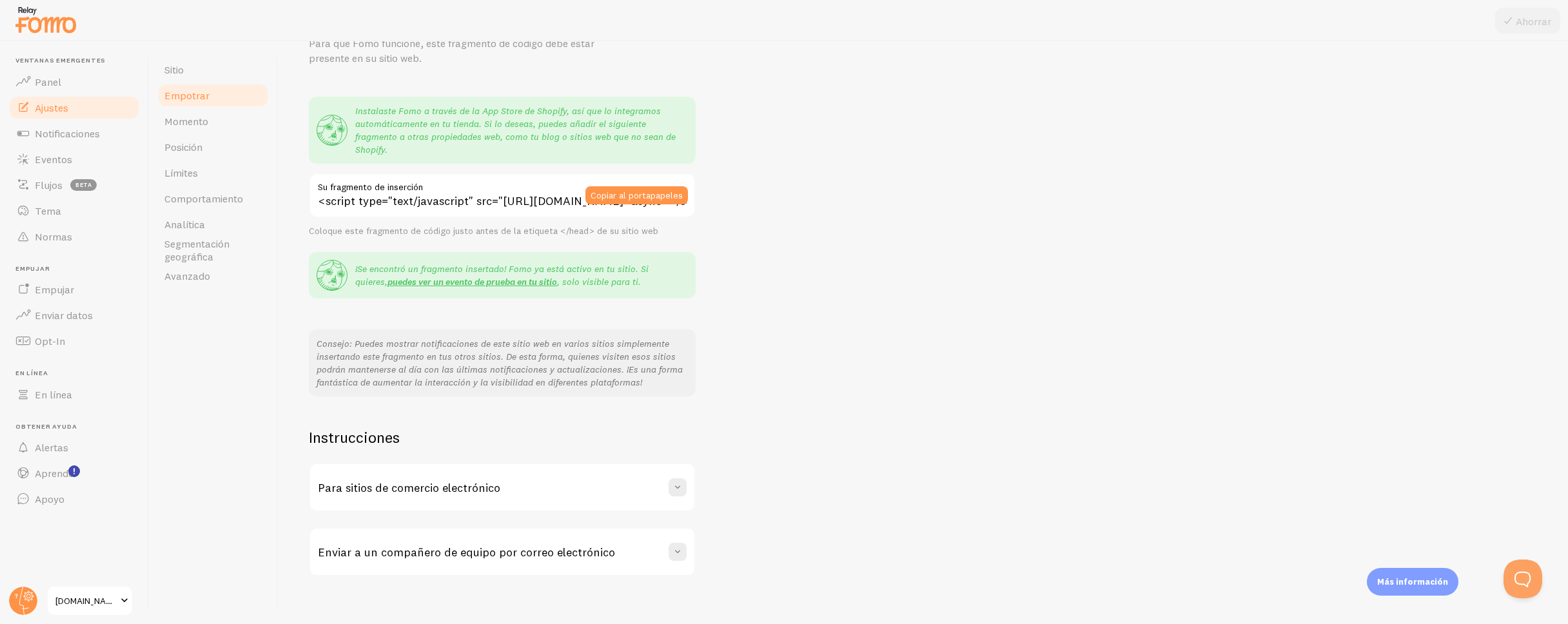
scroll to position [68, 0]
click at [196, 125] on font "Momento" at bounding box center [186, 121] width 44 height 13
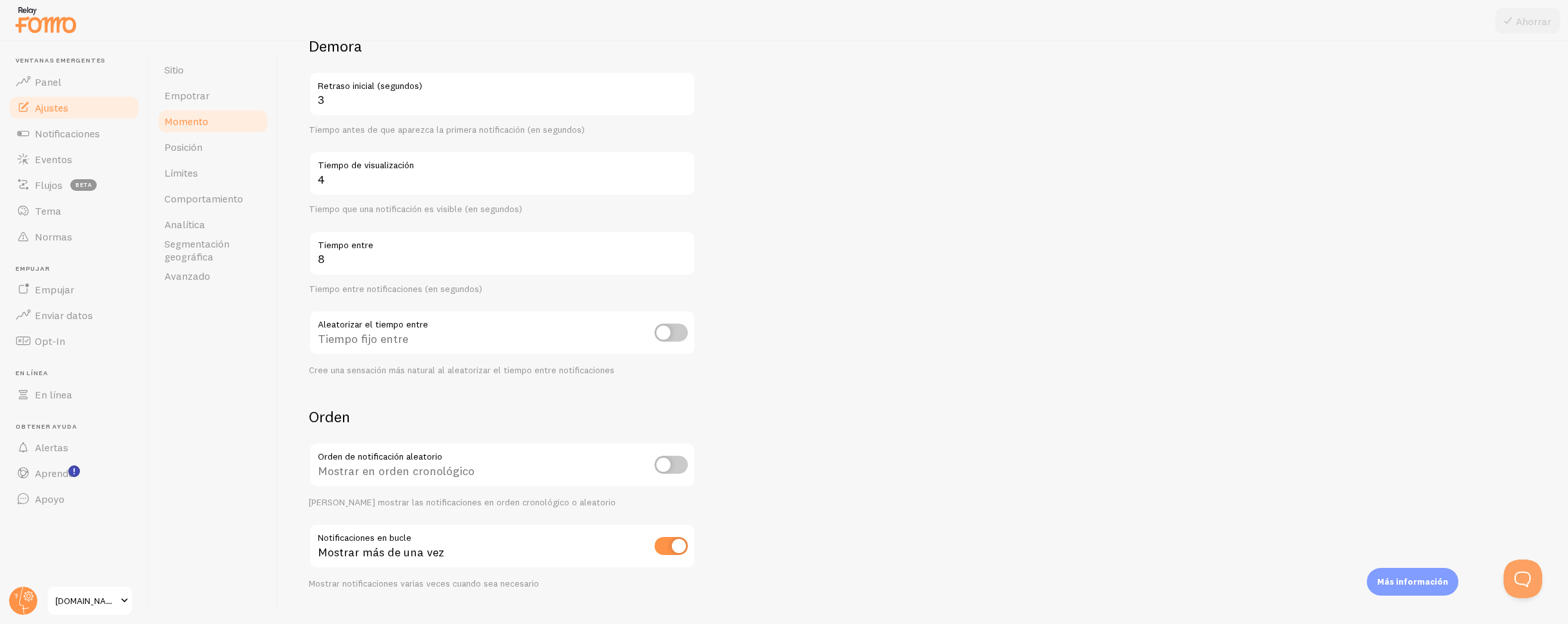
scroll to position [116, 0]
click at [680, 474] on div "Mostrar en orden cronológico" at bounding box center [503, 462] width 387 height 47
click at [678, 467] on input "checkbox" at bounding box center [671, 462] width 33 height 18
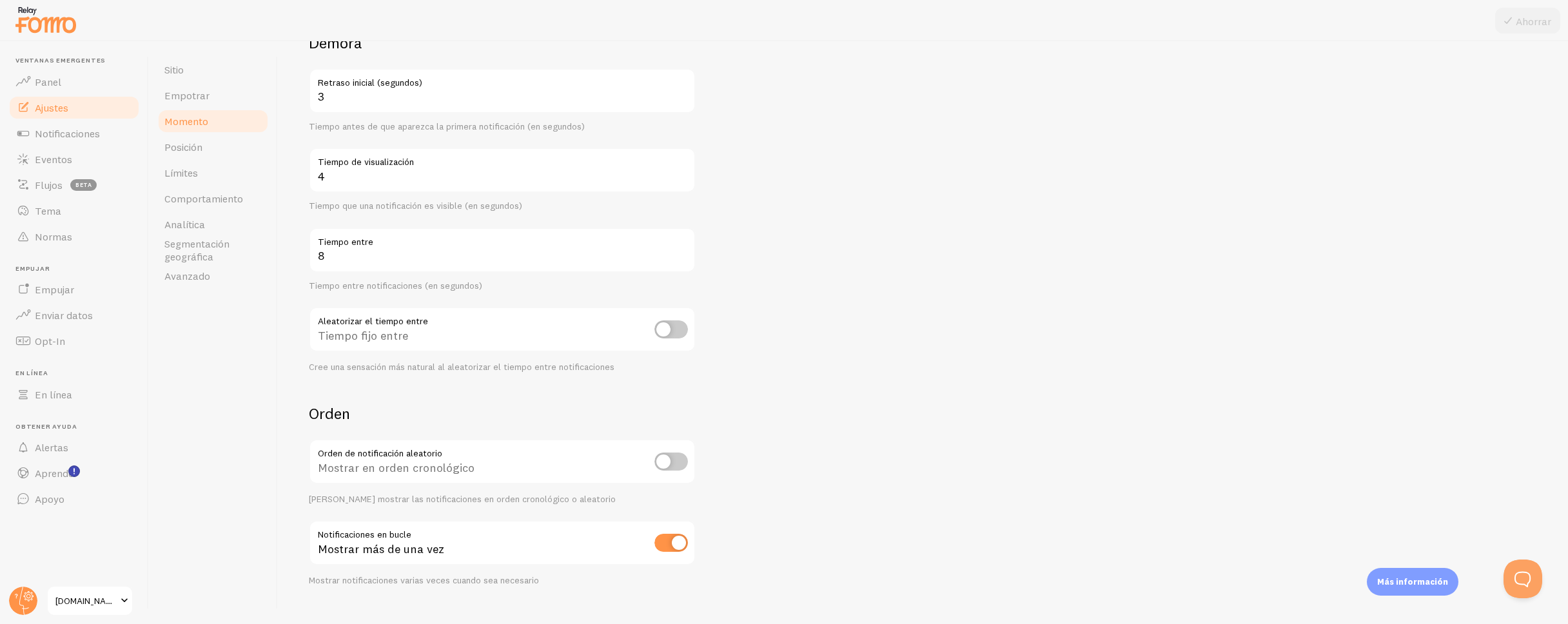
checkbox input "true"
click at [1526, 15] on font "Ahorrar" at bounding box center [1533, 22] width 35 height 13
click at [188, 145] on font "Posición" at bounding box center [183, 147] width 38 height 13
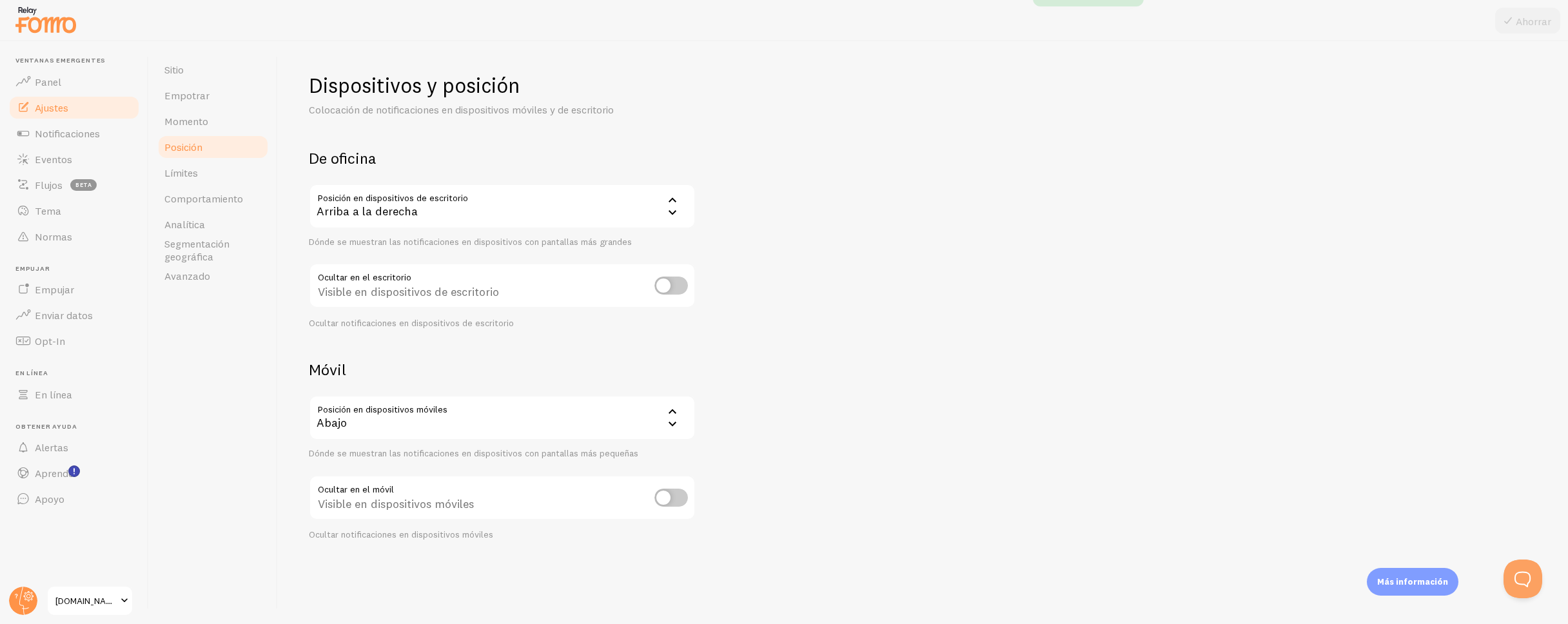
click at [666, 424] on icon at bounding box center [672, 424] width 15 height 15
click at [646, 480] on li "Arriba" at bounding box center [502, 482] width 384 height 22
click at [664, 498] on input "checkbox" at bounding box center [671, 498] width 33 height 18
checkbox input "true"
click at [672, 280] on input "checkbox" at bounding box center [671, 285] width 33 height 18
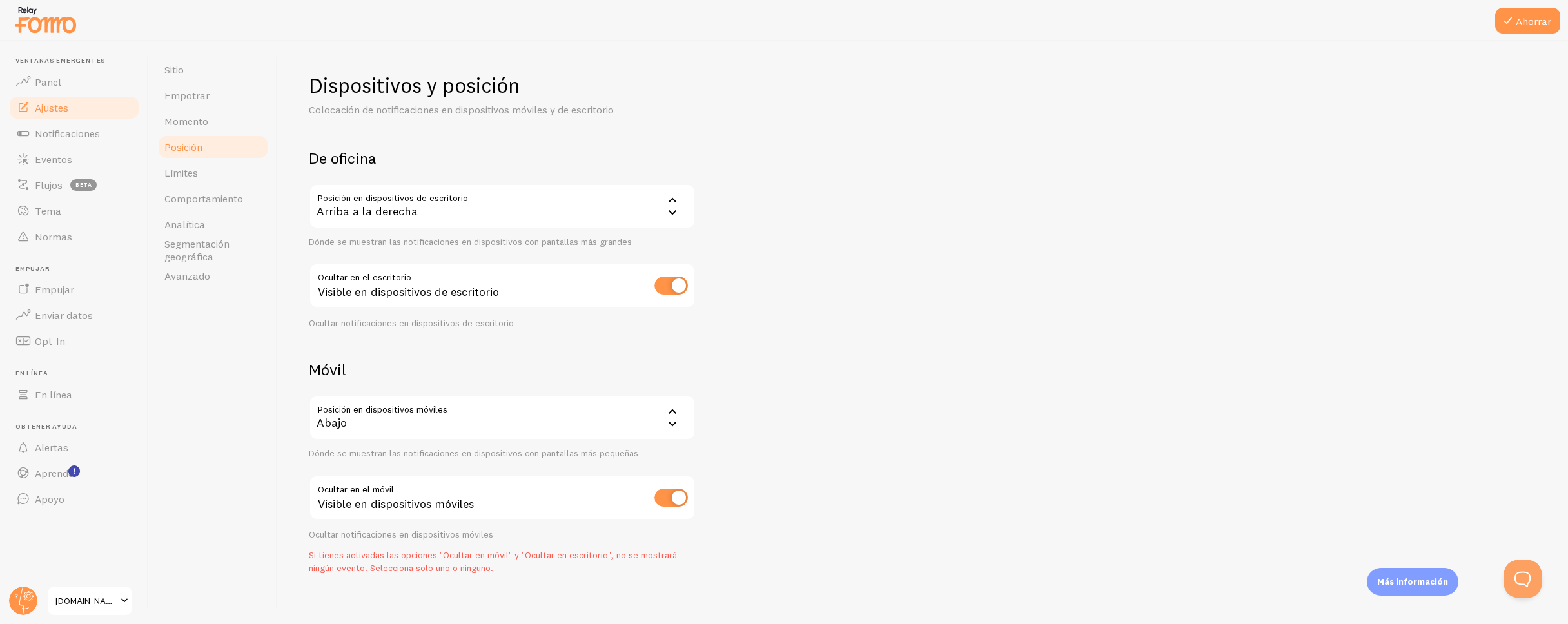
click at [672, 280] on input "checkbox" at bounding box center [671, 285] width 33 height 18
checkbox input "false"
click at [669, 503] on input "checkbox" at bounding box center [671, 498] width 33 height 18
checkbox input "false"
click at [876, 402] on div "Dispositivos y posición Colocación de notificaciones en dispositivos móviles y …" at bounding box center [923, 306] width 1229 height 469
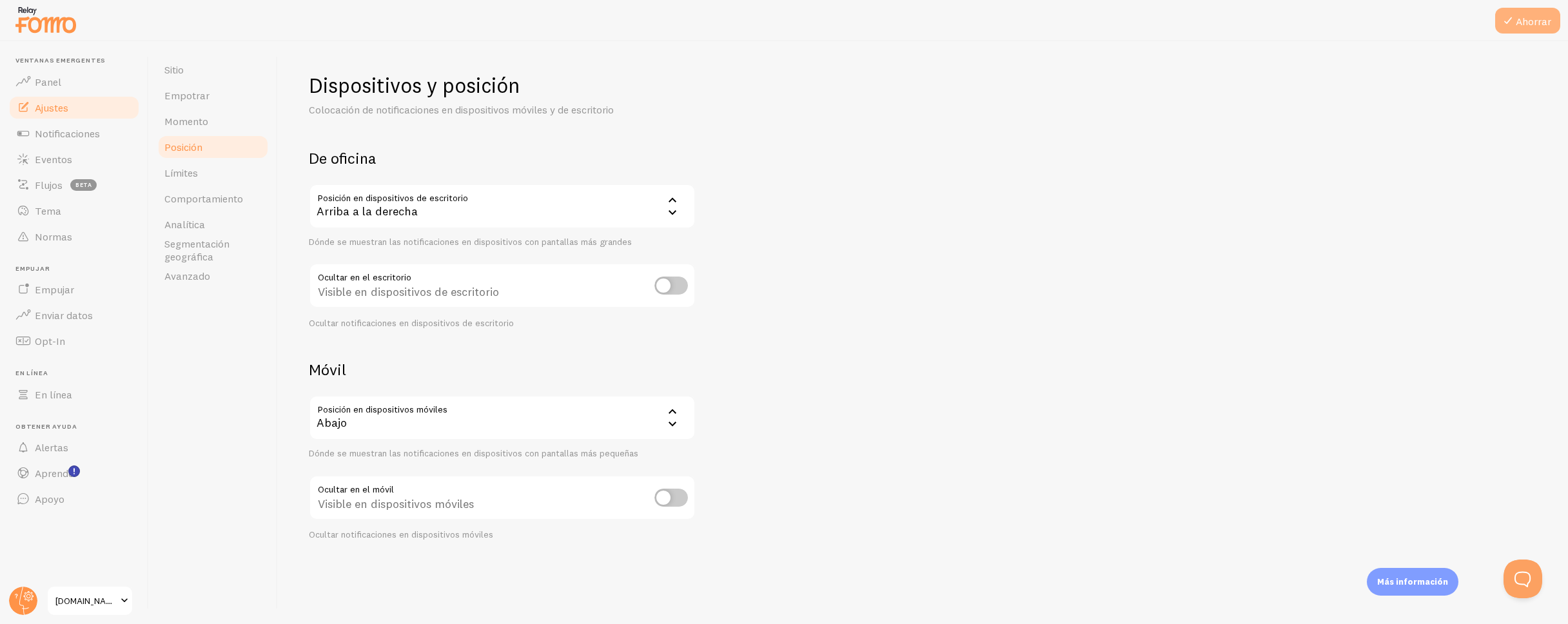
click at [1535, 26] on font "Ahorrar" at bounding box center [1533, 22] width 35 height 13
click at [194, 171] on font "Límites" at bounding box center [181, 173] width 33 height 13
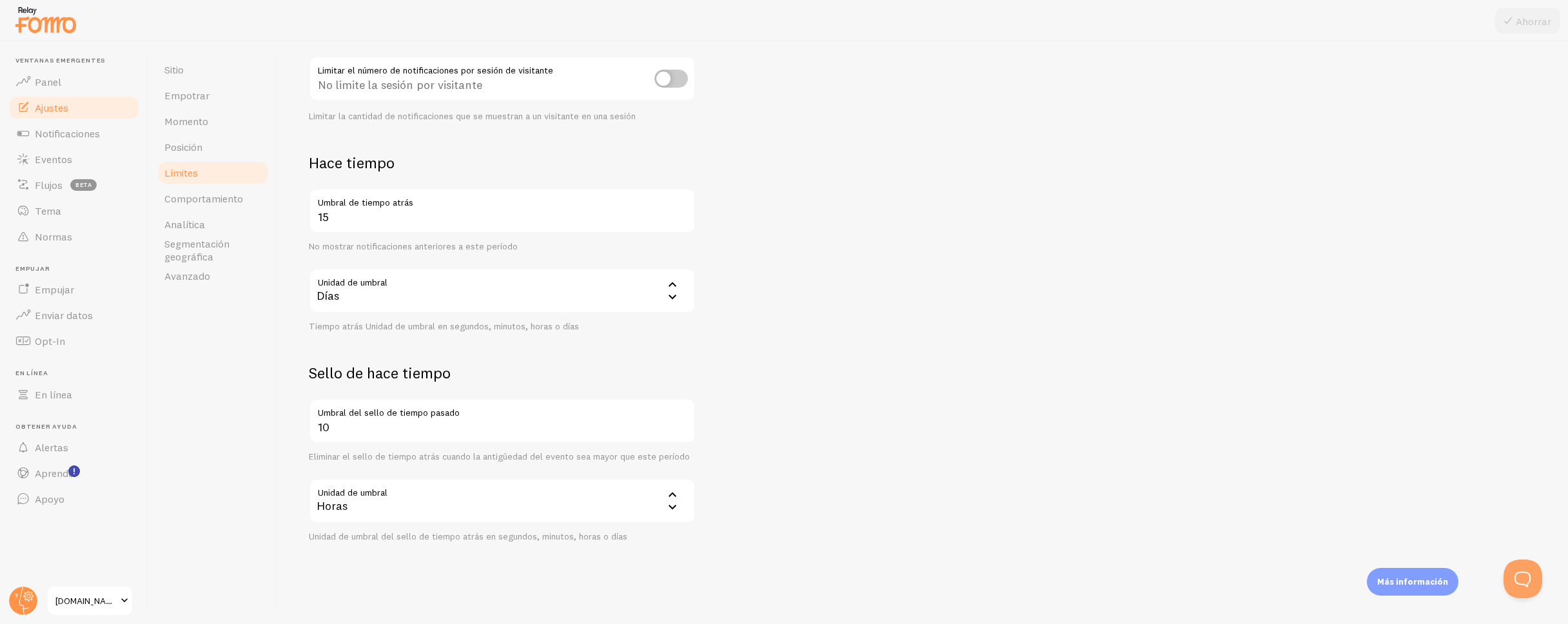
scroll to position [207, 0]
click at [337, 214] on input "15" at bounding box center [503, 210] width 387 height 45
type input "1"
type input "5"
click at [747, 202] on form "Recuento de notificaciones 20 Máximo de notificaciones mostradas por página Lim…" at bounding box center [923, 241] width 1229 height 601
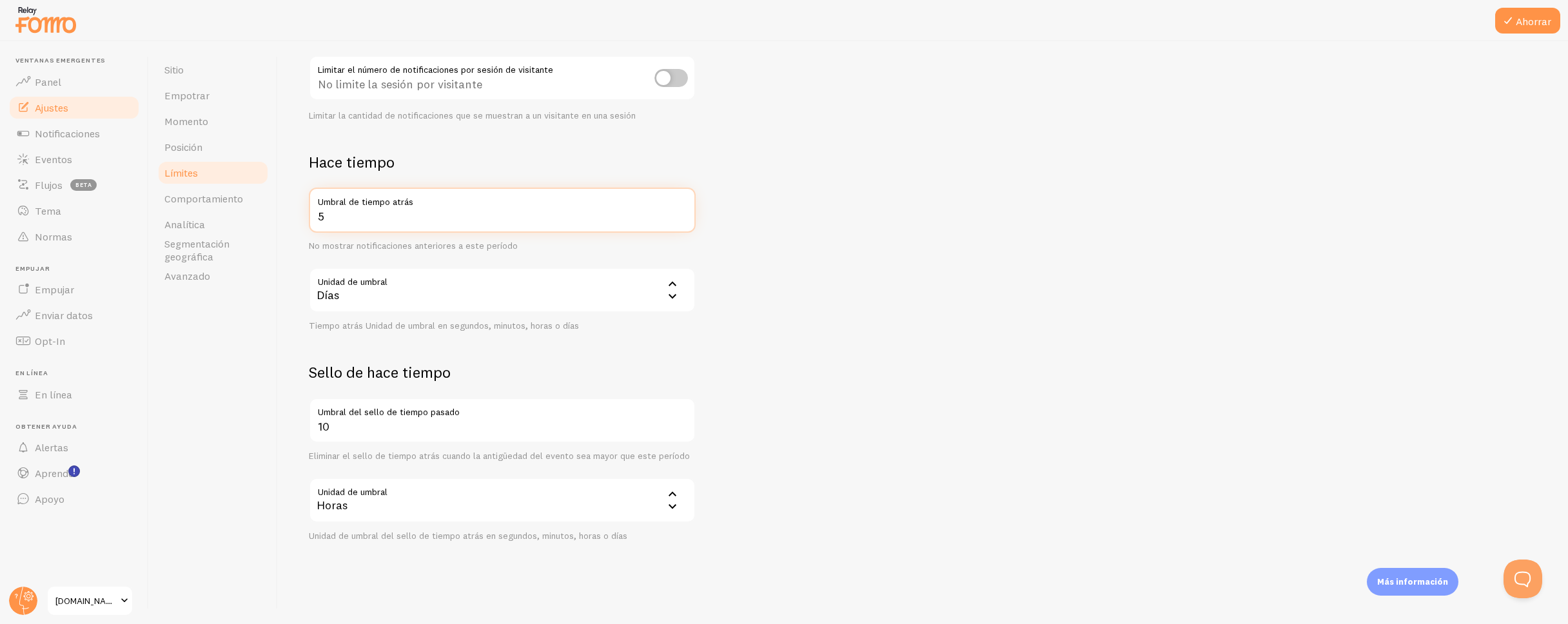
scroll to position [212, 0]
click at [1518, 27] on button "Ahorrar" at bounding box center [1528, 21] width 65 height 26
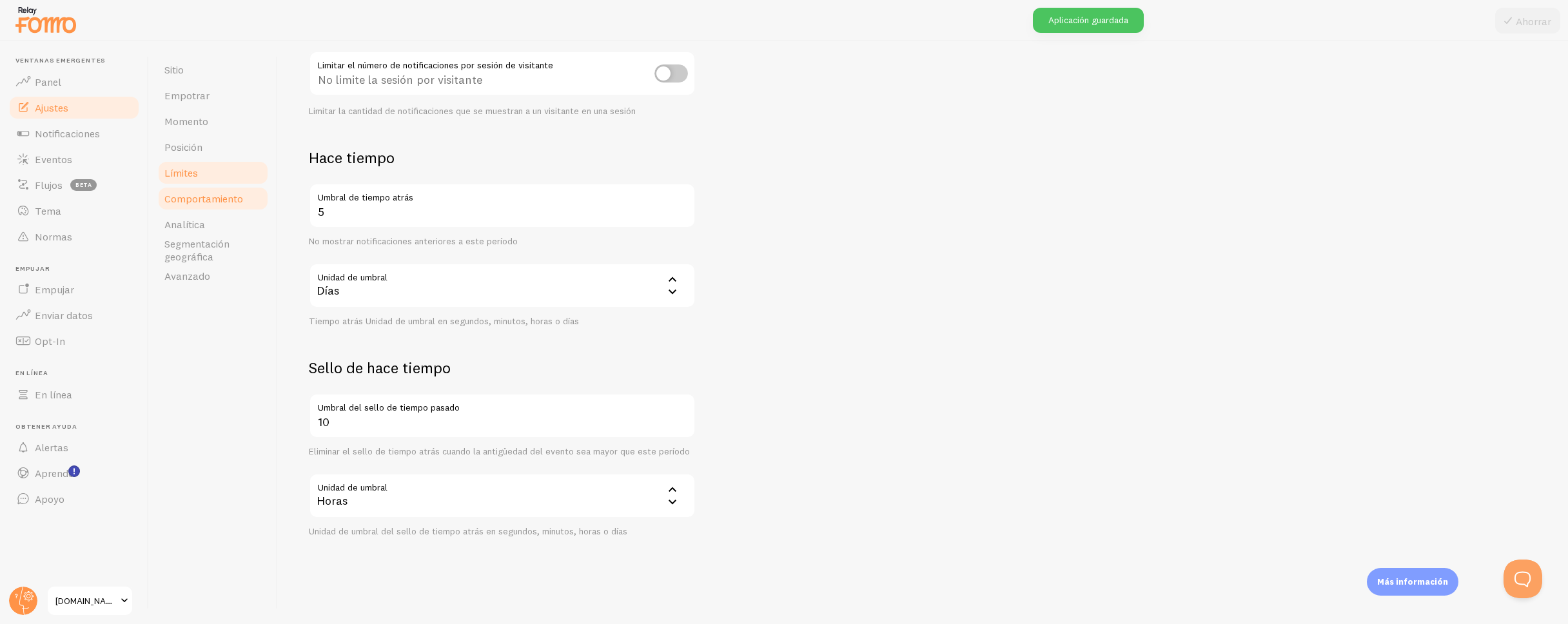
click at [218, 200] on font "Comportamiento" at bounding box center [204, 199] width 79 height 13
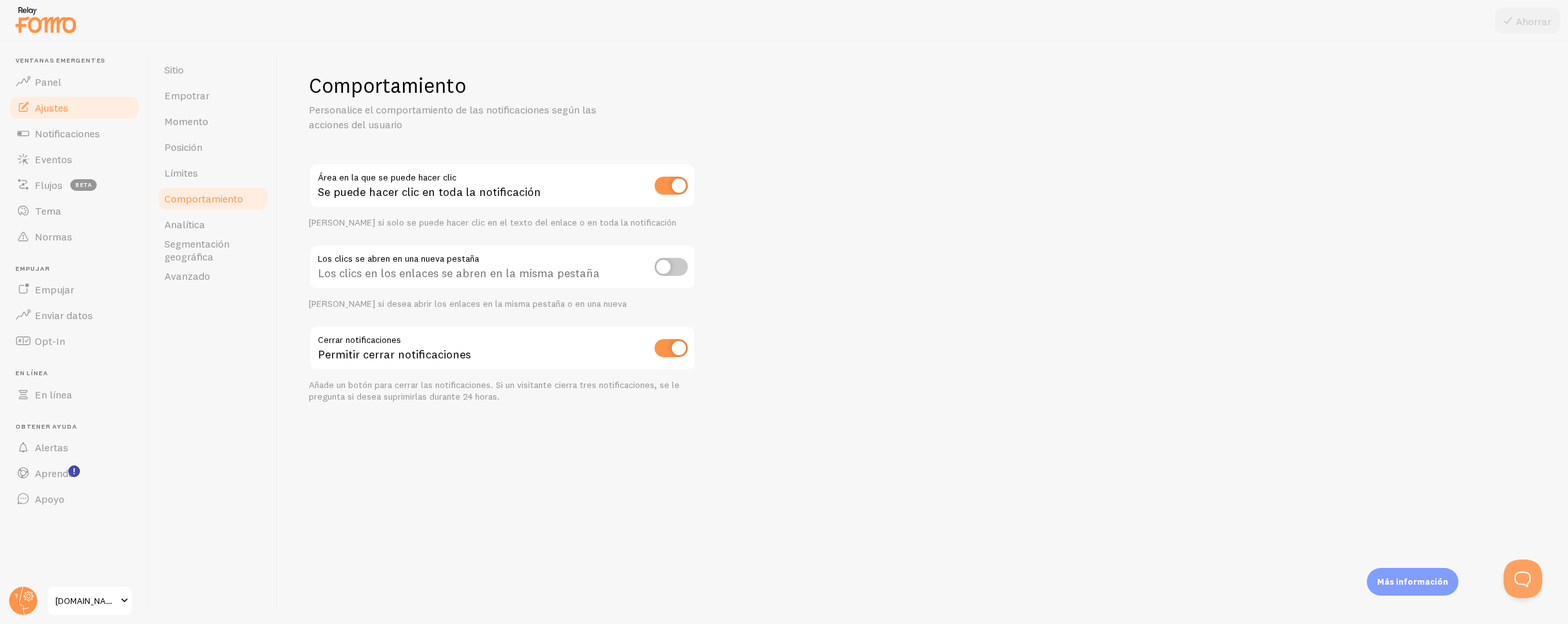
click at [667, 187] on input "checkbox" at bounding box center [671, 186] width 33 height 18
checkbox input "false"
click at [198, 246] on font "Segmentación geográfica" at bounding box center [197, 251] width 65 height 26
click at [1538, 14] on button "Ahorrar" at bounding box center [1528, 21] width 65 height 26
click at [178, 248] on font "Segmentación geográfica" at bounding box center [197, 251] width 65 height 26
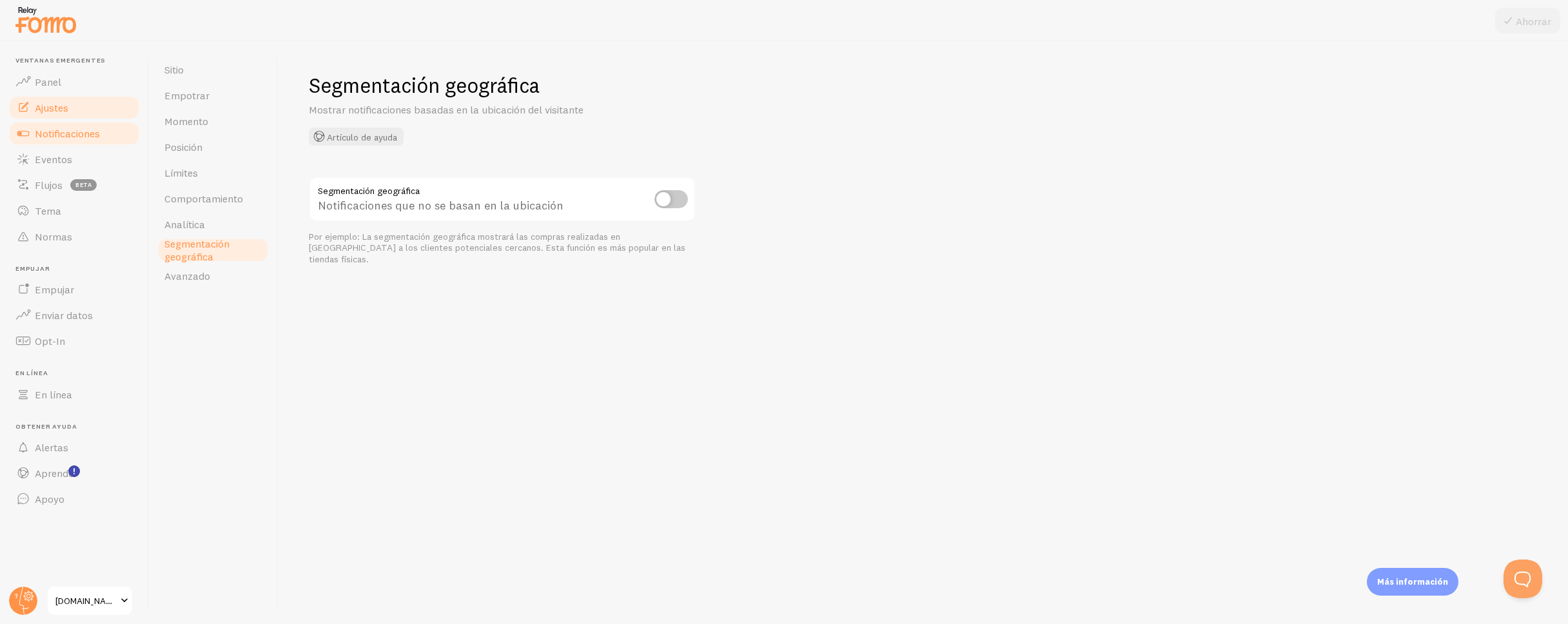
click at [63, 130] on font "Notificaciones" at bounding box center [67, 134] width 65 height 13
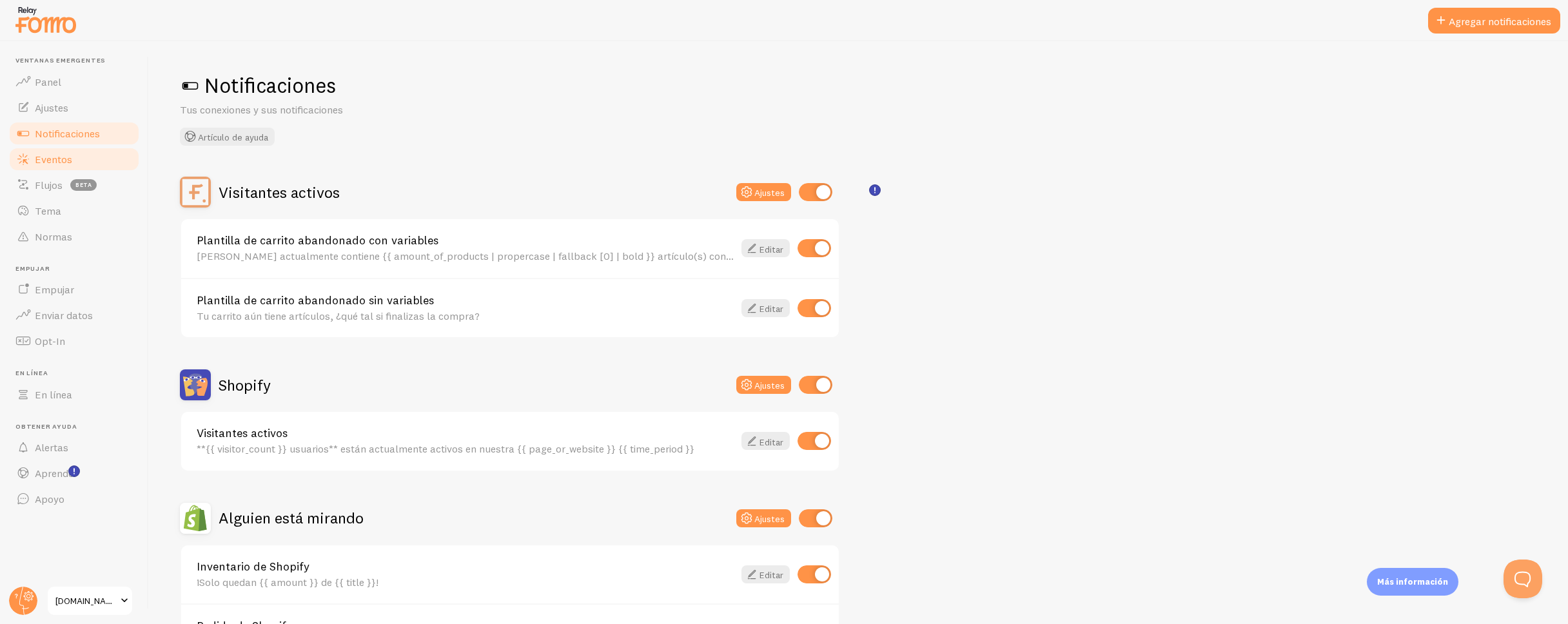
click at [52, 153] on font "Eventos" at bounding box center [53, 160] width 38 height 13
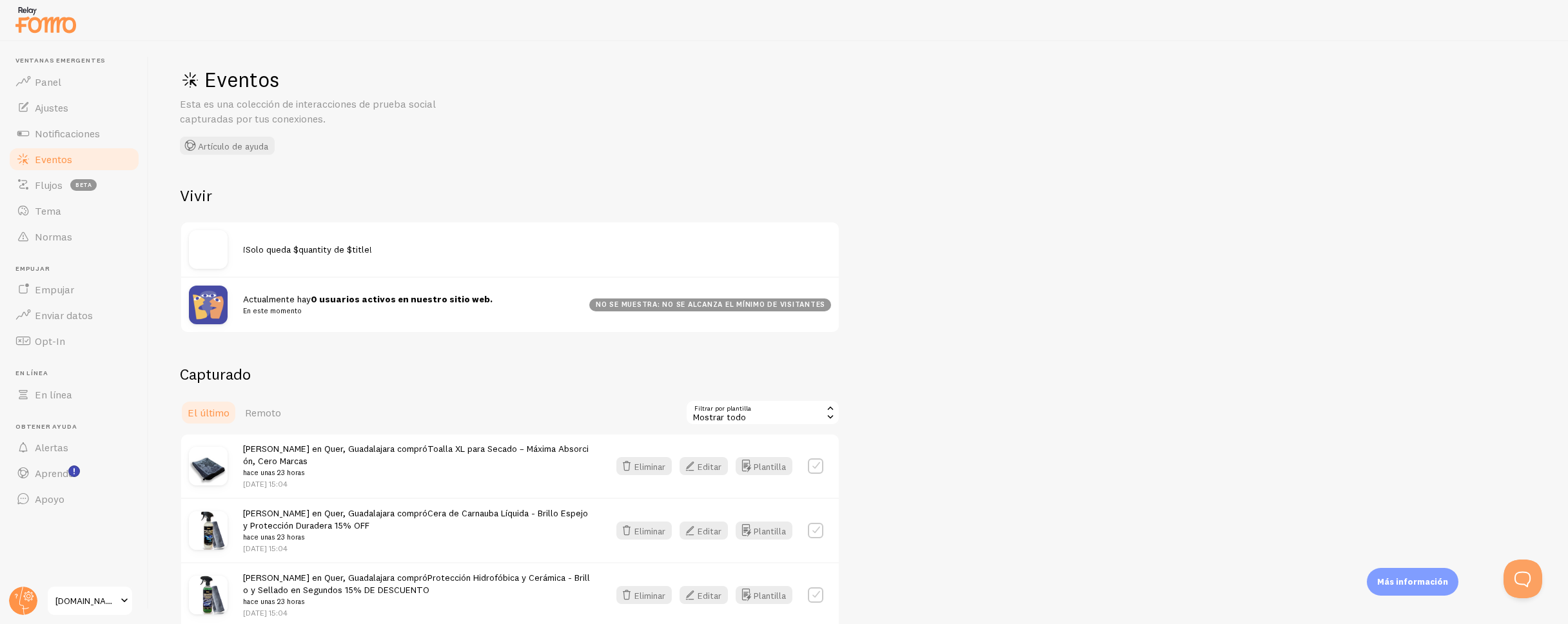
scroll to position [62, 0]
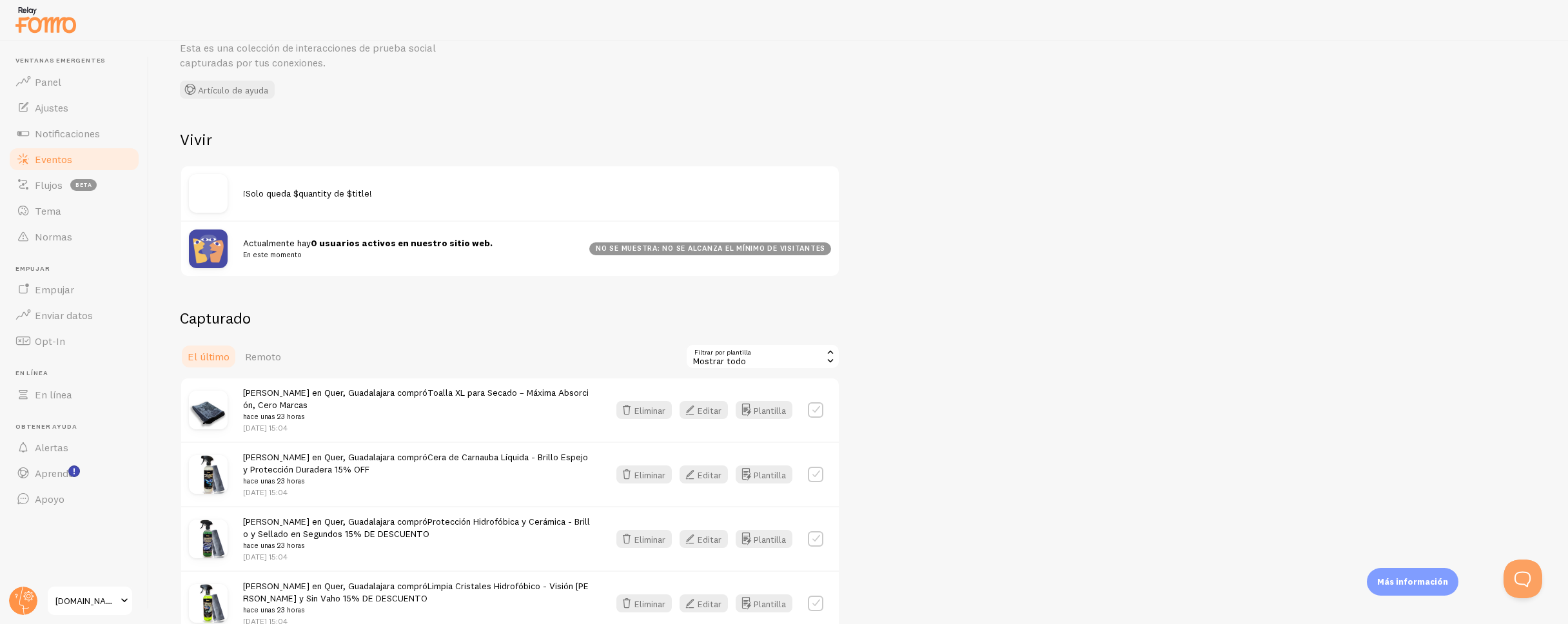
click at [341, 196] on font "¡Solo queda $quantity de $title!" at bounding box center [308, 194] width 129 height 12
click at [321, 188] on font "¡Solo queda $quantity de $title!" at bounding box center [308, 194] width 129 height 12
click at [288, 250] on font "En este momento" at bounding box center [272, 254] width 59 height 9
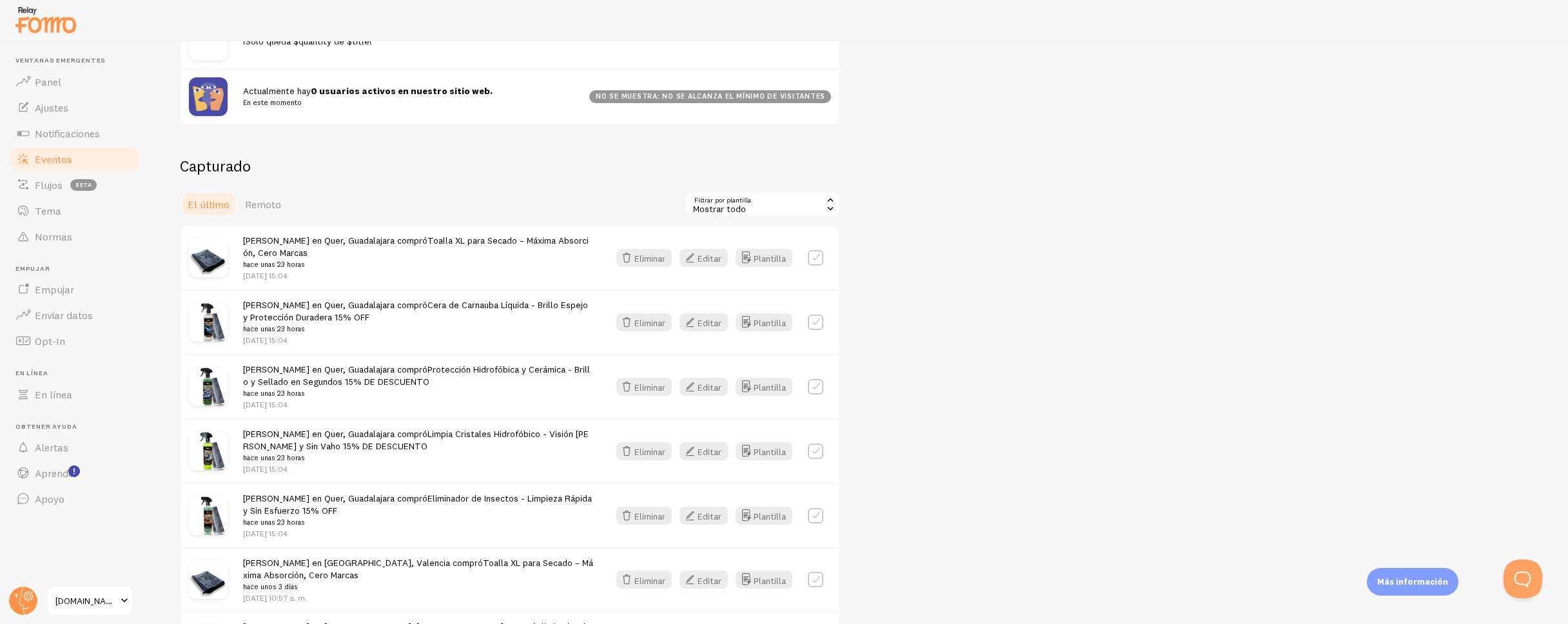
scroll to position [213, 0]
click at [273, 204] on font "Remoto" at bounding box center [263, 205] width 36 height 13
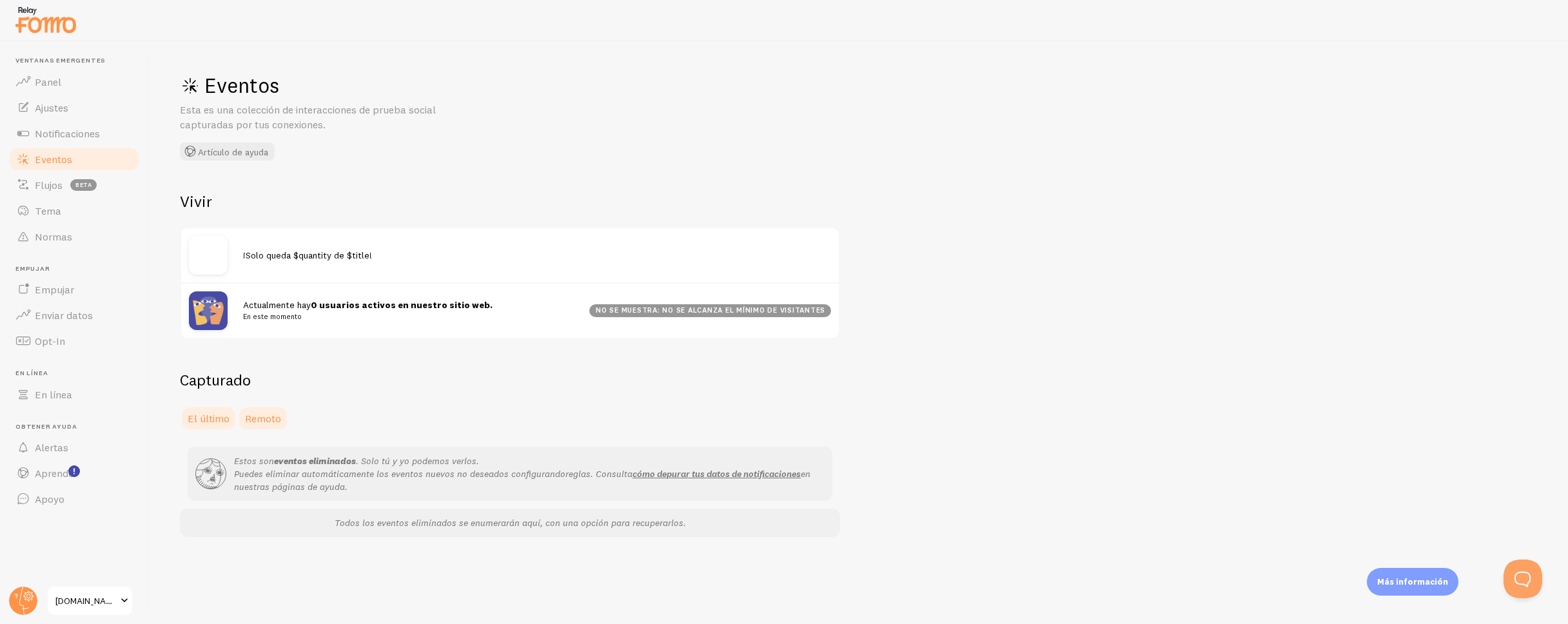
click at [207, 428] on link "El último" at bounding box center [208, 419] width 57 height 26
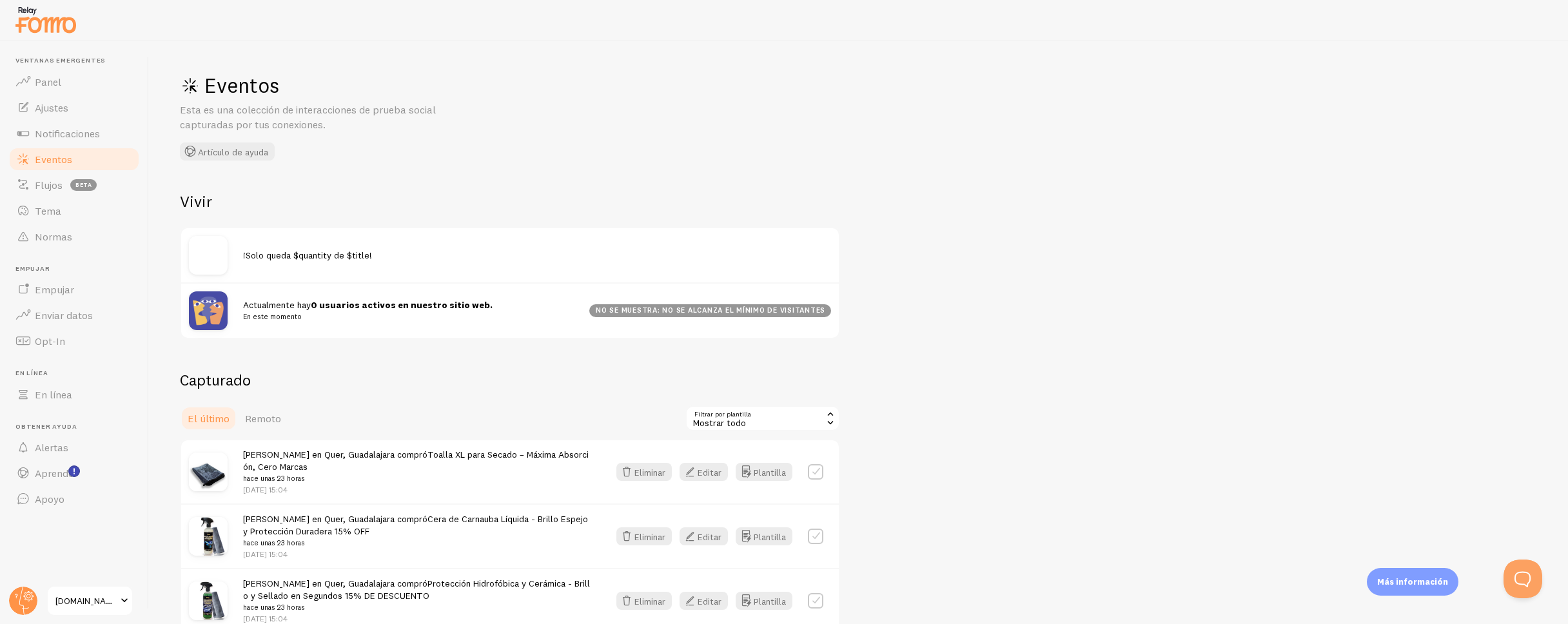
click at [540, 191] on h2 "Vivir" at bounding box center [510, 202] width 660 height 20
click at [43, 185] on font "Flujos" at bounding box center [48, 185] width 27 height 13
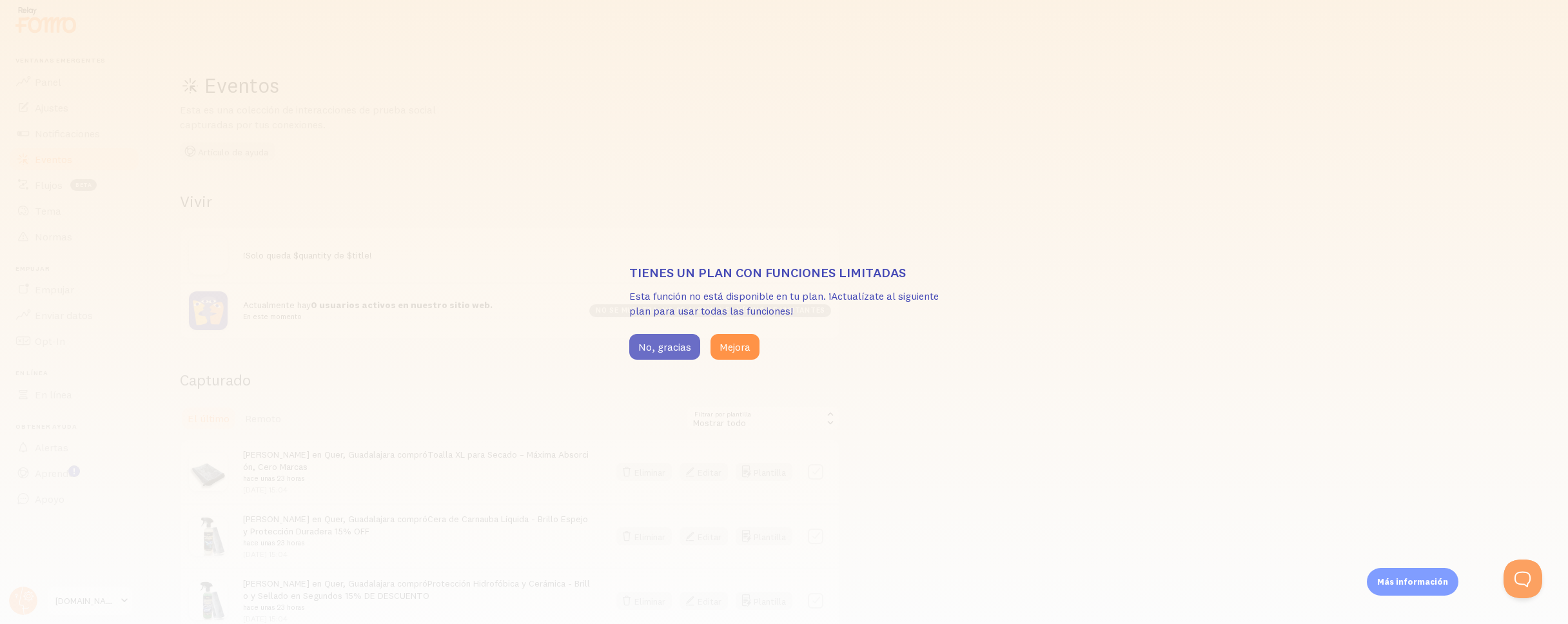
click at [682, 350] on font "No, gracias" at bounding box center [664, 347] width 53 height 13
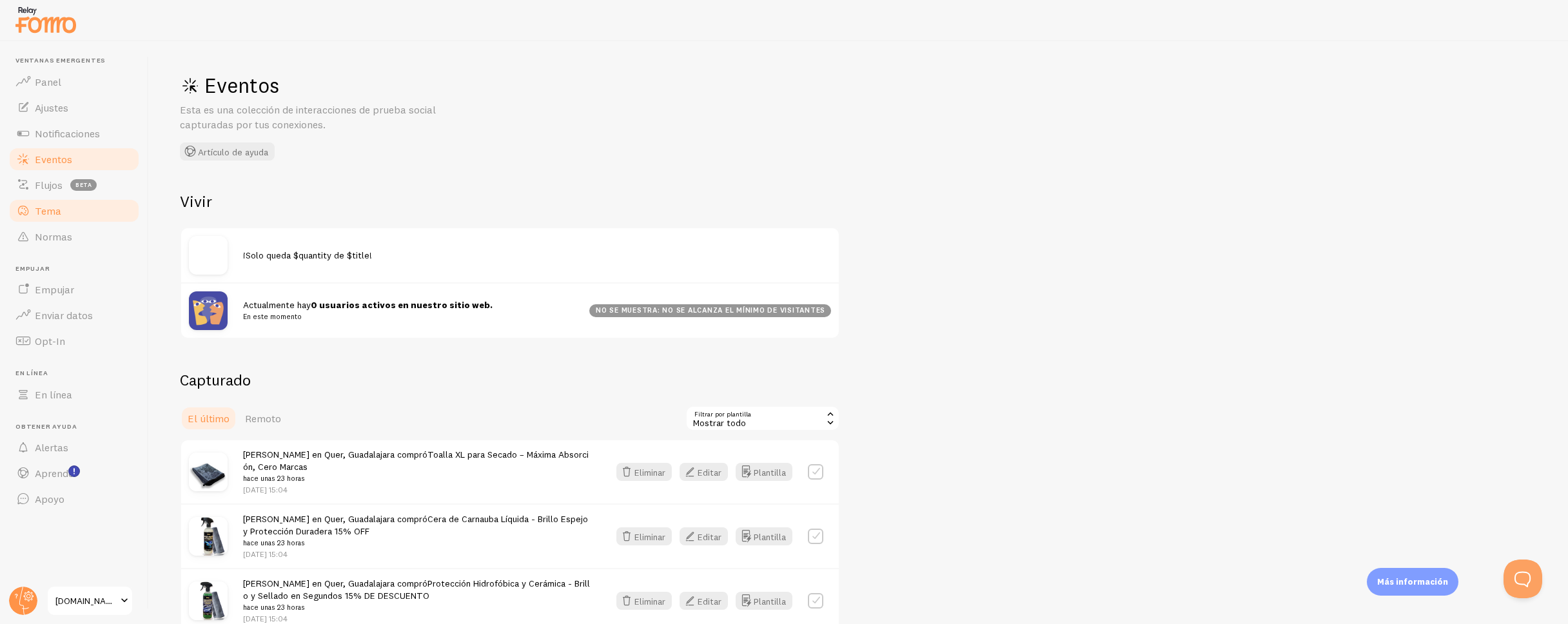
click at [56, 218] on link "Tema" at bounding box center [74, 211] width 133 height 26
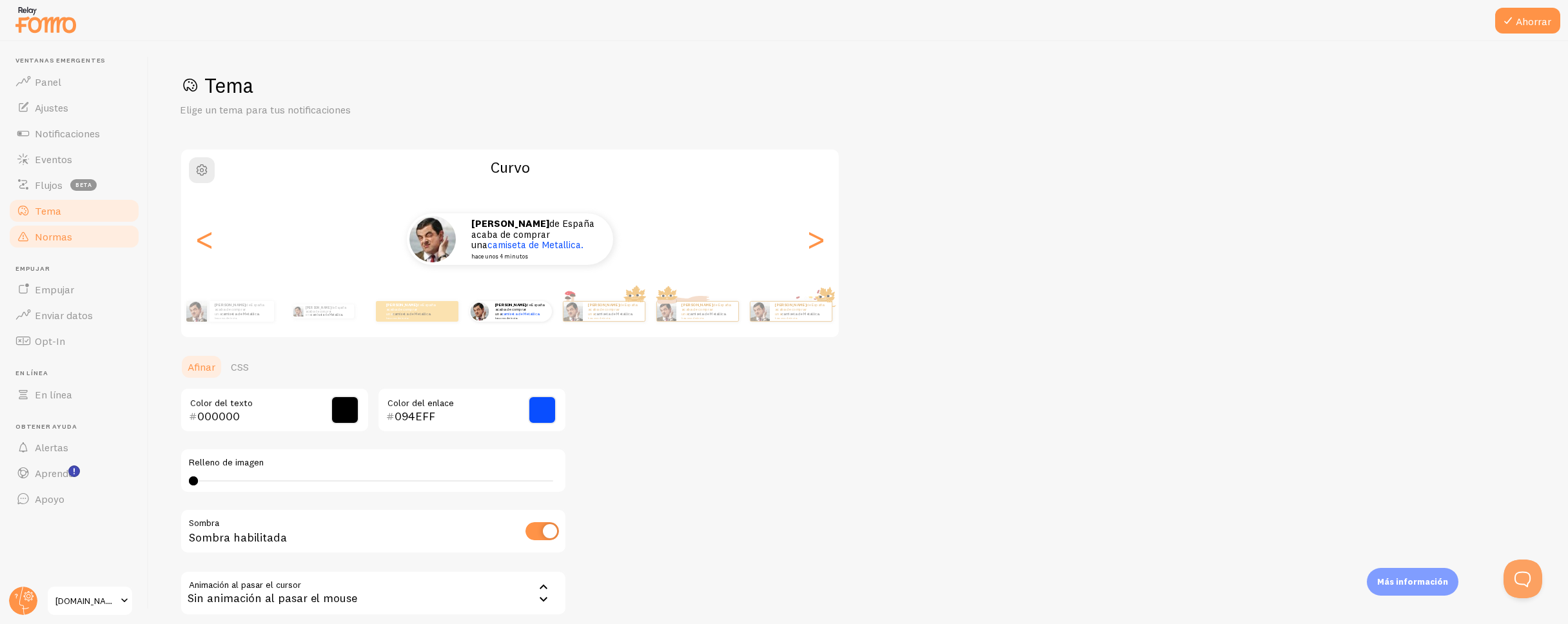
click at [54, 238] on font "Normas" at bounding box center [53, 237] width 38 height 13
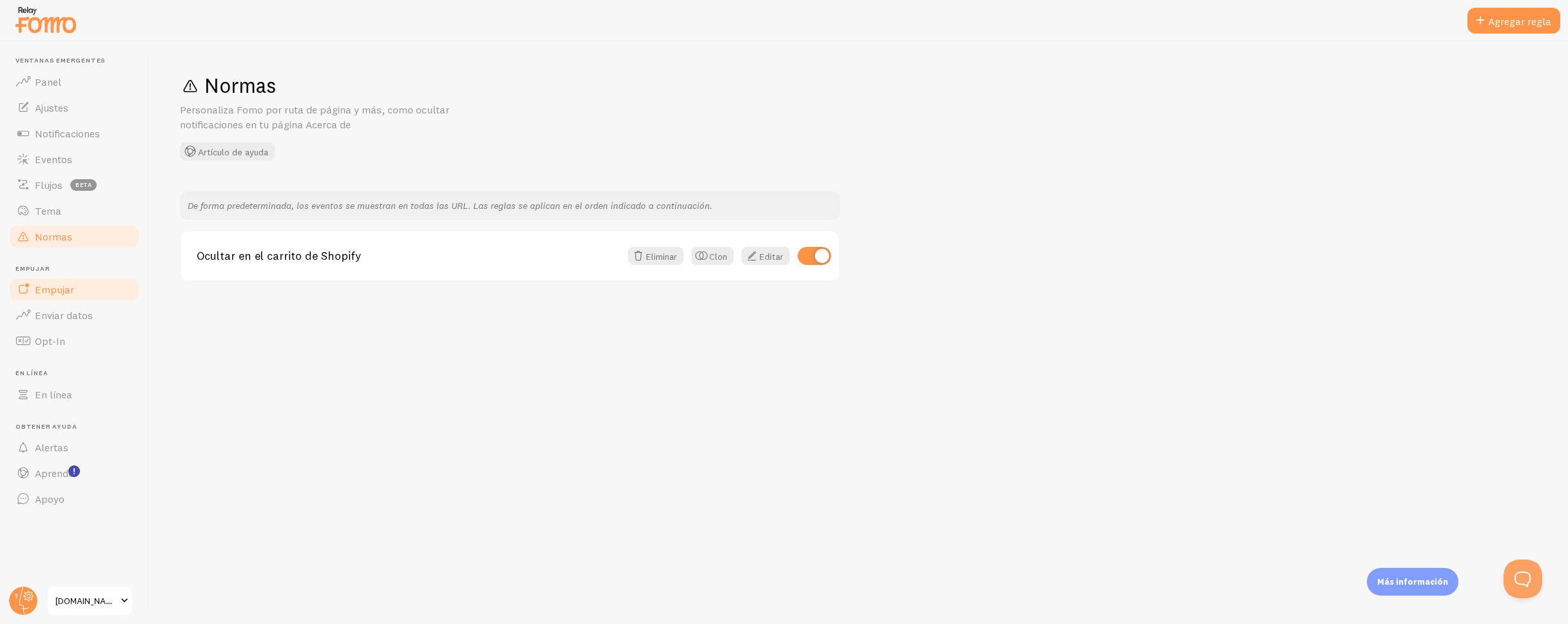
click at [51, 299] on link "Empujar" at bounding box center [74, 290] width 133 height 26
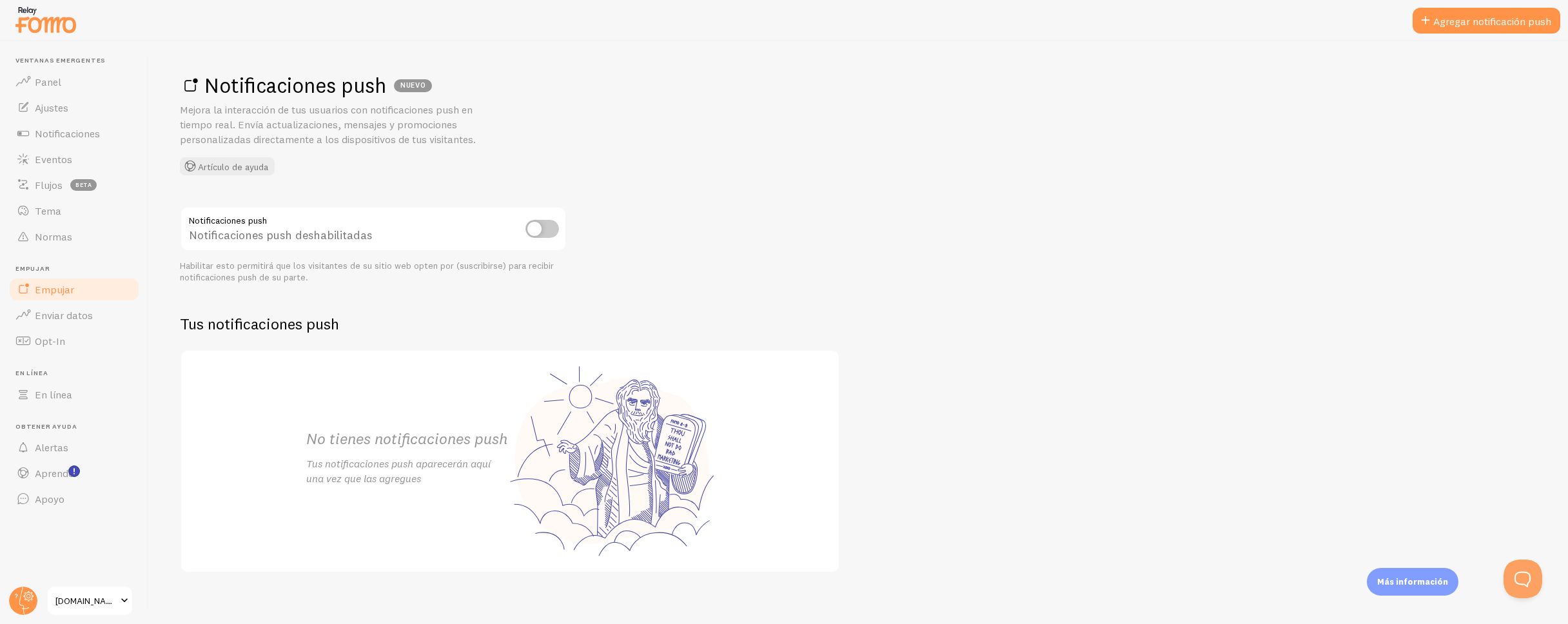
click at [543, 231] on input "checkbox" at bounding box center [542, 228] width 33 height 18
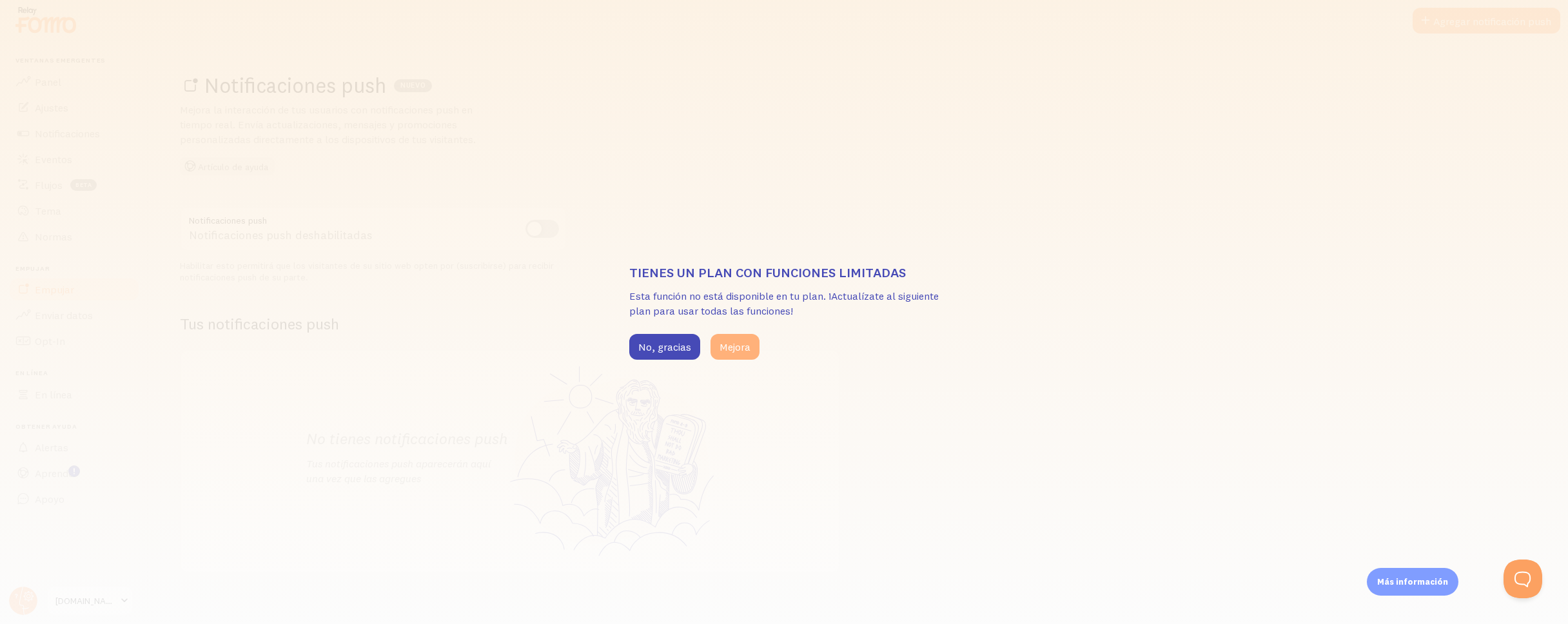
click at [755, 347] on button "Mejora" at bounding box center [735, 347] width 49 height 26
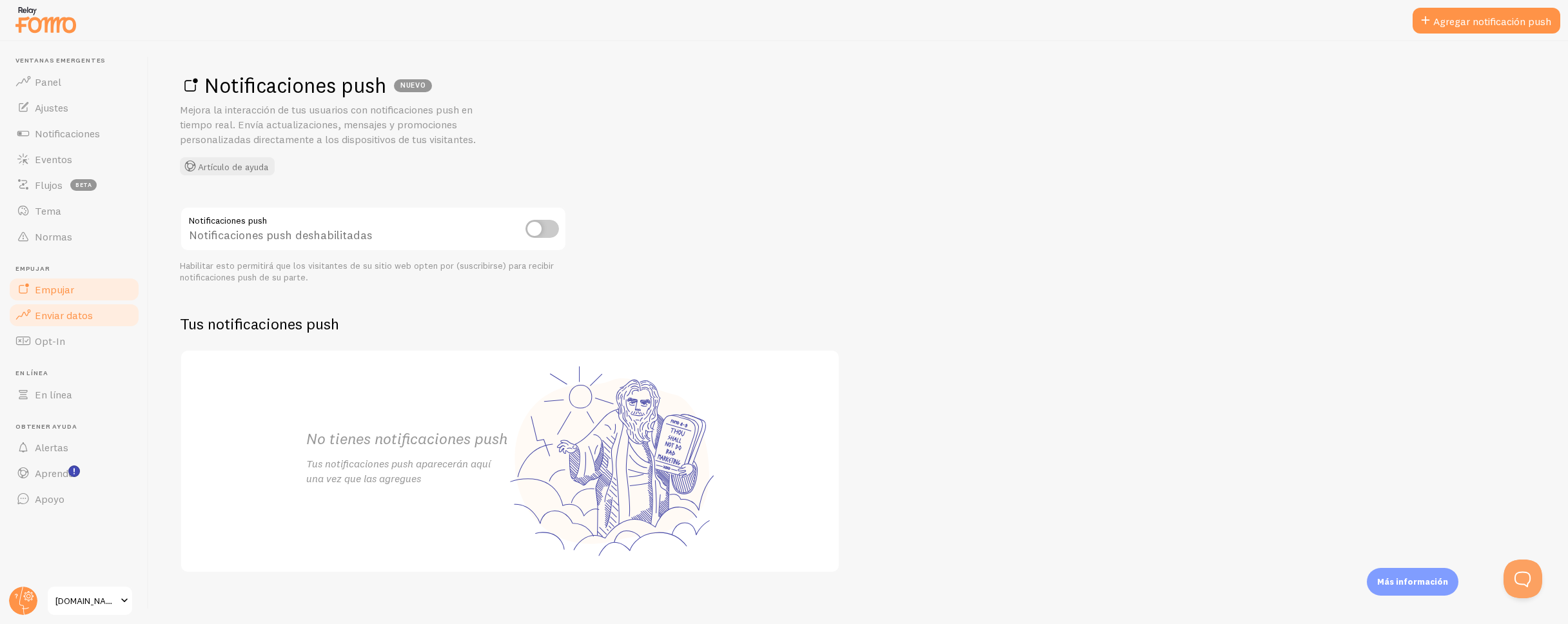
click at [89, 313] on font "Enviar datos" at bounding box center [64, 316] width 58 height 13
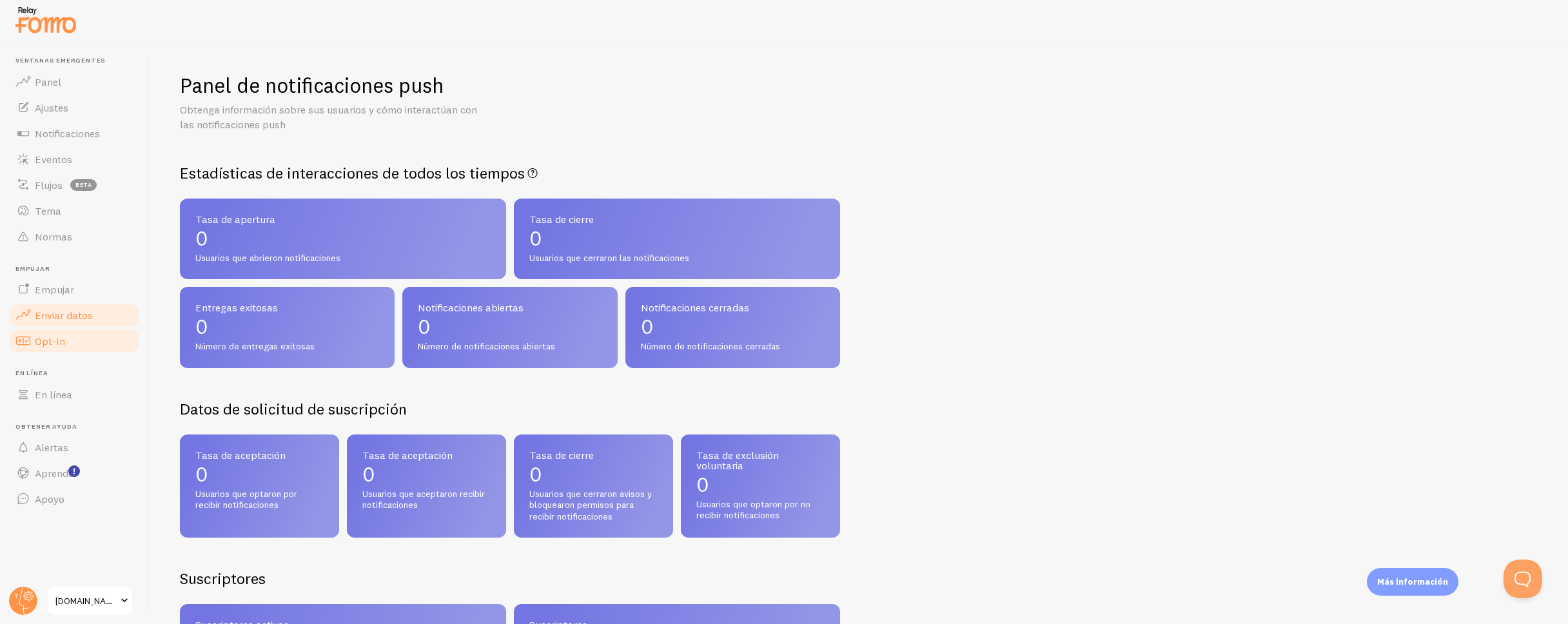
click at [75, 337] on link "Opt-In" at bounding box center [74, 341] width 133 height 26
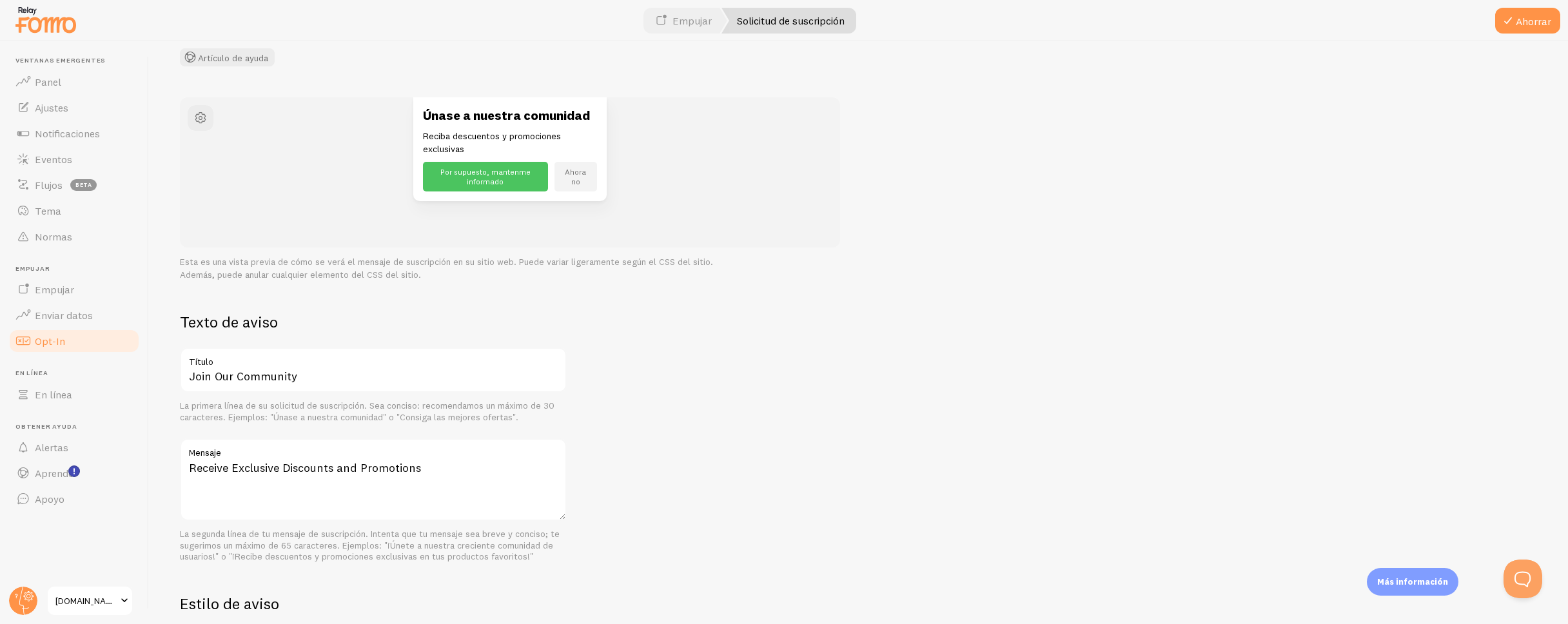
scroll to position [125, 0]
click at [352, 370] on input "Join Our Community" at bounding box center [373, 368] width 387 height 45
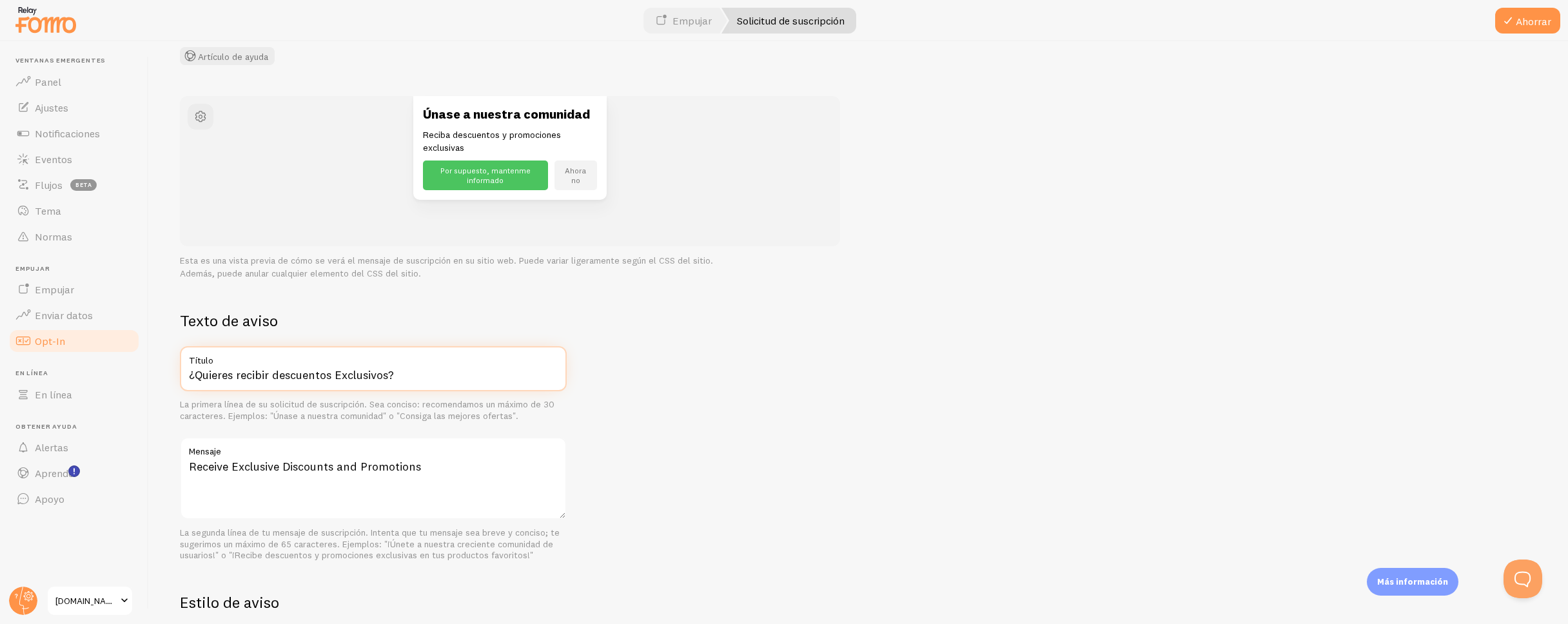
type input "¿Quieres recibir descuentos Exclusivos?"
click at [599, 334] on div "Texto de aviso ¿Quieres recibir descuentos Exclusivos? Título La primera línea …" at bounding box center [858, 602] width 1357 height 582
click at [440, 459] on textarea "Receive Exclusive Discounts and Promotions" at bounding box center [373, 478] width 387 height 82
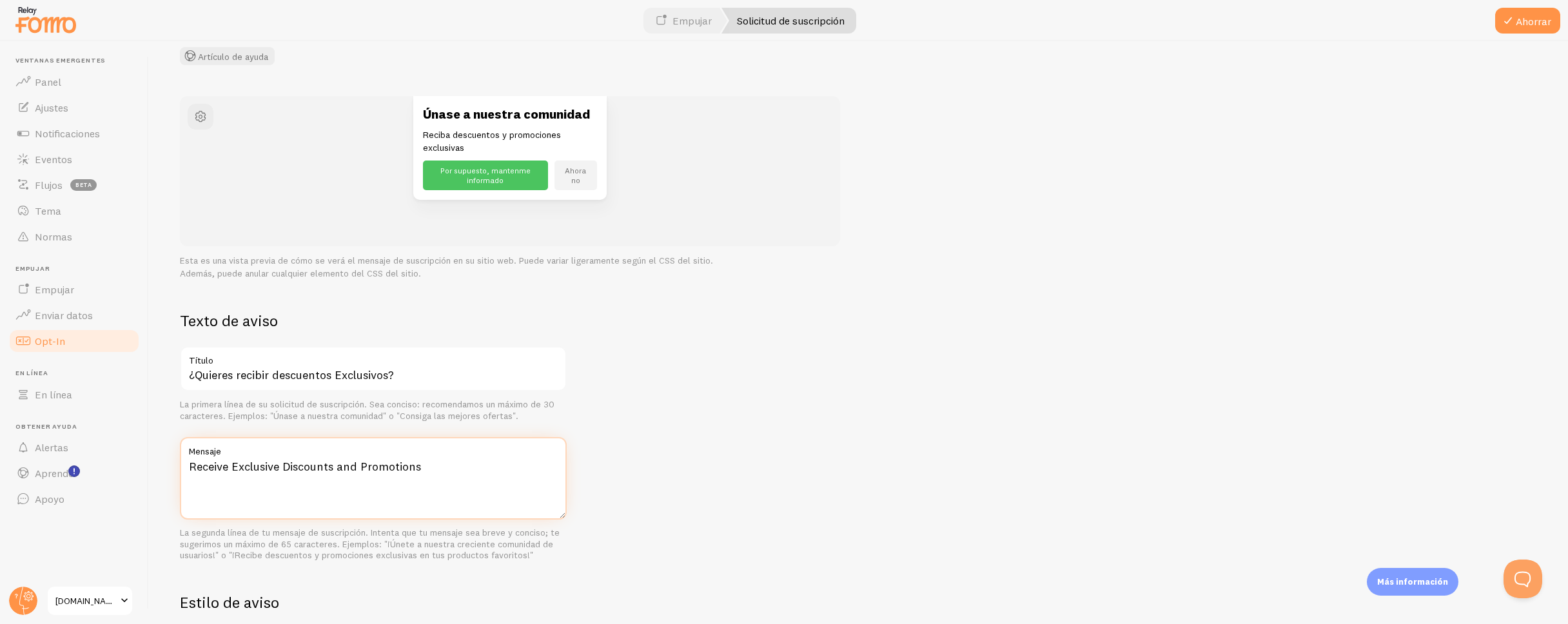
click at [440, 459] on textarea "Receive Exclusive Discounts and Promotions" at bounding box center [373, 478] width 387 height 82
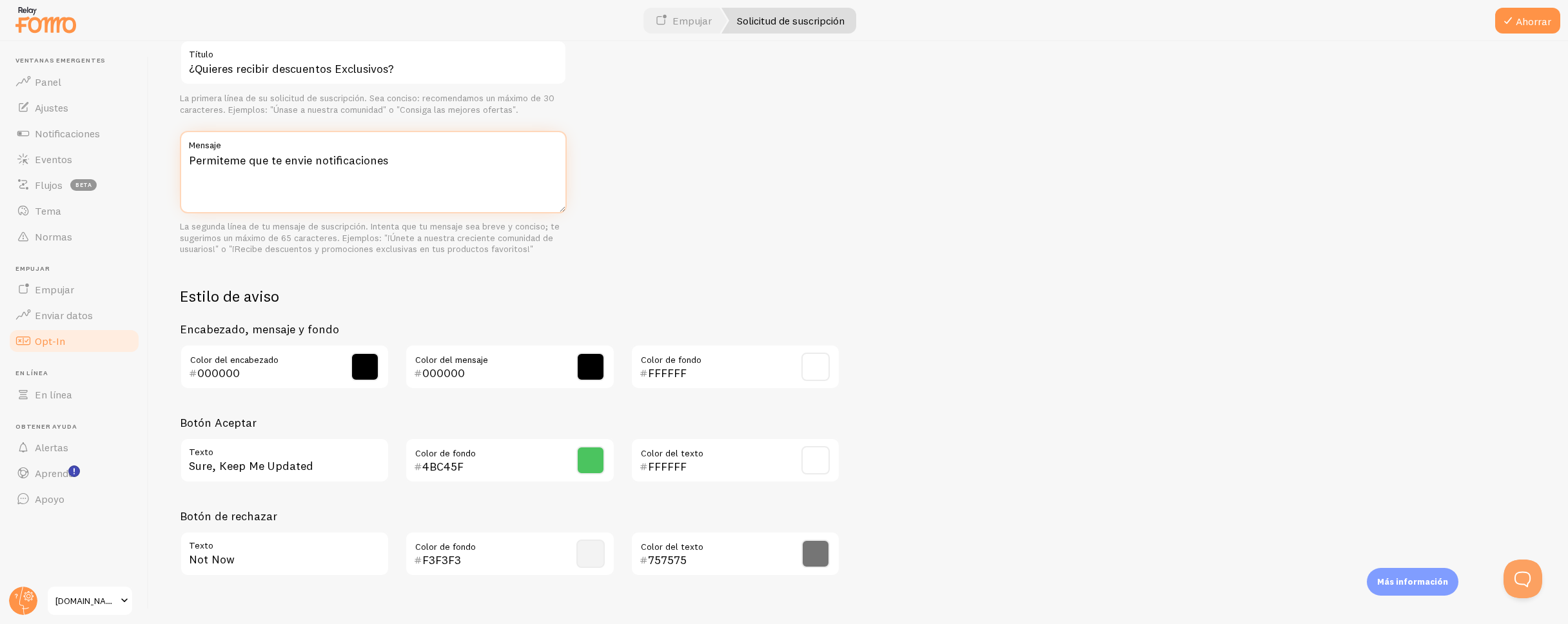
scroll to position [456, 0]
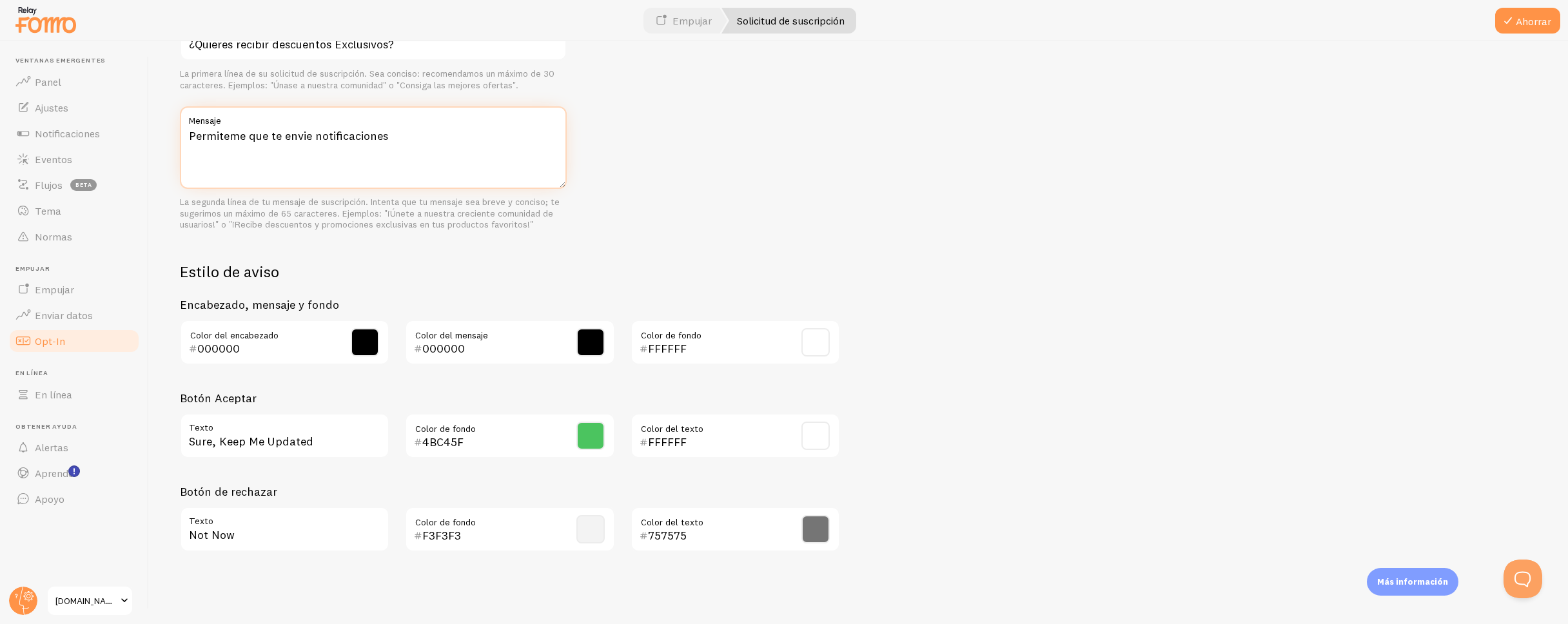
type textarea "Permiteme que te envie notificaciones"
click at [334, 532] on input "Not Now" at bounding box center [285, 529] width 209 height 45
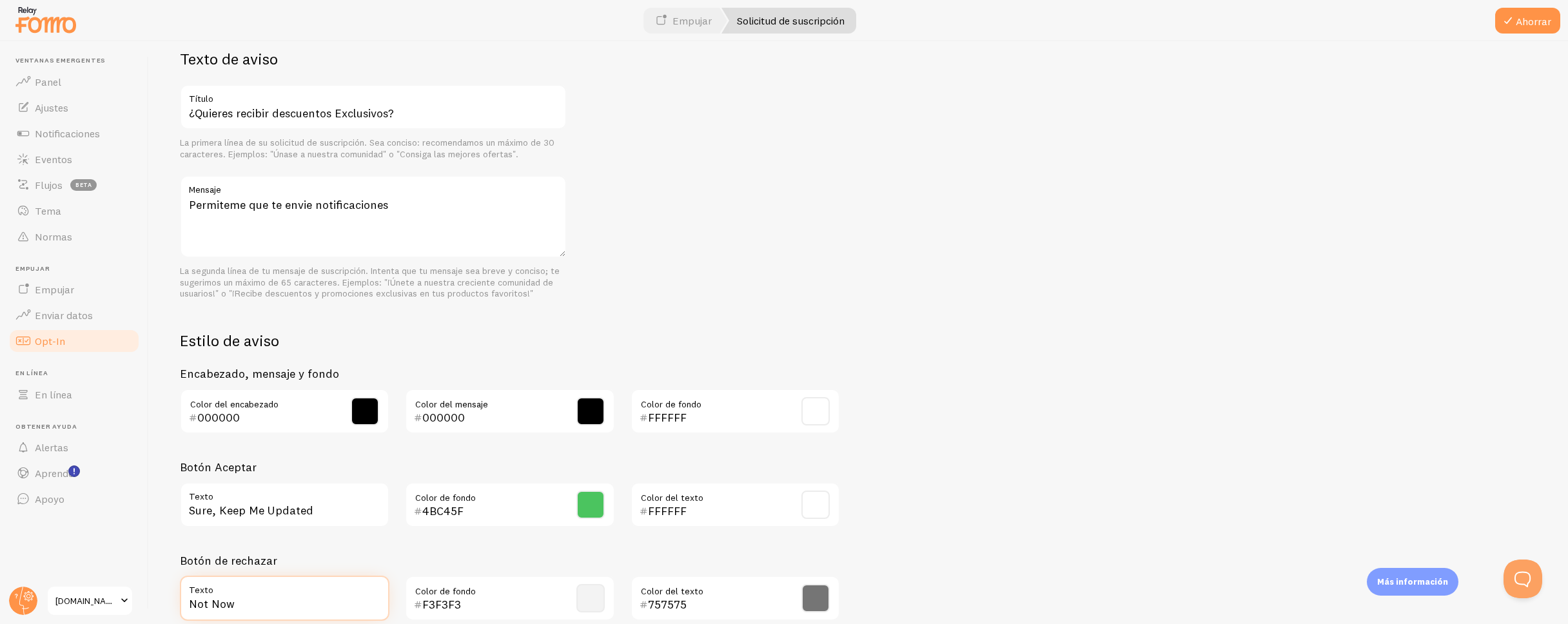
scroll to position [384, 0]
click at [334, 511] on input "Sure, Keep Me Updated" at bounding box center [285, 508] width 209 height 45
click at [331, 514] on input "Sure, Keep Me Updated" at bounding box center [285, 508] width 209 height 45
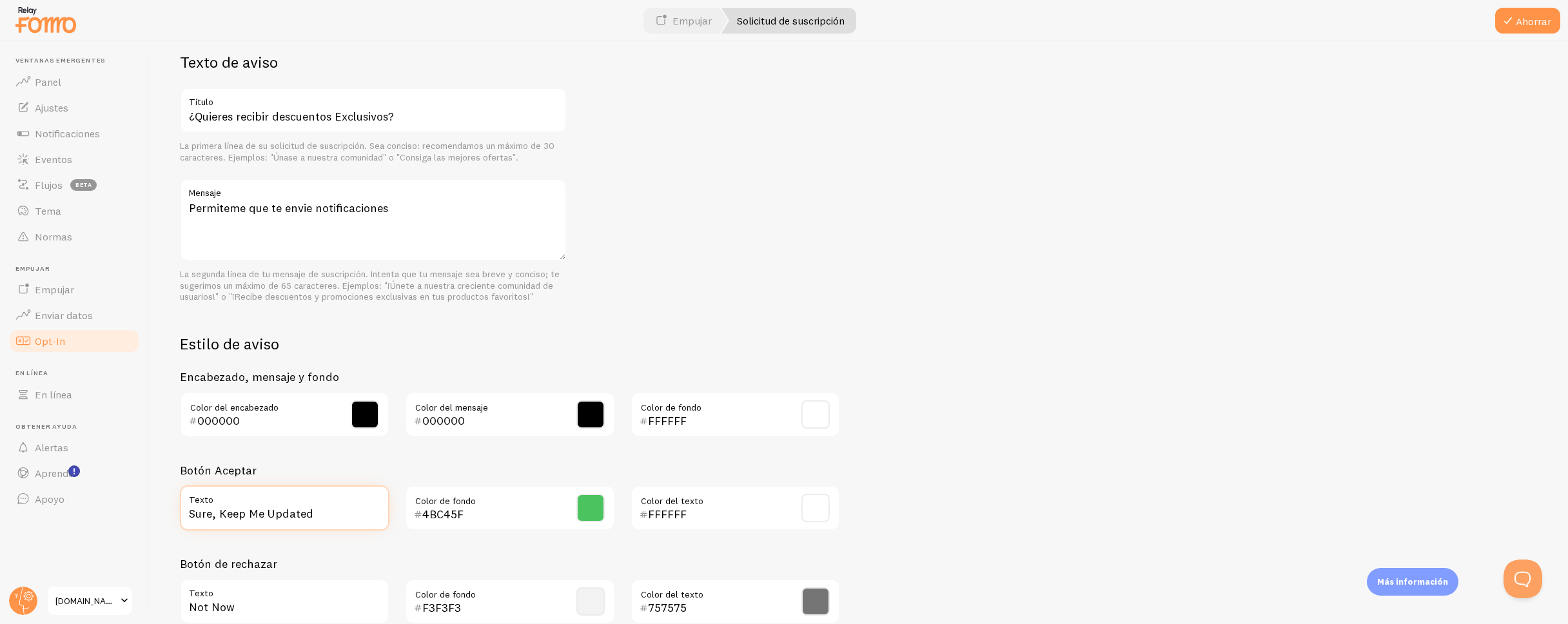
click at [331, 514] on input "Sure, Keep Me Updated" at bounding box center [285, 508] width 209 height 45
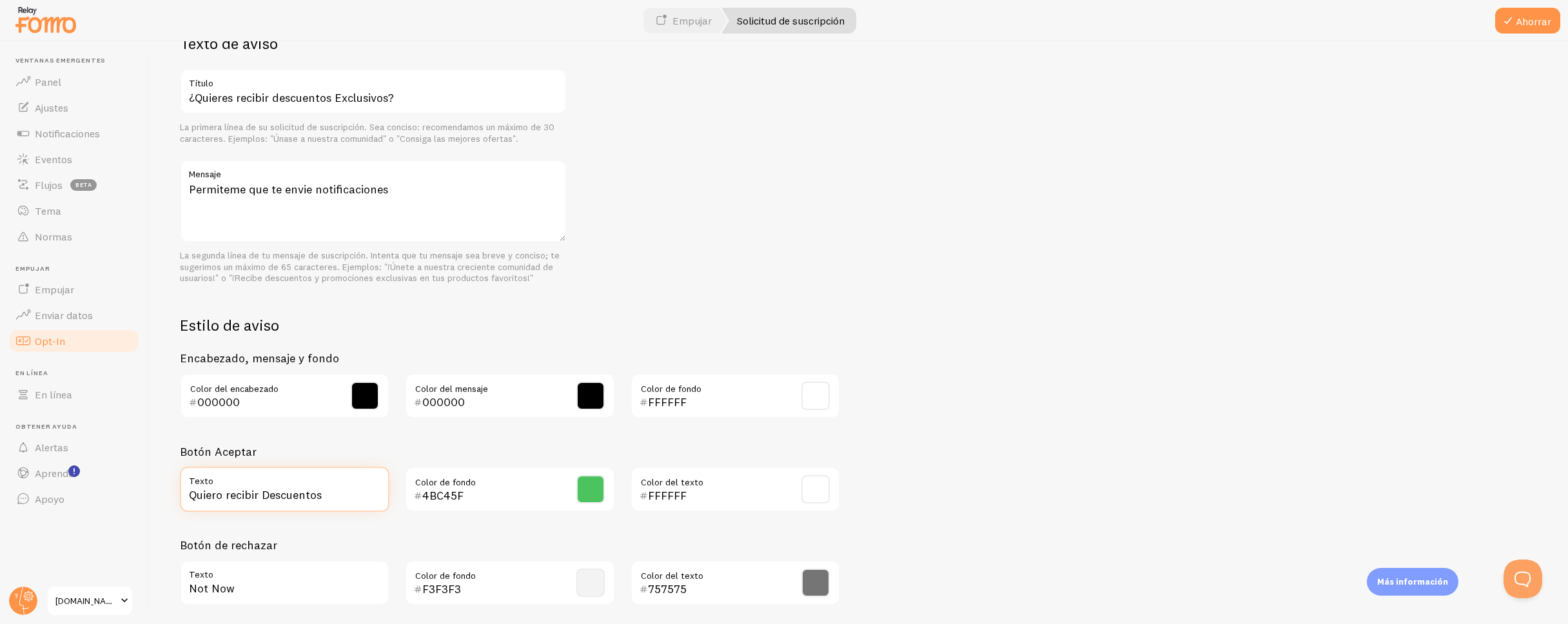
type input "Quiero recibir Descuentos"
click at [293, 606] on div "Not Now Texto F3F3F3 Color de fondo 757575 Color del texto" at bounding box center [510, 588] width 676 height 56
click at [297, 594] on input "Not Now" at bounding box center [285, 583] width 209 height 45
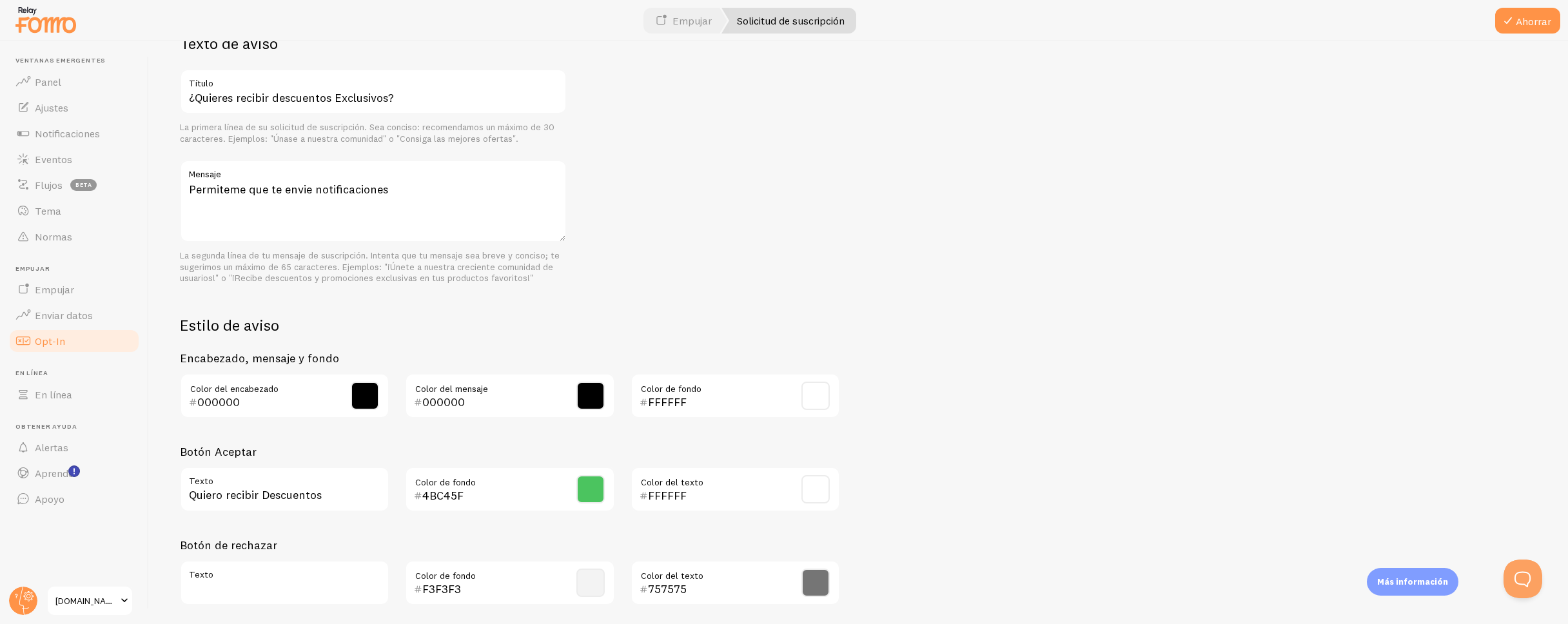
click at [1031, 490] on div "Texto de aviso ¿Quieres recibir descuentos Exclusivos? Título La primera línea …" at bounding box center [858, 324] width 1357 height 582
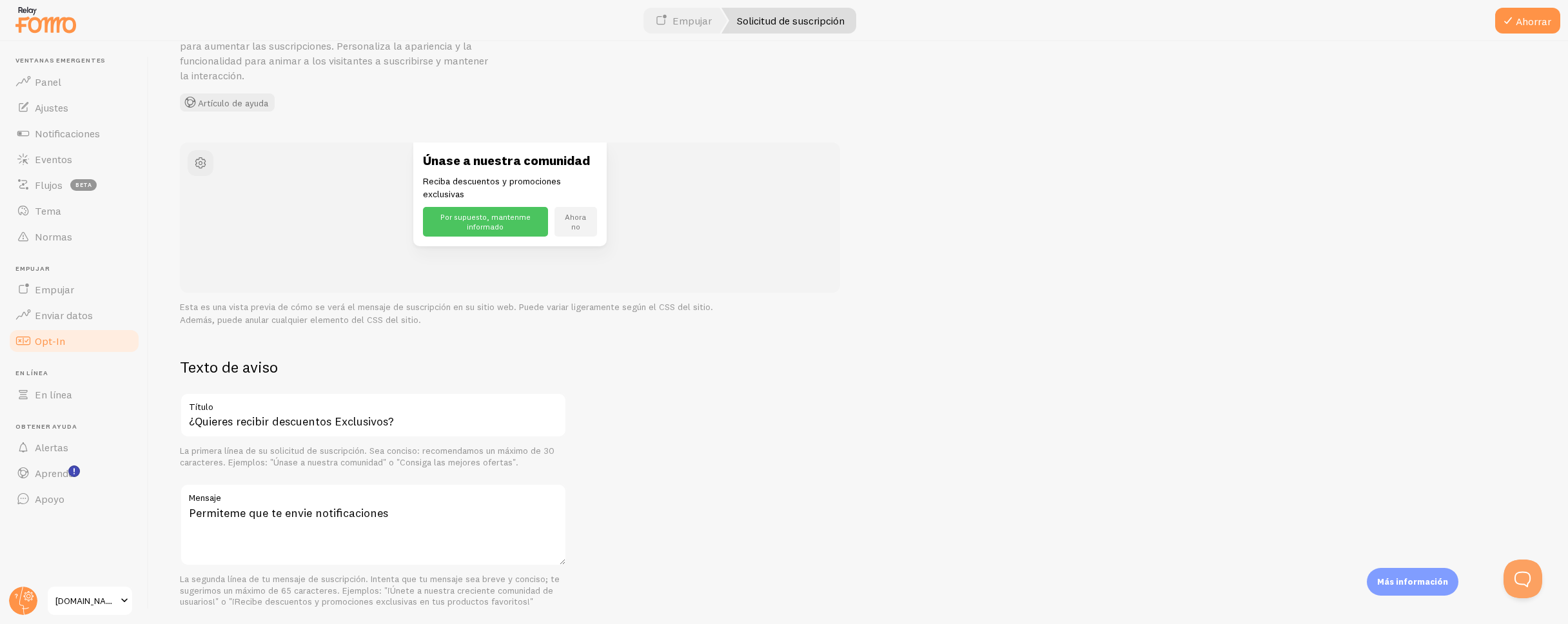
scroll to position [0, 0]
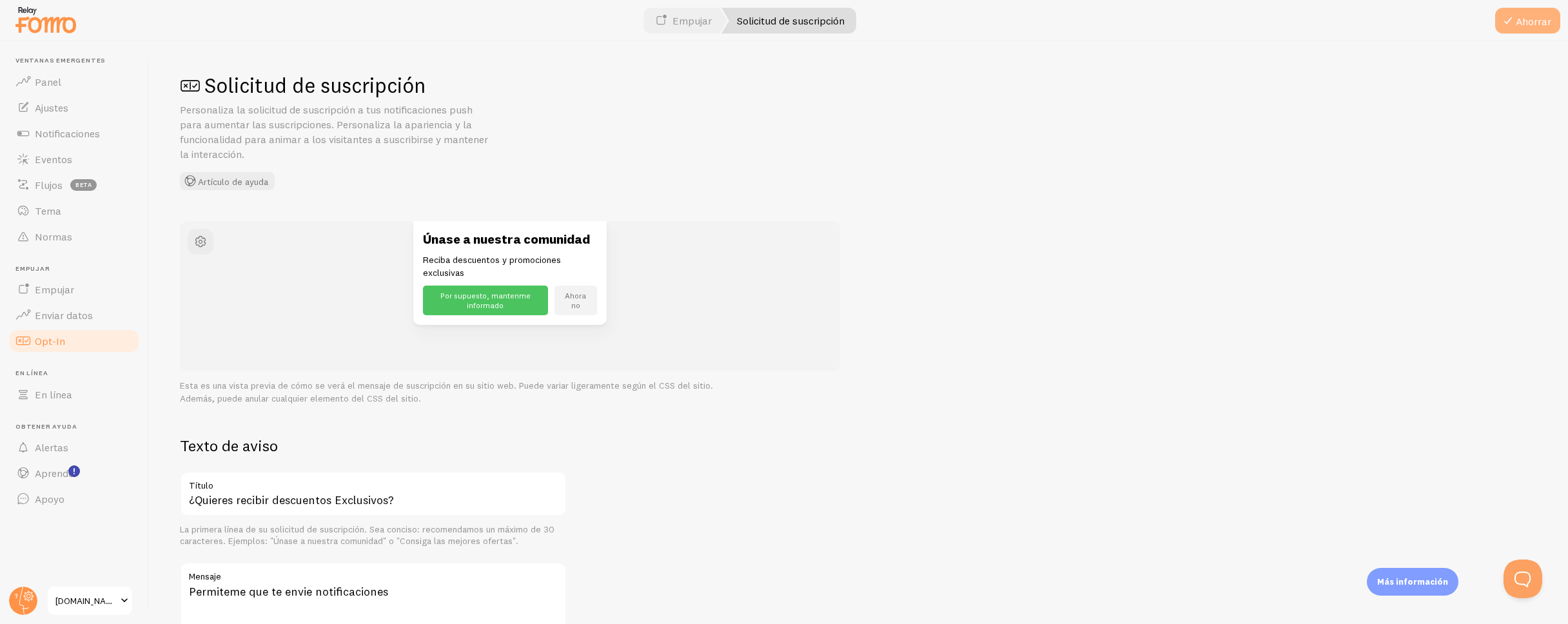
click at [1514, 24] on span at bounding box center [1507, 20] width 15 height 15
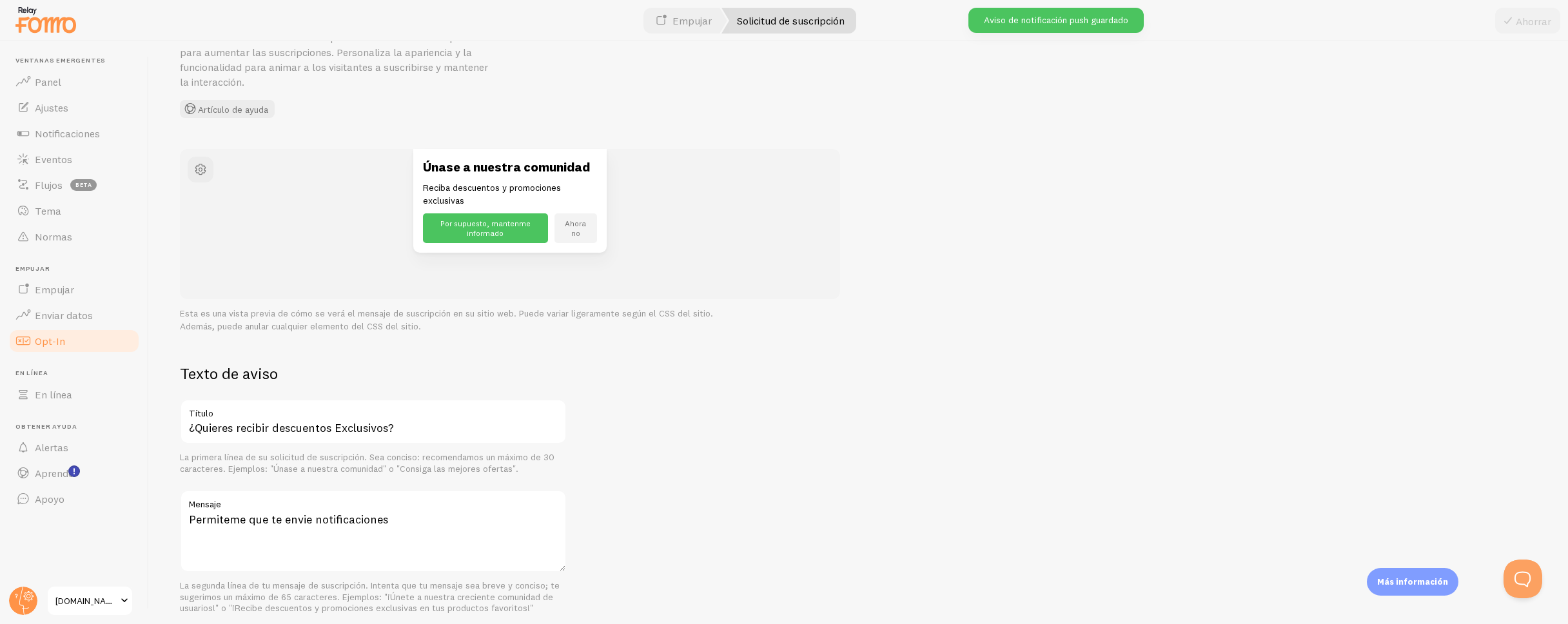
scroll to position [73, 0]
click at [825, 28] on link "Solicitud de suscripción" at bounding box center [789, 21] width 135 height 26
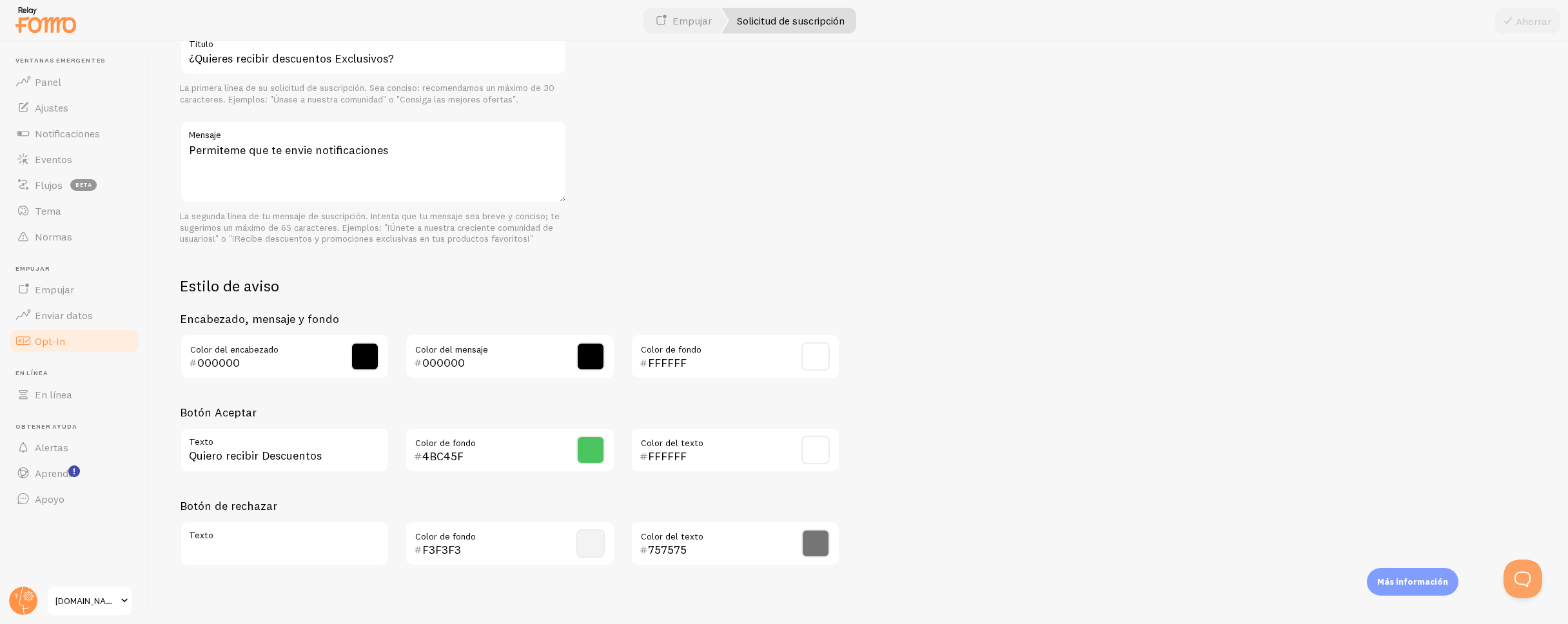
scroll to position [434, 0]
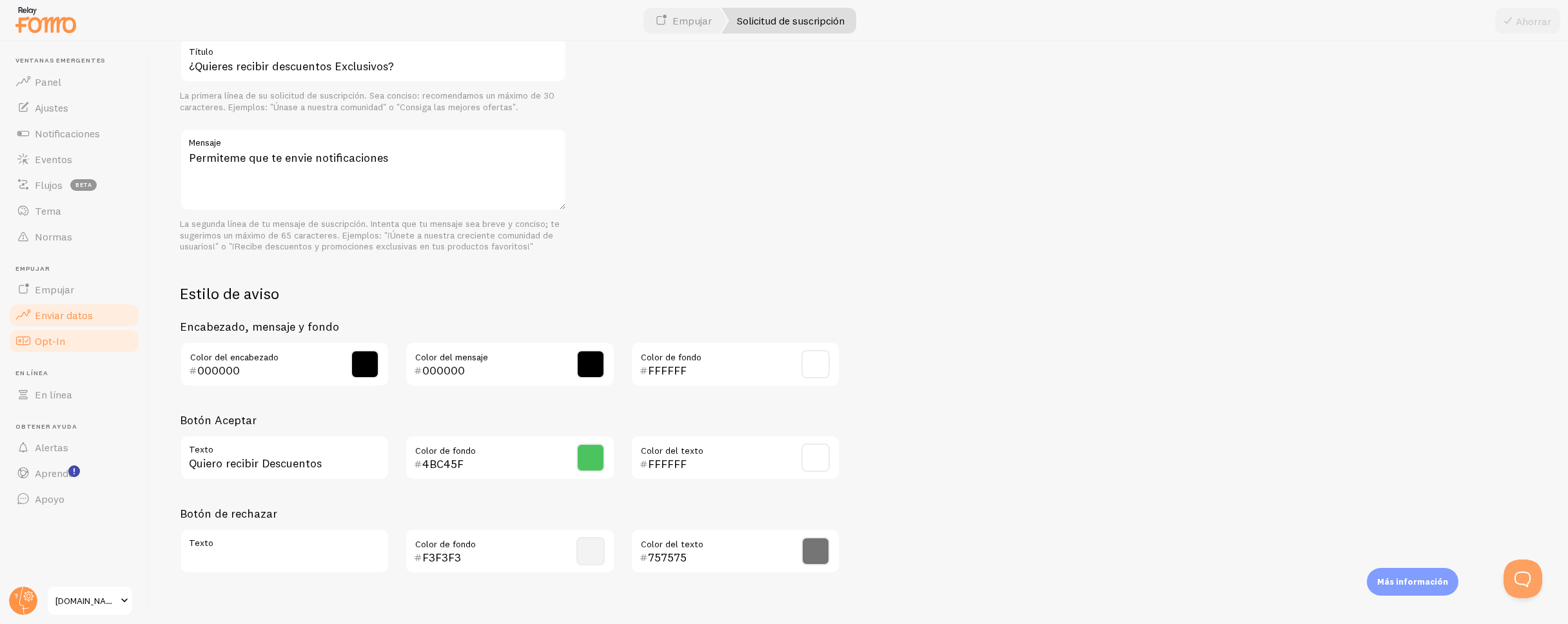
click at [60, 316] on font "Enviar datos" at bounding box center [64, 316] width 58 height 13
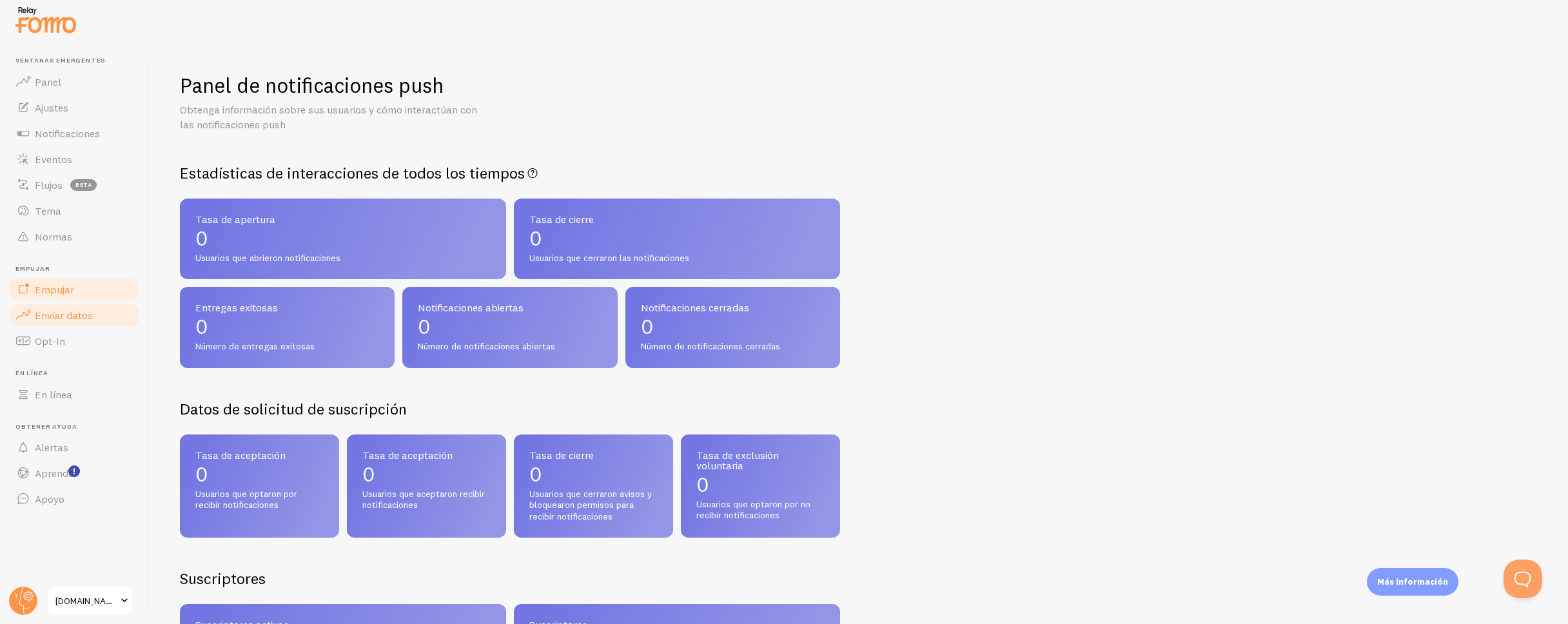
click at [56, 286] on font "Empujar" at bounding box center [54, 290] width 39 height 13
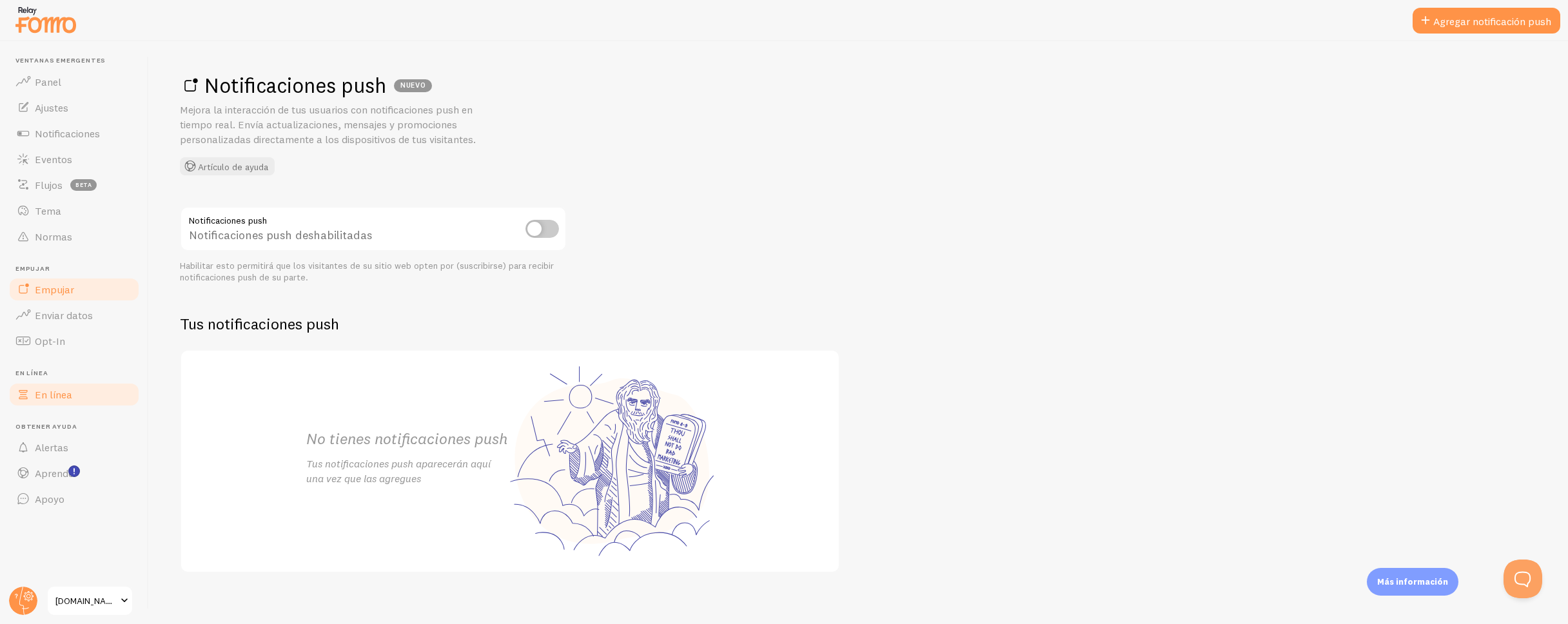
click at [85, 404] on link "En línea" at bounding box center [74, 395] width 133 height 26
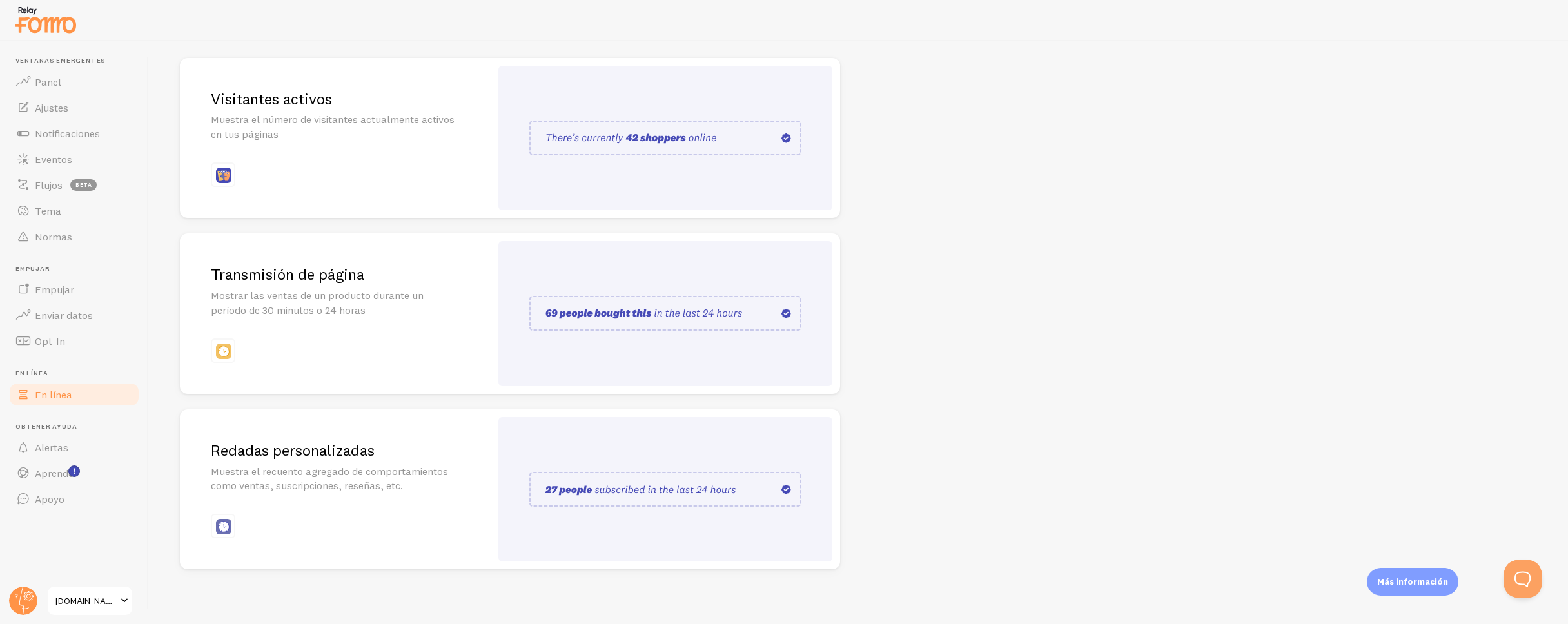
scroll to position [170, 0]
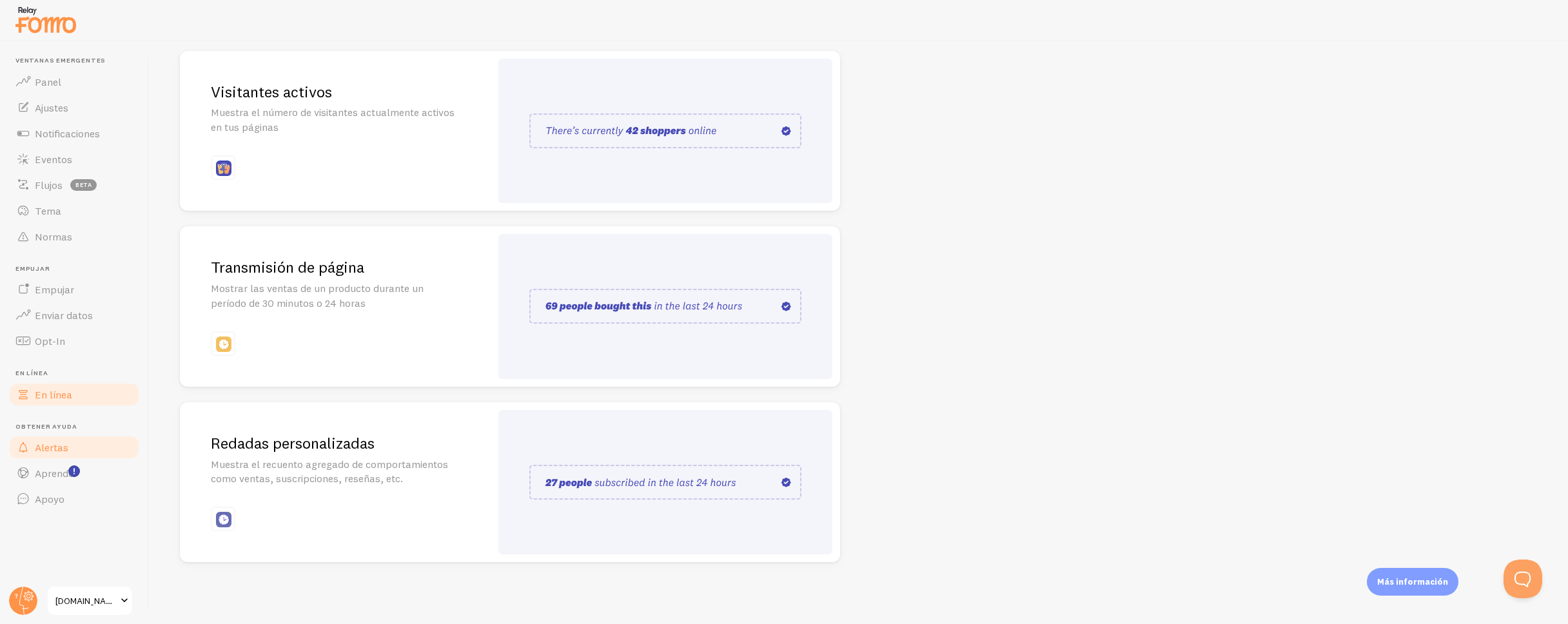
click at [40, 452] on font "Alertas" at bounding box center [51, 448] width 33 height 13
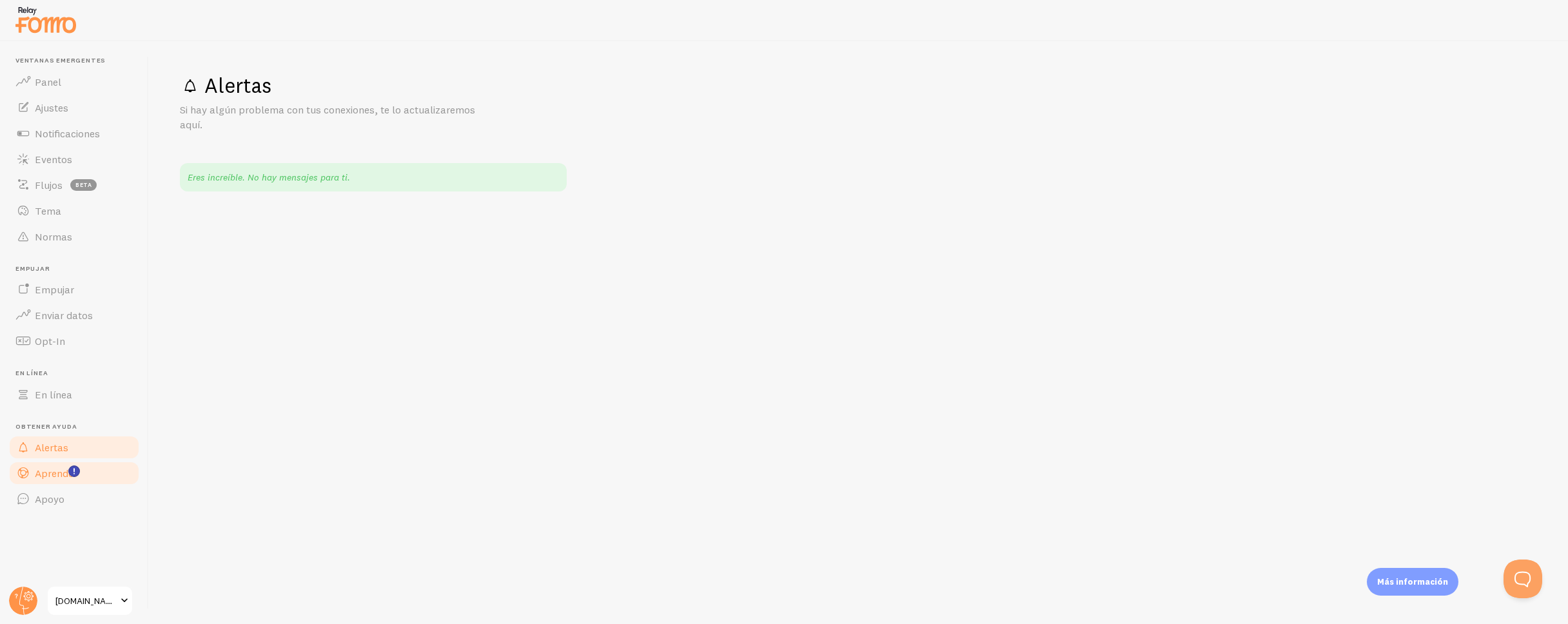
click at [45, 484] on link "Aprender" at bounding box center [74, 473] width 133 height 26
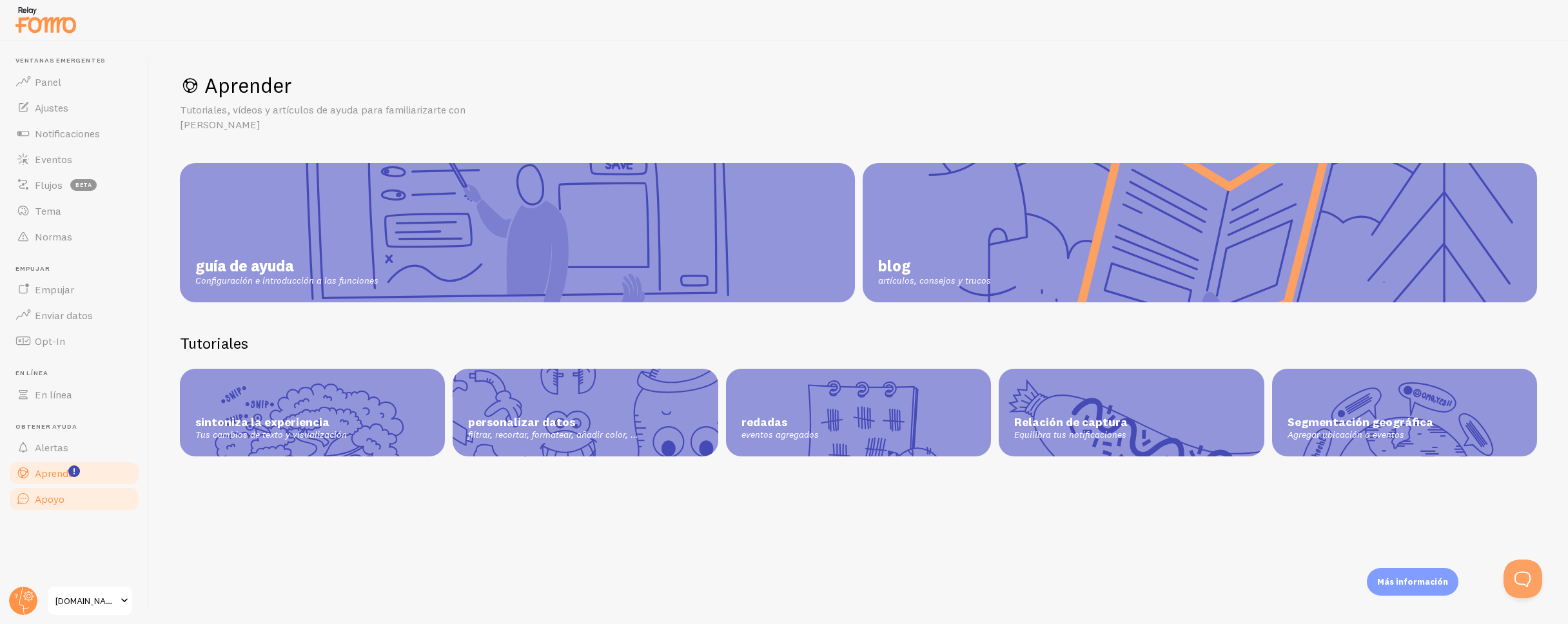
click at [41, 507] on link "Apoyo" at bounding box center [74, 499] width 133 height 26
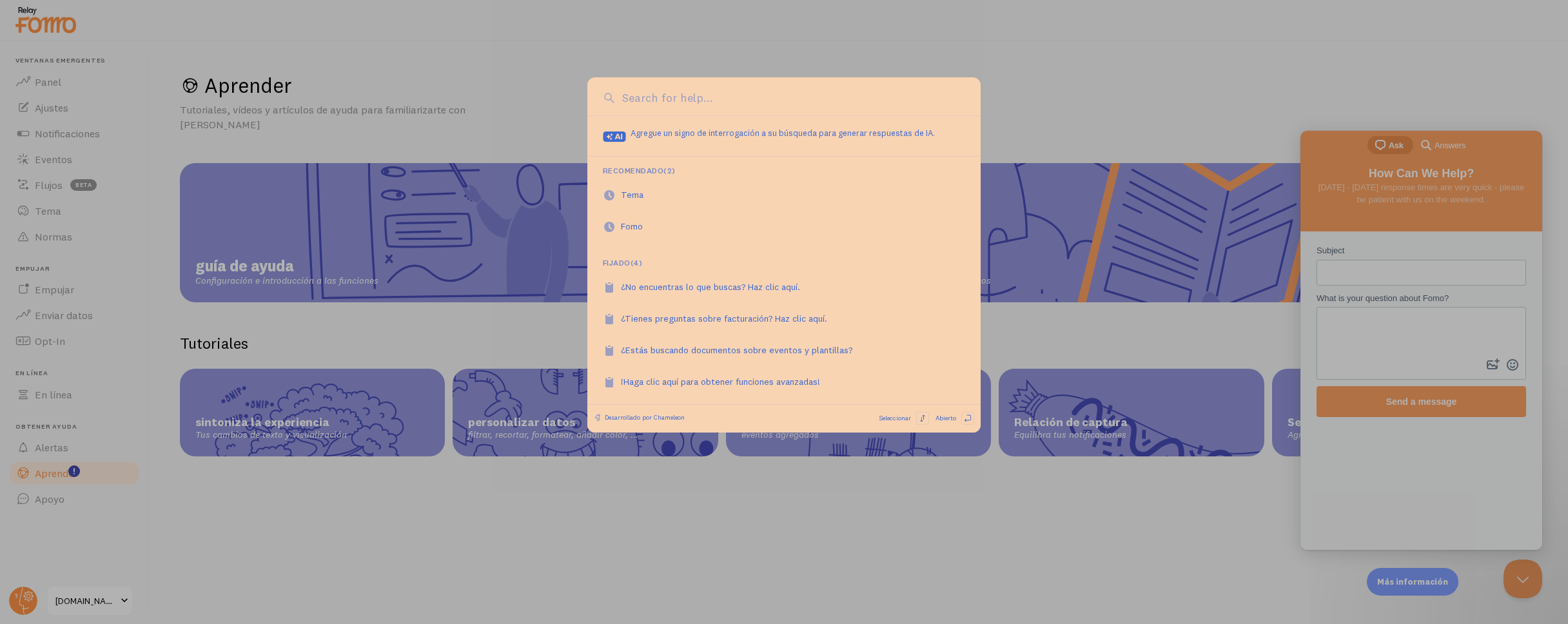
click at [563, 17] on div at bounding box center [784, 312] width 1568 height 624
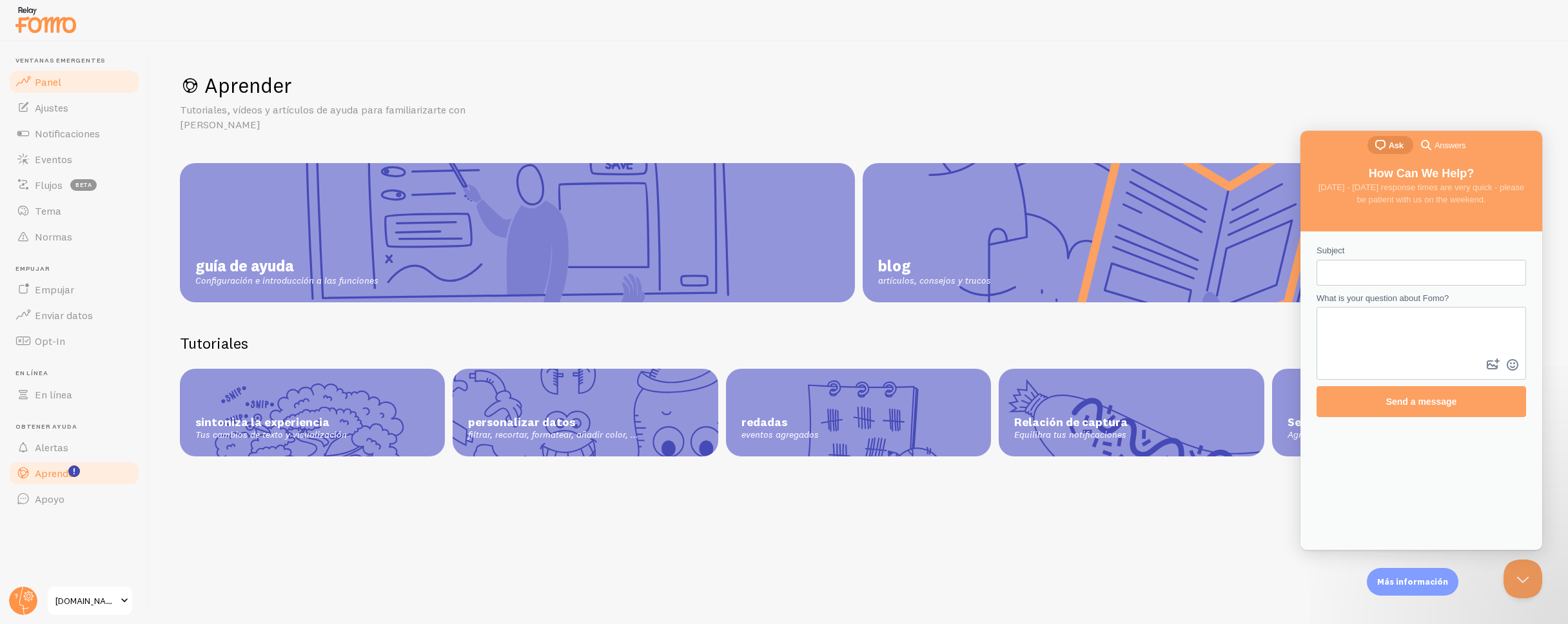
click at [53, 83] on font "Panel" at bounding box center [48, 82] width 27 height 13
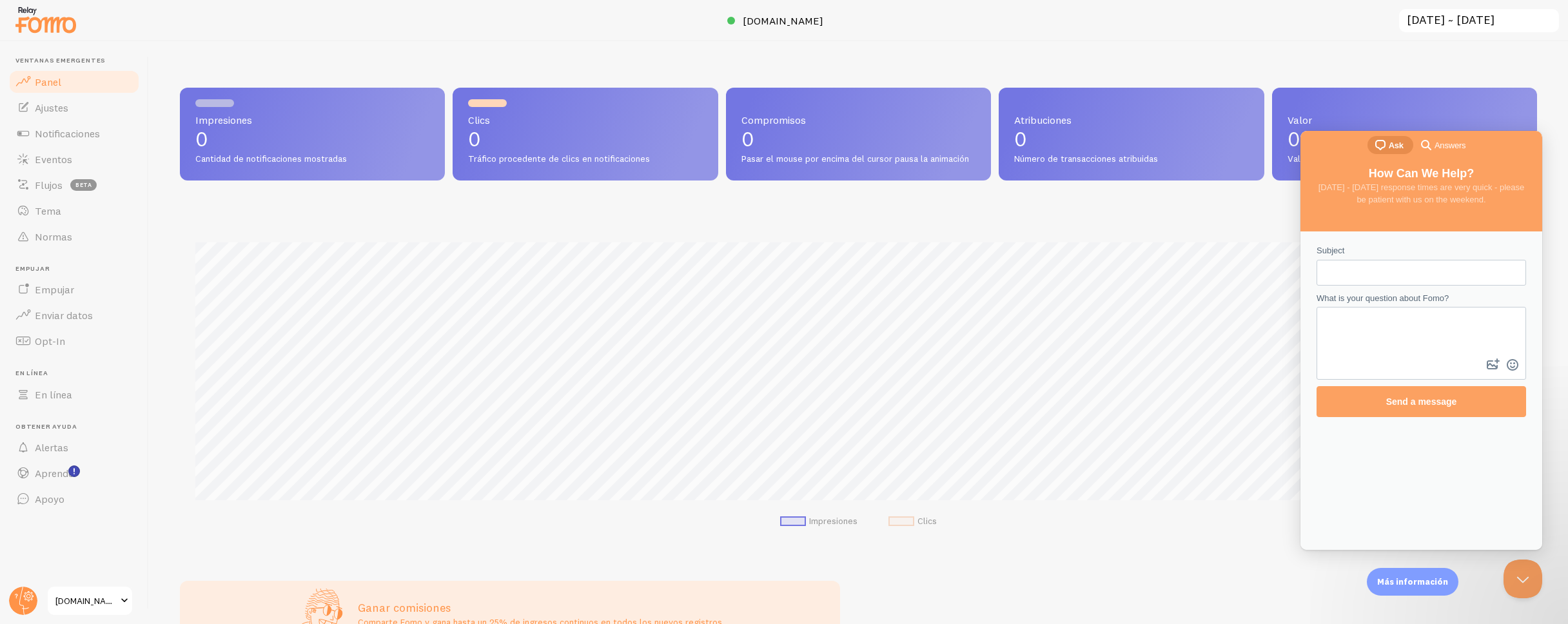
scroll to position [339, 1357]
click at [1534, 580] on button "Close Beacon popover" at bounding box center [1520, 576] width 39 height 39
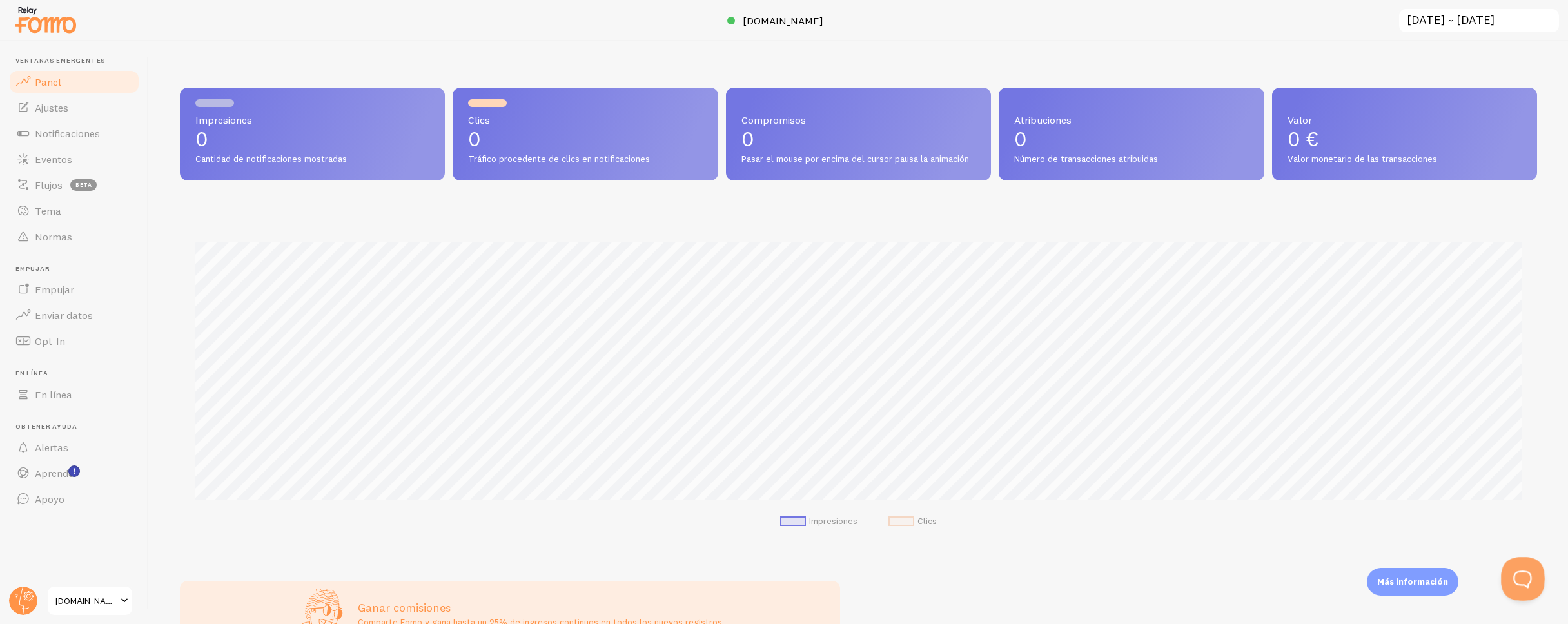
click at [1534, 580] on button "Open Beacon popover" at bounding box center [1520, 576] width 39 height 39
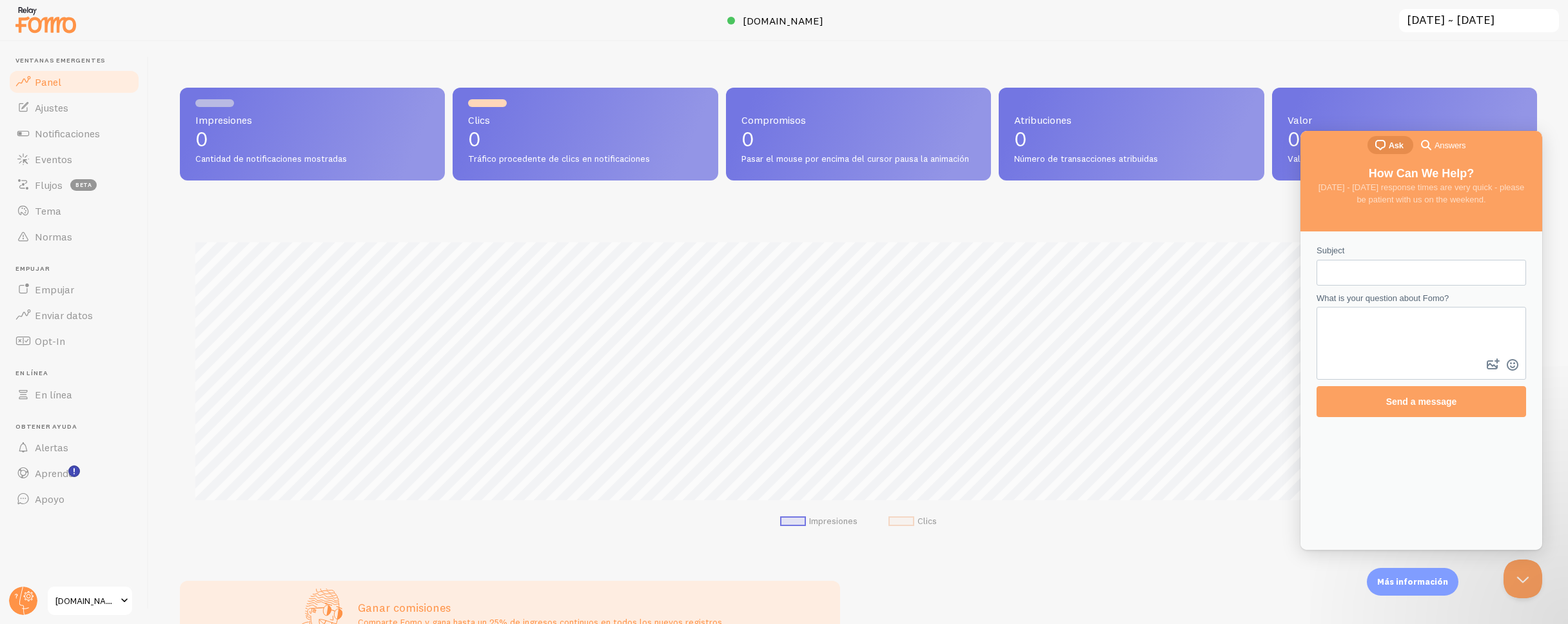
click at [1438, 142] on span "Answers" at bounding box center [1450, 146] width 31 height 13
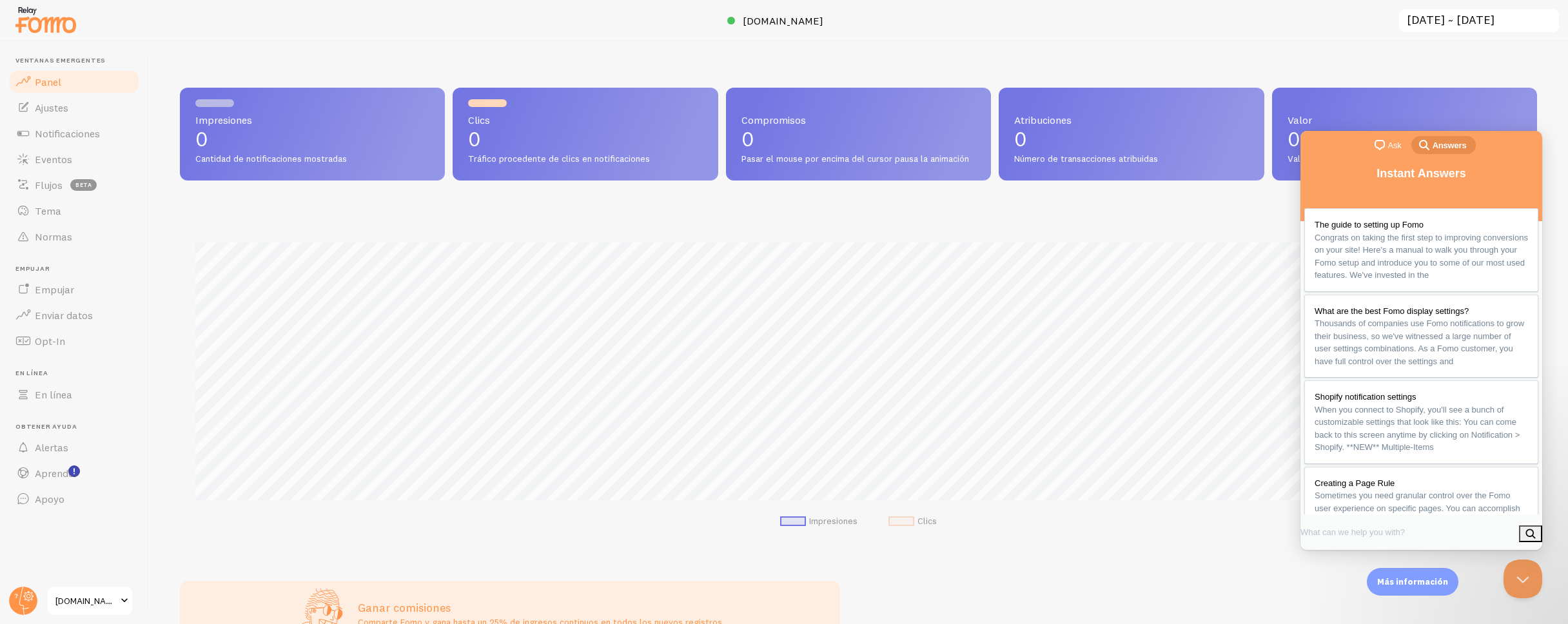
click at [1392, 150] on span "Ask" at bounding box center [1395, 146] width 14 height 13
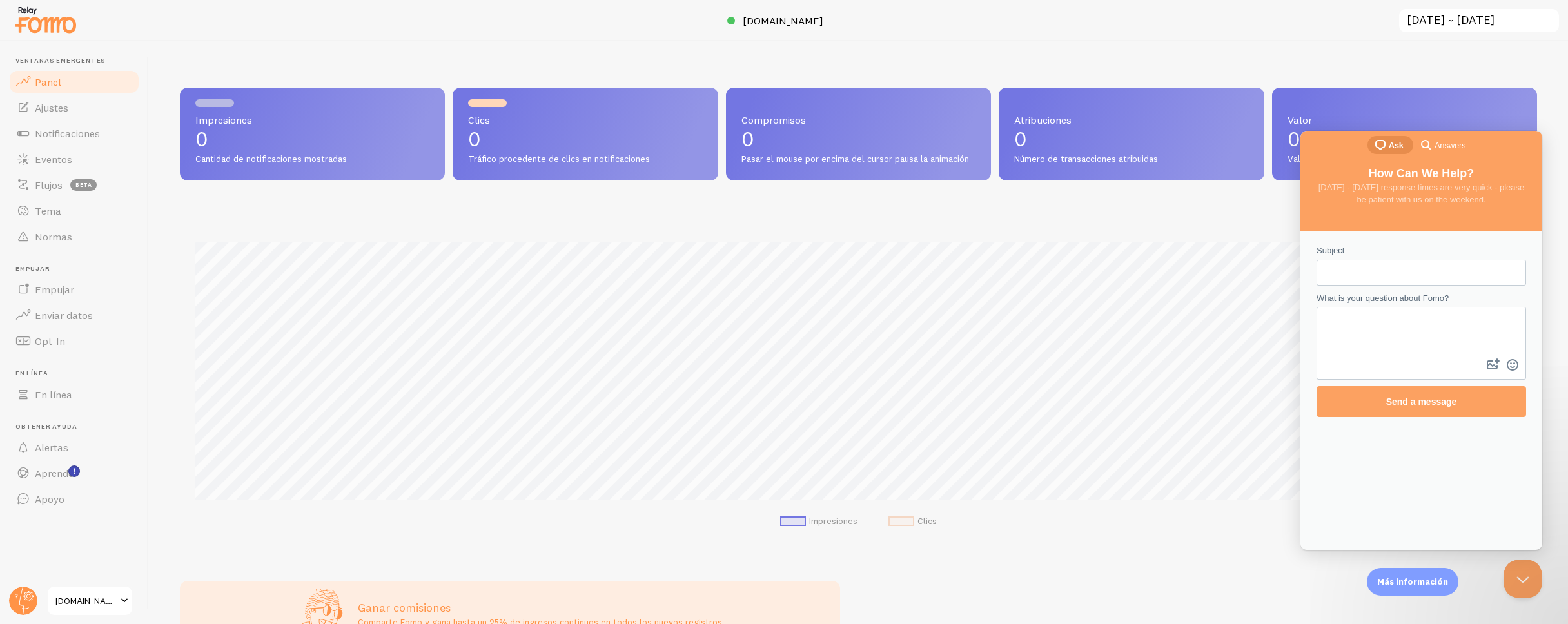
click at [1395, 276] on input "Subject" at bounding box center [1421, 273] width 189 height 23
click at [1394, 278] on input "Subject" at bounding box center [1421, 273] width 189 height 23
type input "push"
click at [1409, 336] on textarea "What is your question about Fomo?" at bounding box center [1421, 332] width 207 height 48
type textarea "Hola, puedo usar las notificaciones push con el plan gratis?"
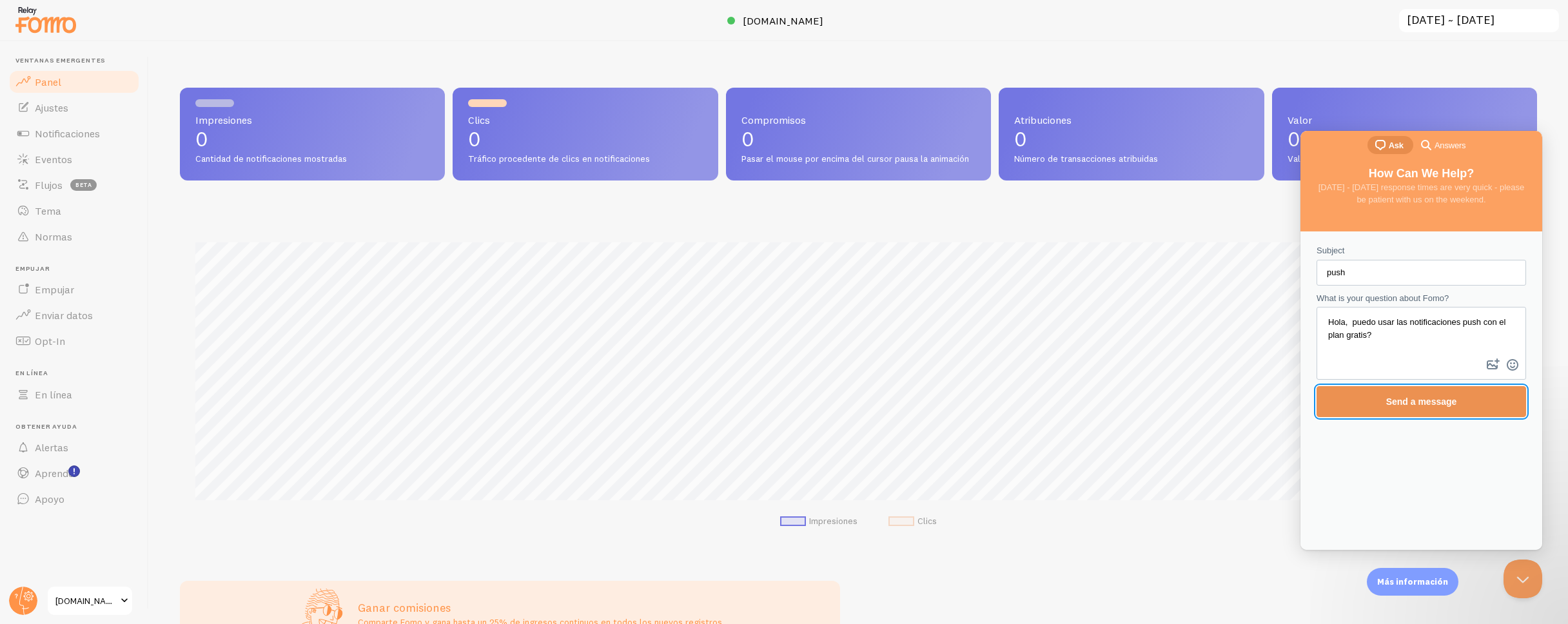
click at [1426, 402] on span "Send a message" at bounding box center [1421, 402] width 71 height 10
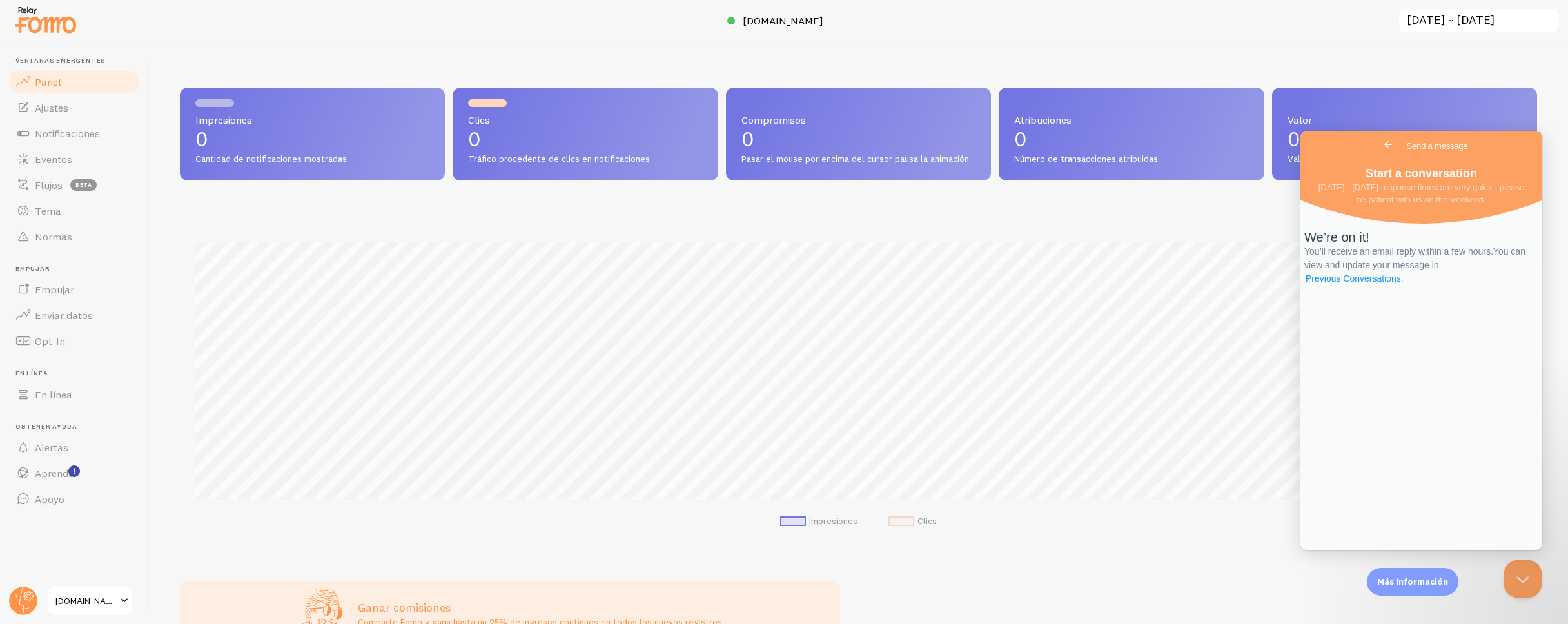
click at [1405, 285] on link "Previous Conversations ." at bounding box center [1354, 279] width 100 height 14
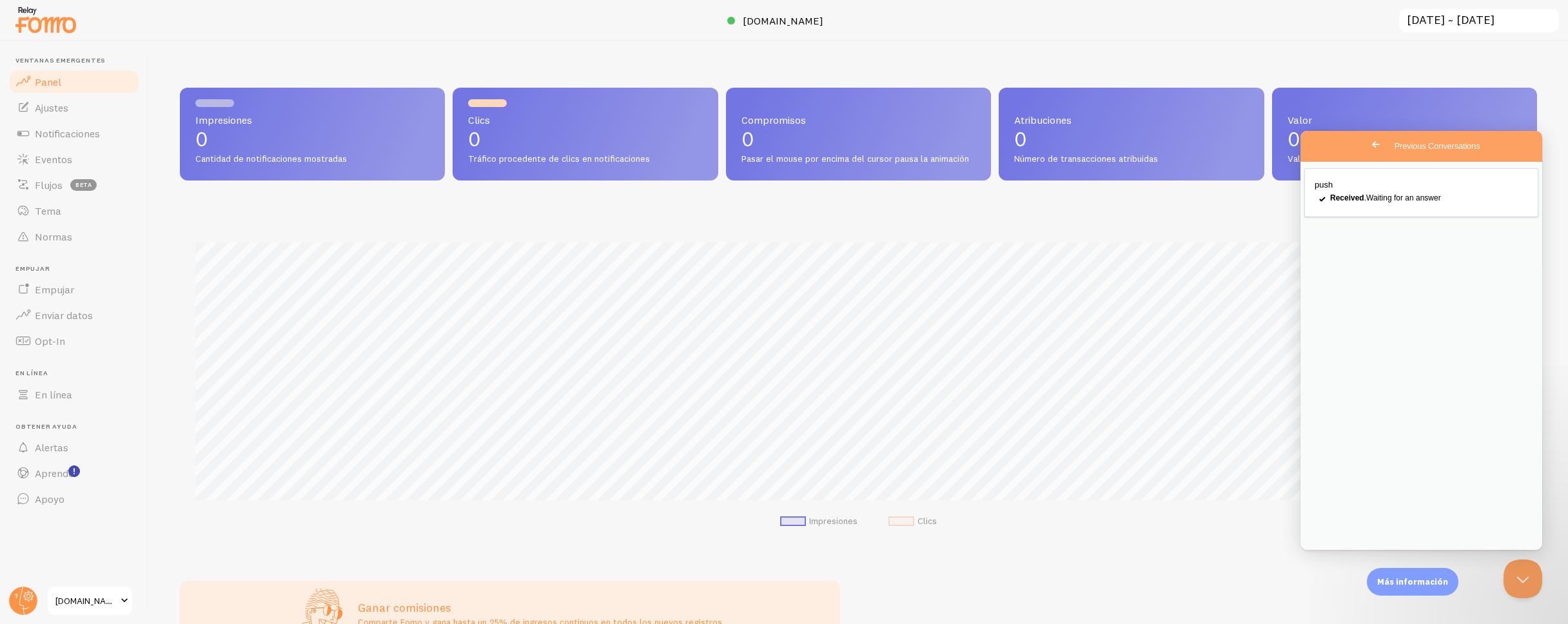
click at [1368, 149] on span "Go back" at bounding box center [1375, 144] width 15 height 15
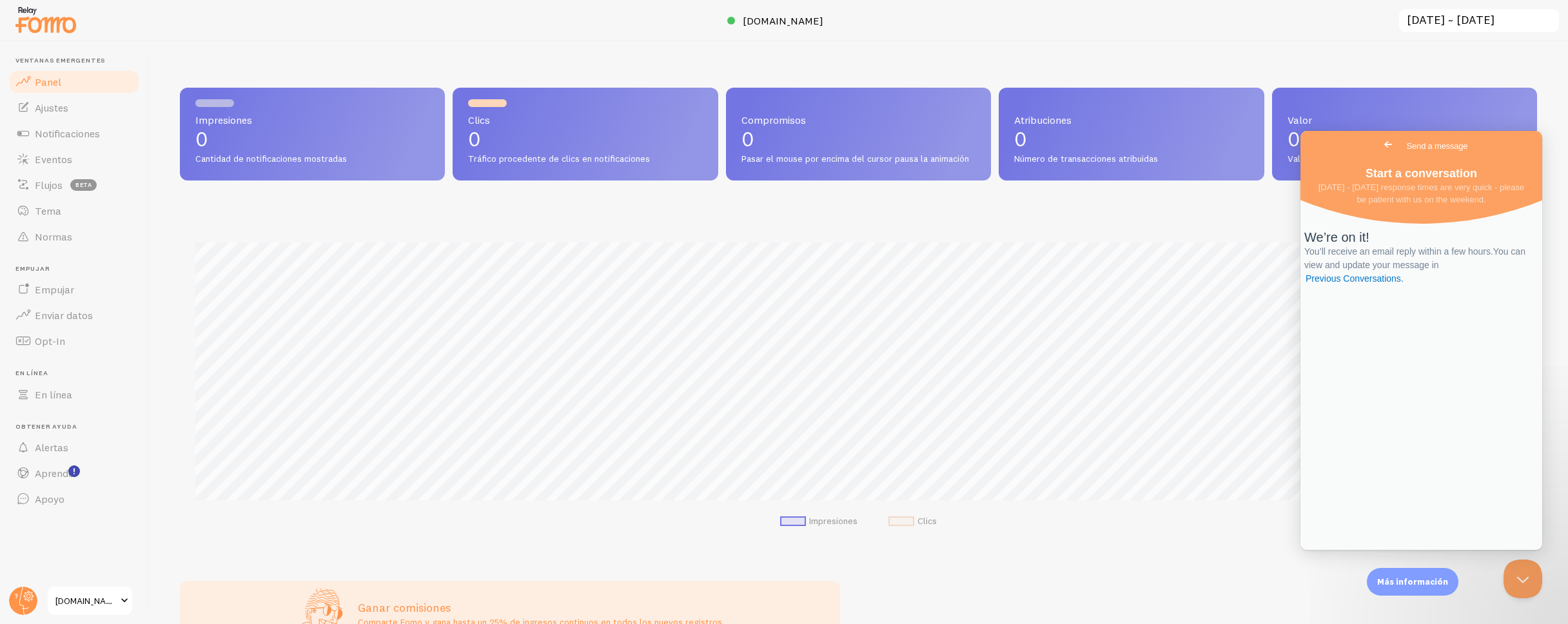
click at [48, 21] on img at bounding box center [46, 20] width 64 height 33
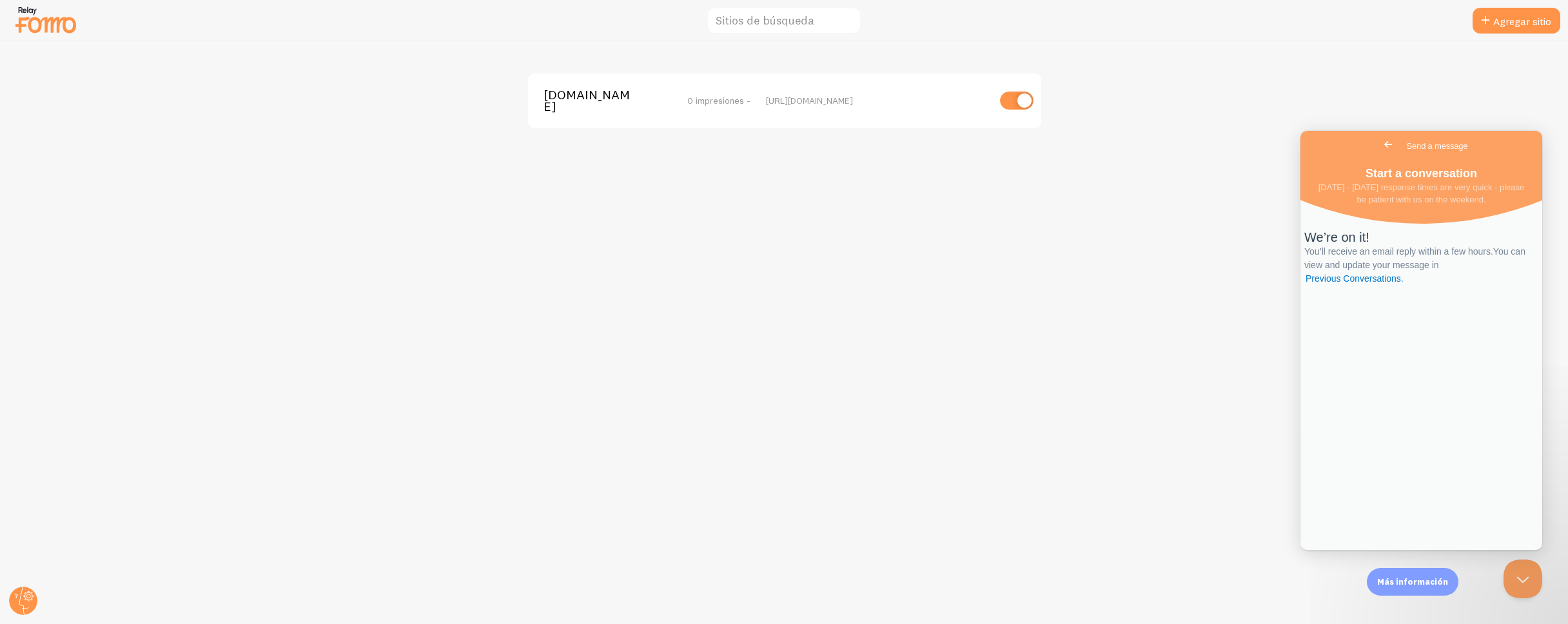
click at [34, 28] on img at bounding box center [46, 20] width 64 height 33
click at [43, 18] on img at bounding box center [46, 20] width 64 height 33
click at [29, 605] on circle at bounding box center [22, 600] width 28 height 28
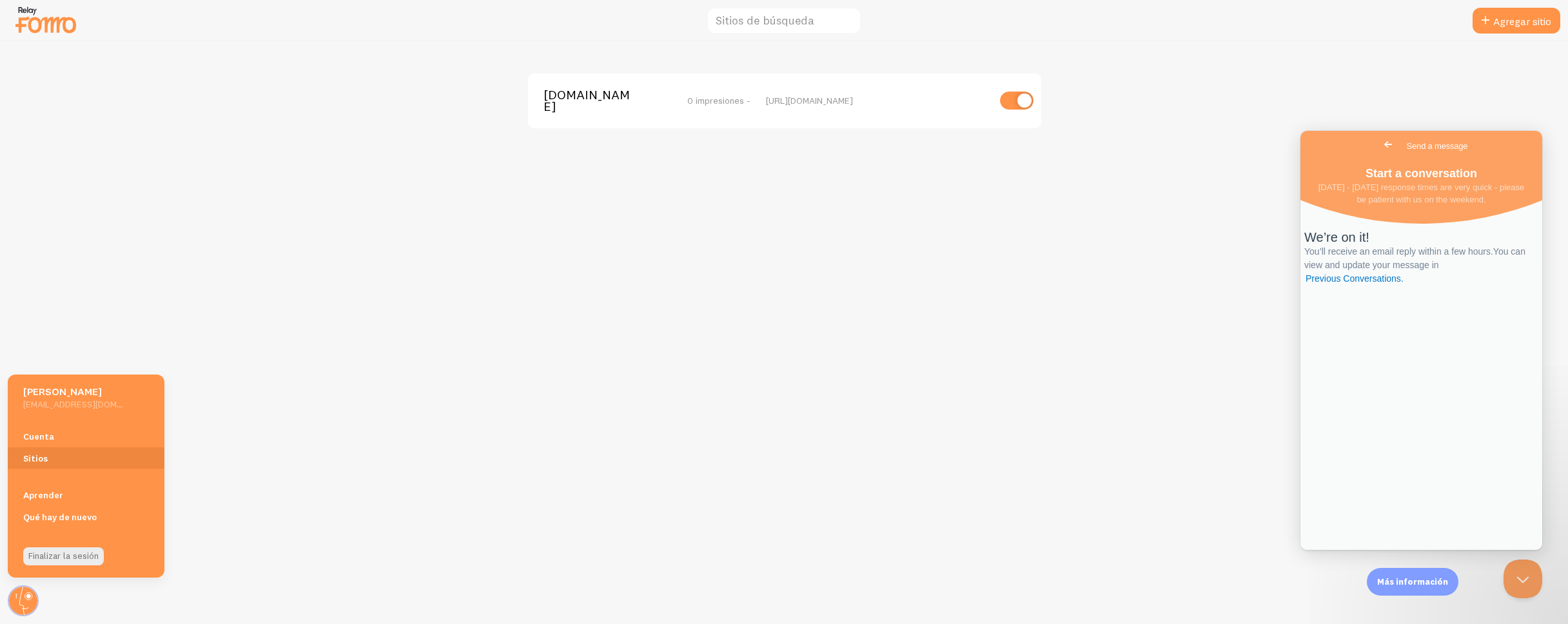
click at [176, 238] on div "Blecar.com 0 impresiones - https://blecar.com" at bounding box center [784, 332] width 1567 height 583
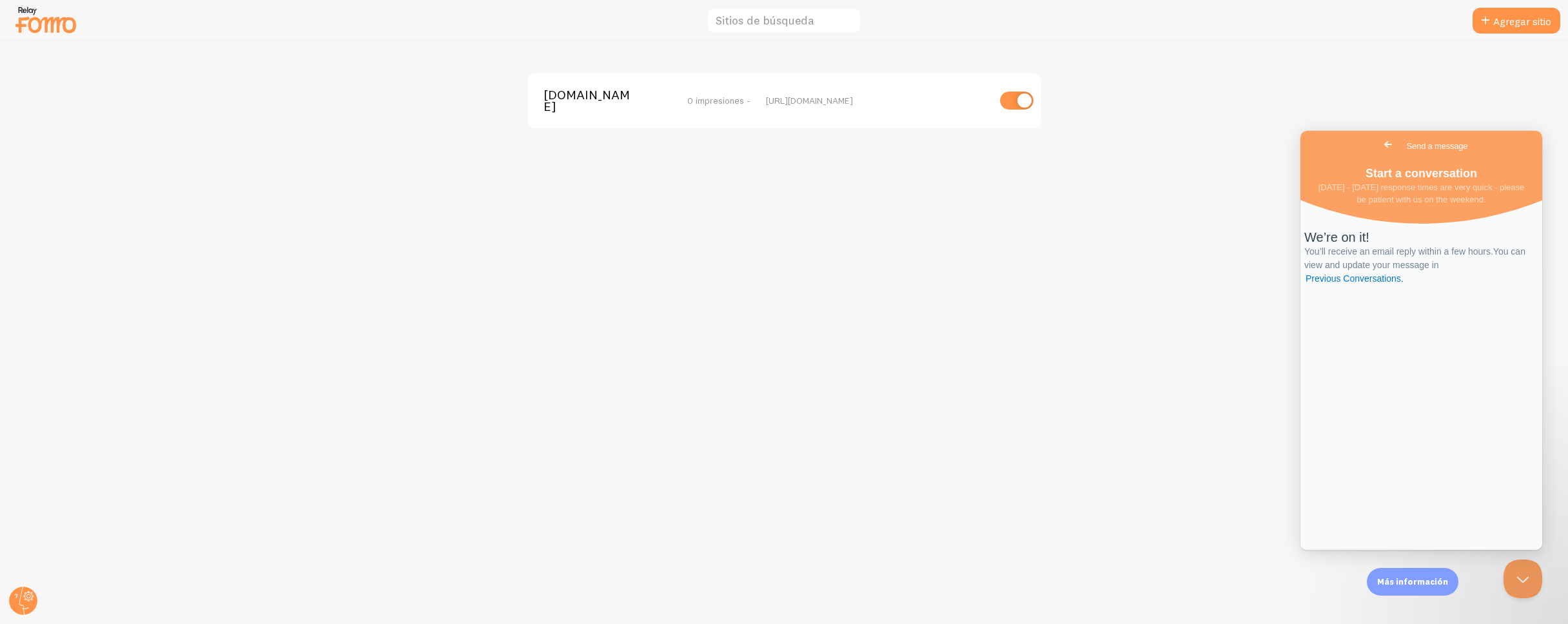
click at [33, 11] on img at bounding box center [46, 20] width 64 height 33
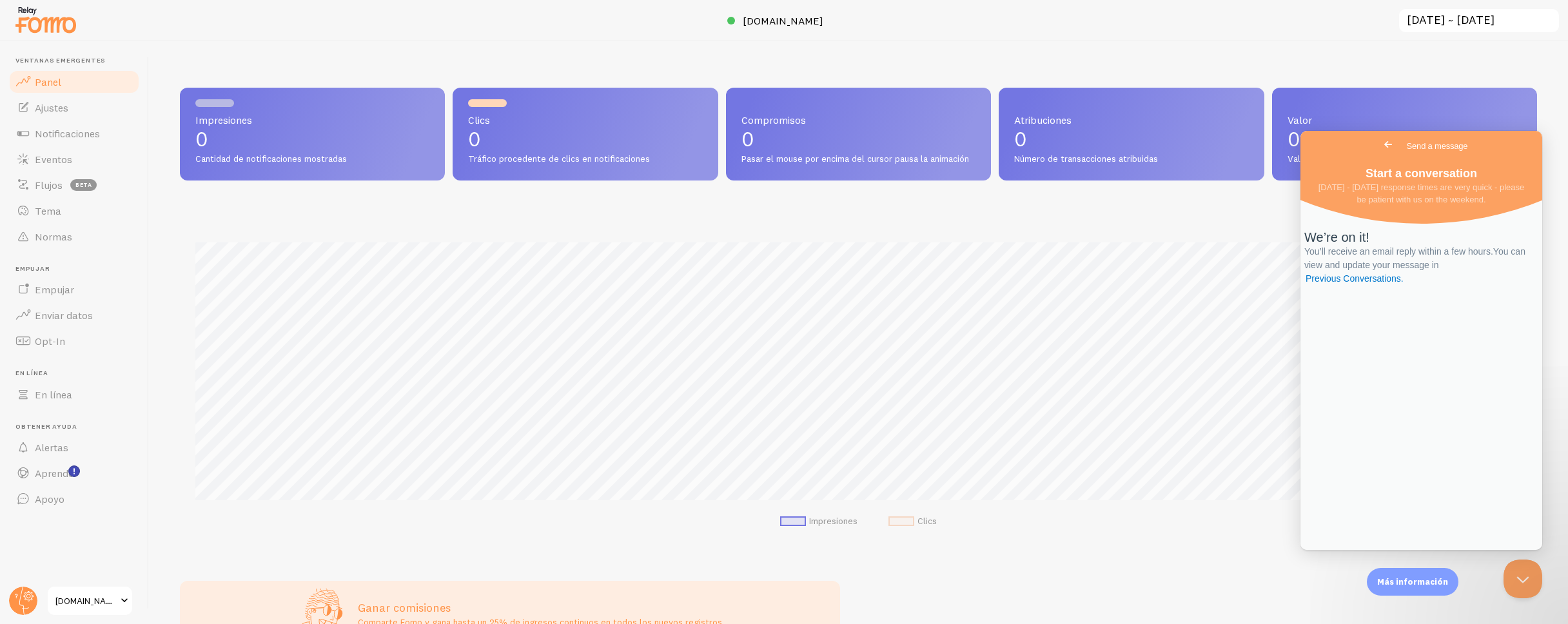
scroll to position [339, 1357]
click at [69, 287] on font "Empujar" at bounding box center [54, 290] width 39 height 13
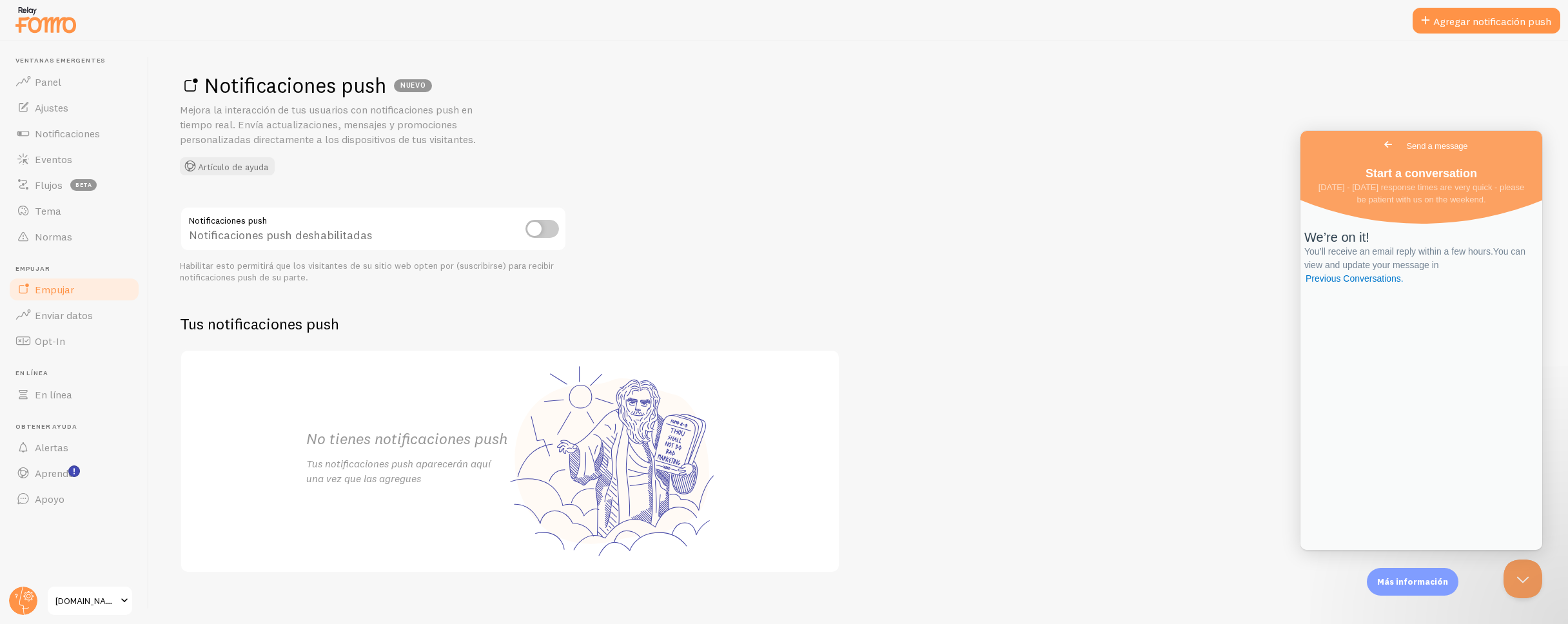
click at [550, 226] on input "checkbox" at bounding box center [542, 228] width 33 height 18
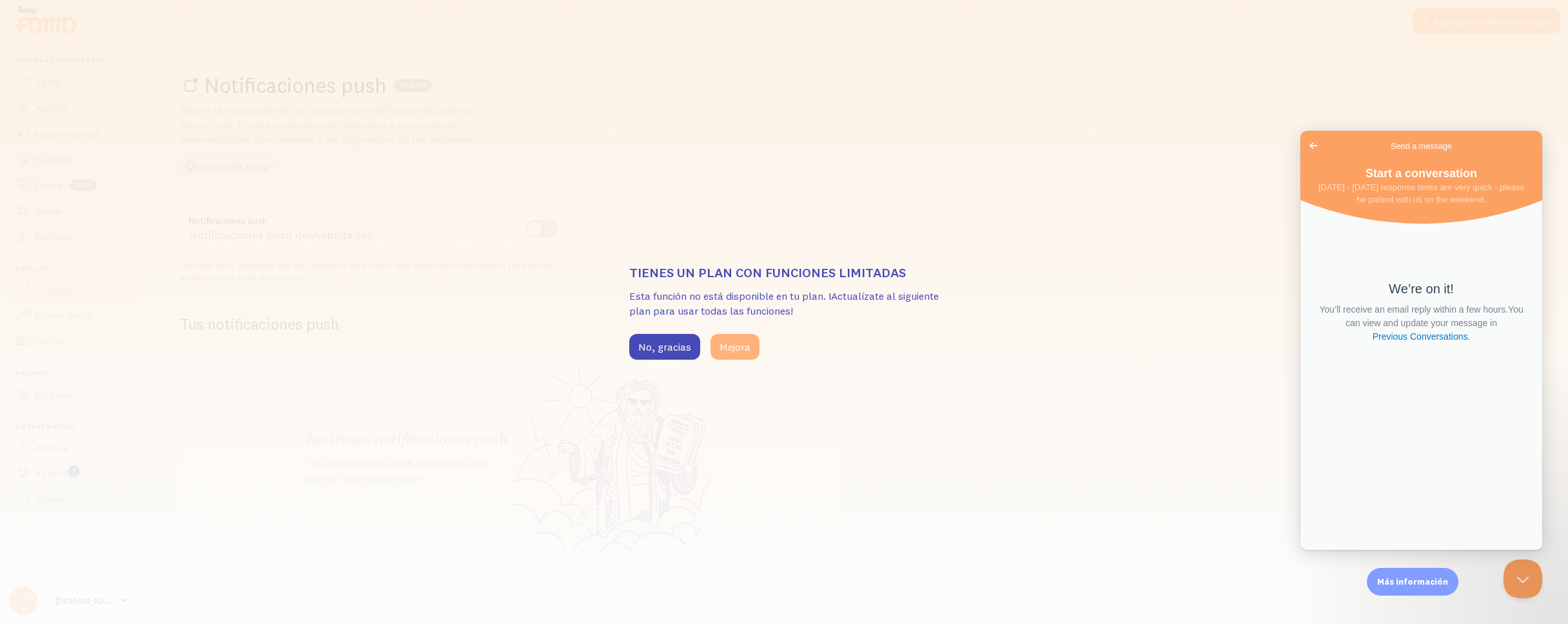
click at [756, 350] on button "Mejora" at bounding box center [735, 347] width 49 height 26
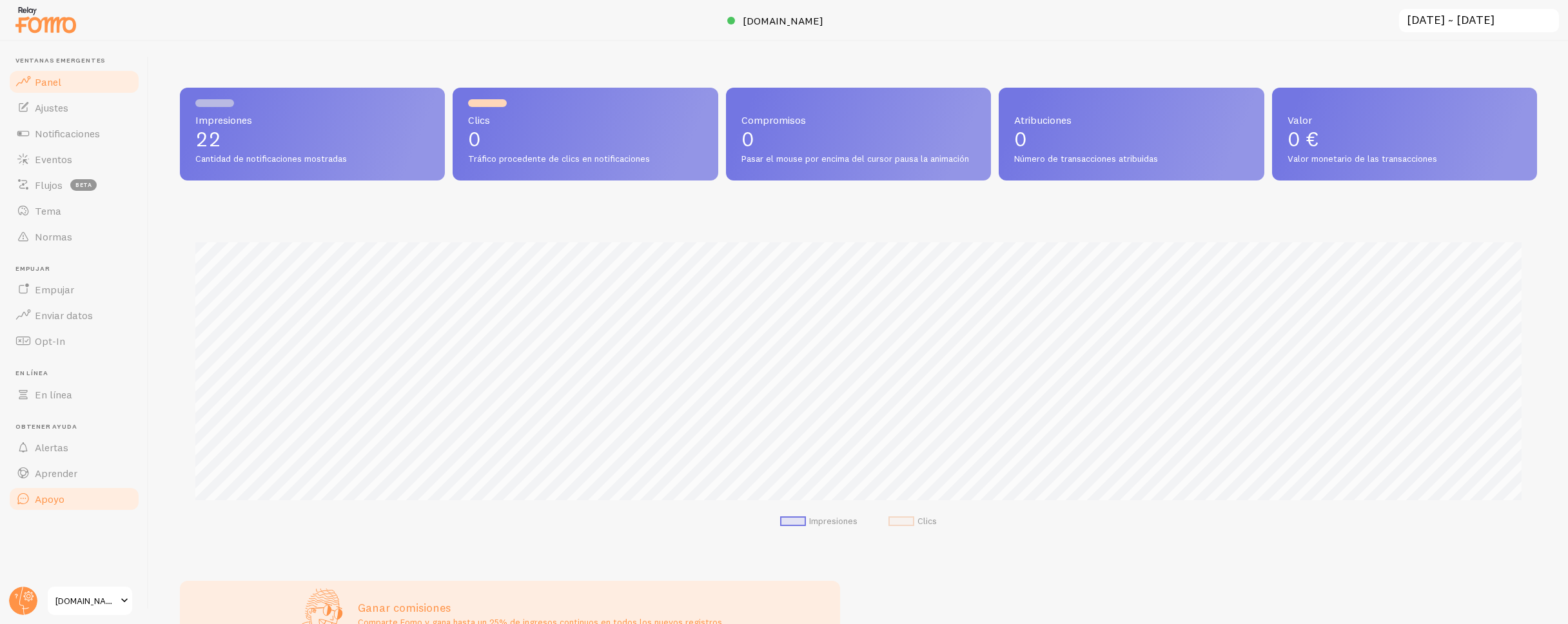
click at [58, 499] on font "Apoyo" at bounding box center [49, 499] width 30 height 13
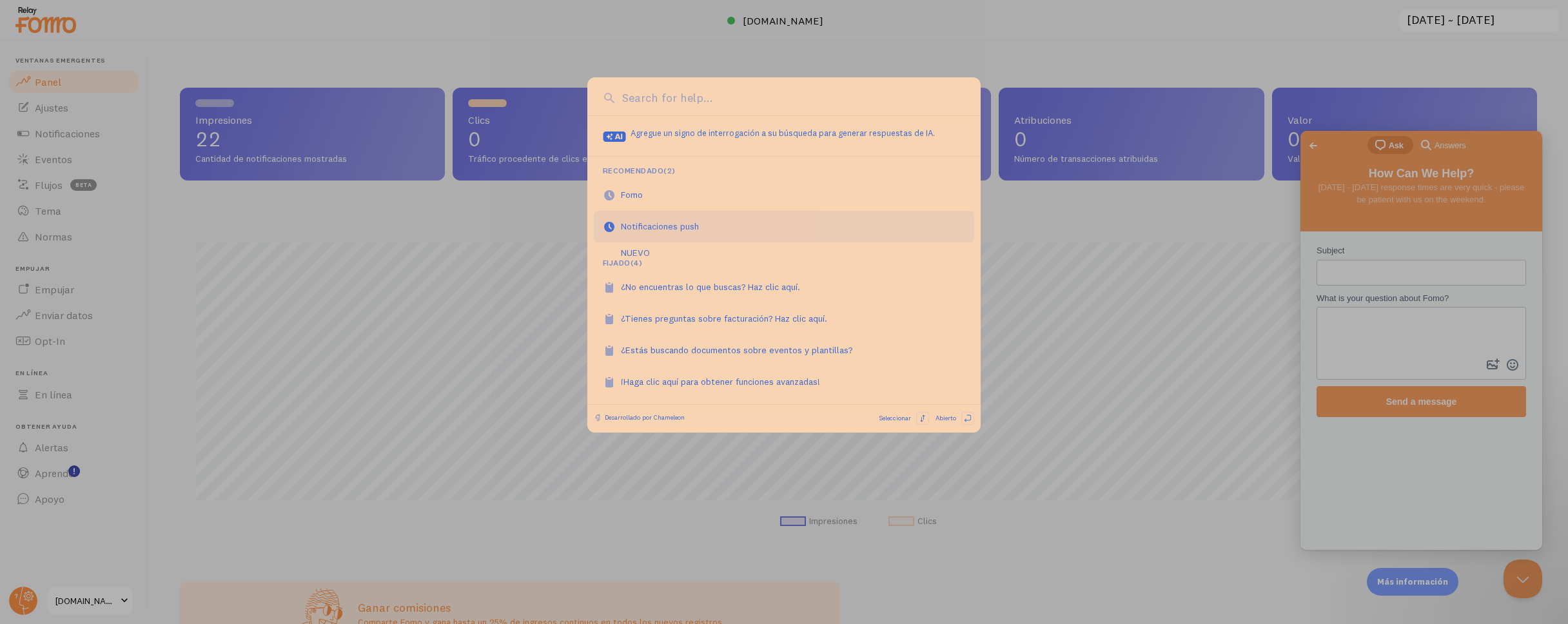
click at [640, 232] on div "Notificaciones push NUEVO" at bounding box center [667, 226] width 92 height 13
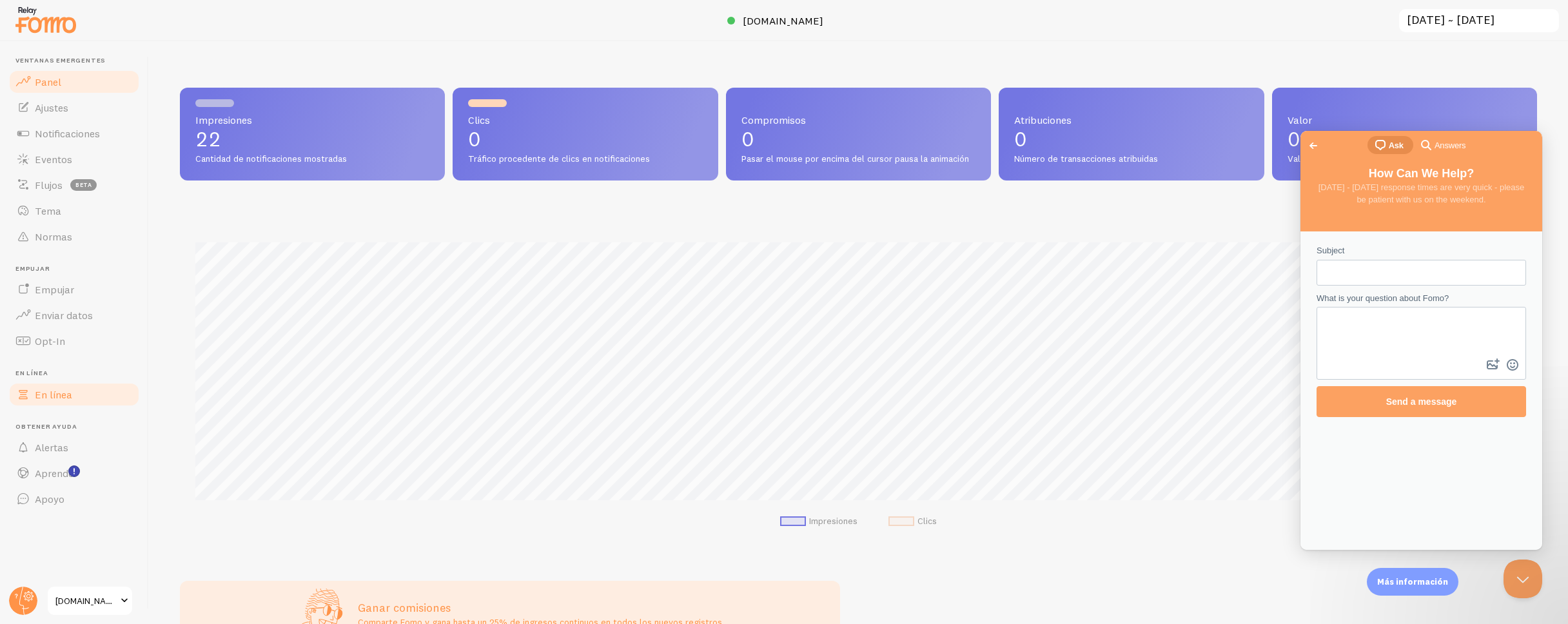
click at [59, 390] on font "En línea" at bounding box center [53, 394] width 38 height 13
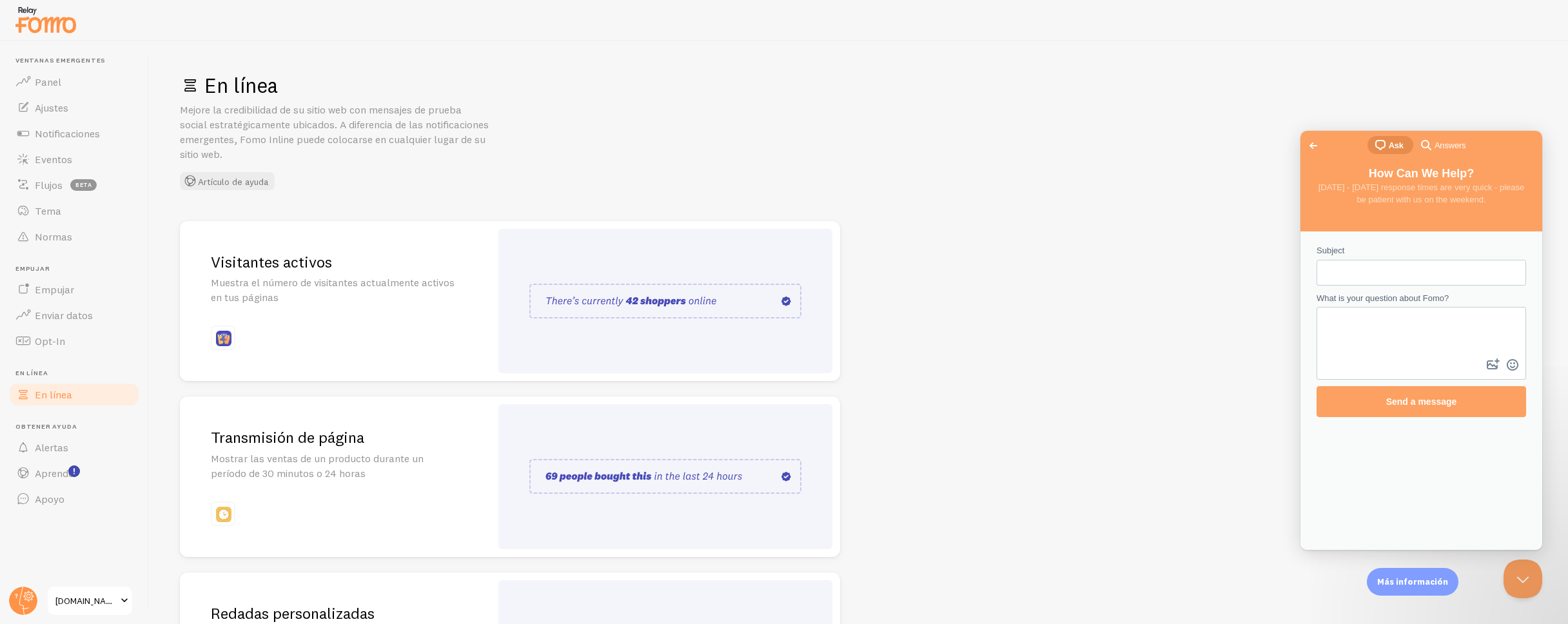
click at [316, 300] on p "Muestra el número de visitantes actualmente activos en tus páginas" at bounding box center [335, 290] width 249 height 30
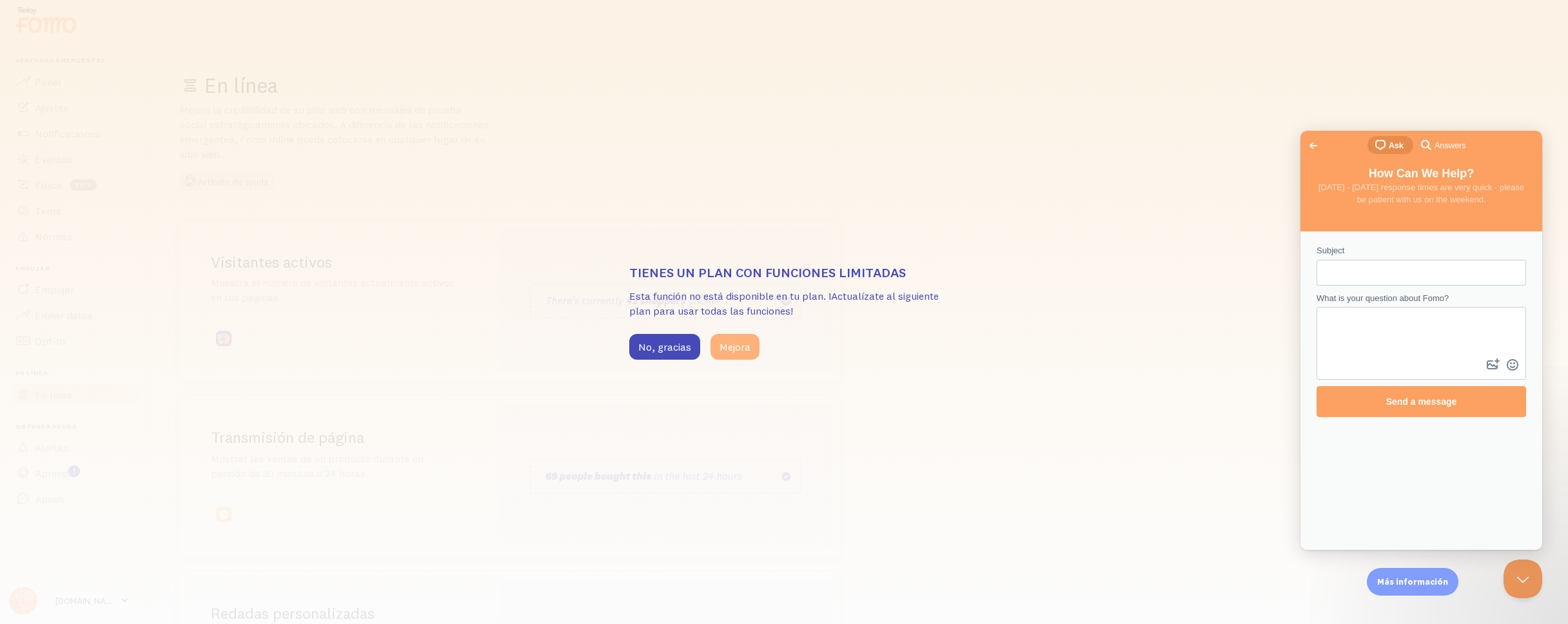
click at [748, 352] on font "Mejora" at bounding box center [735, 347] width 31 height 13
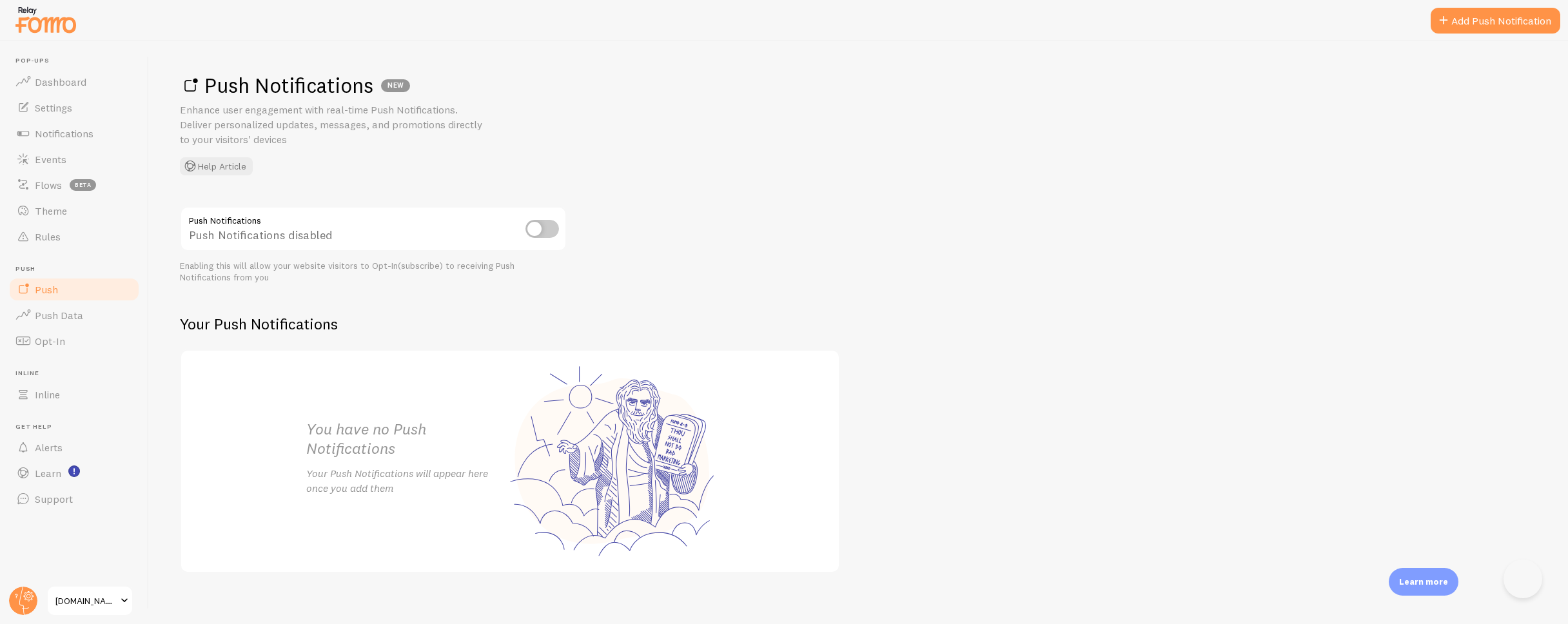
click at [537, 230] on input "checkbox" at bounding box center [542, 228] width 33 height 18
